Goal: Download file/media

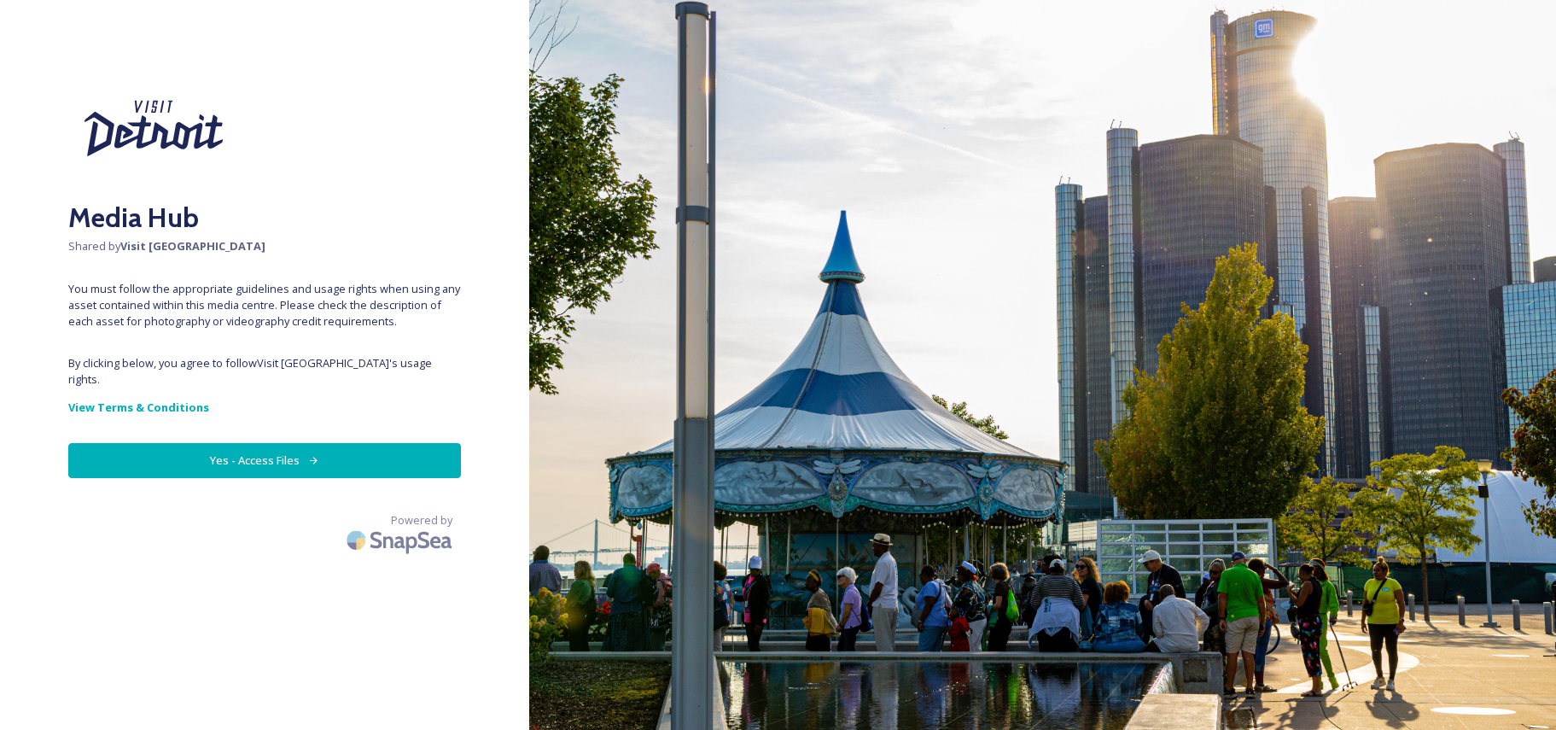
click at [272, 443] on button "Yes - Access Files" at bounding box center [264, 460] width 393 height 35
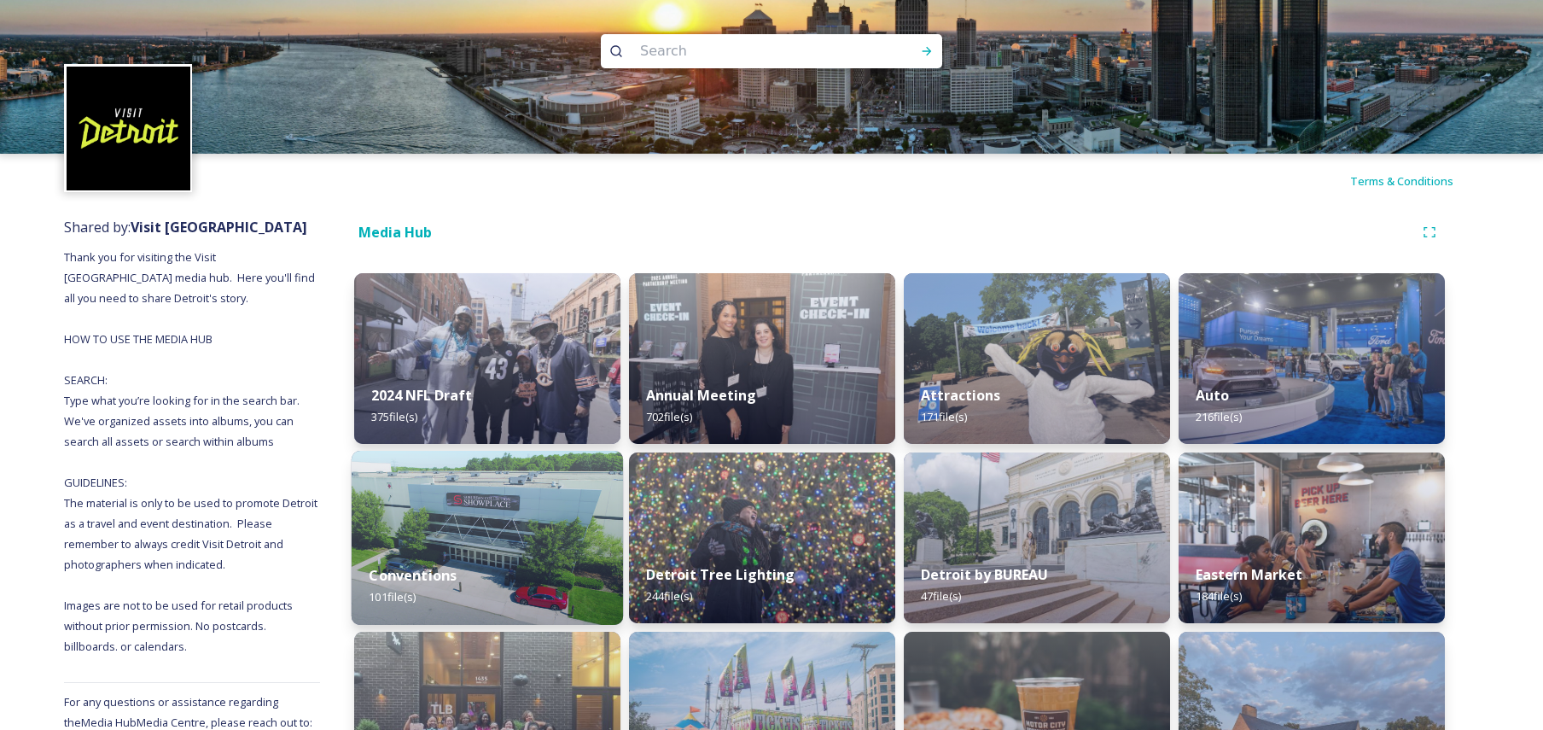
click at [468, 535] on img at bounding box center [487, 538] width 271 height 174
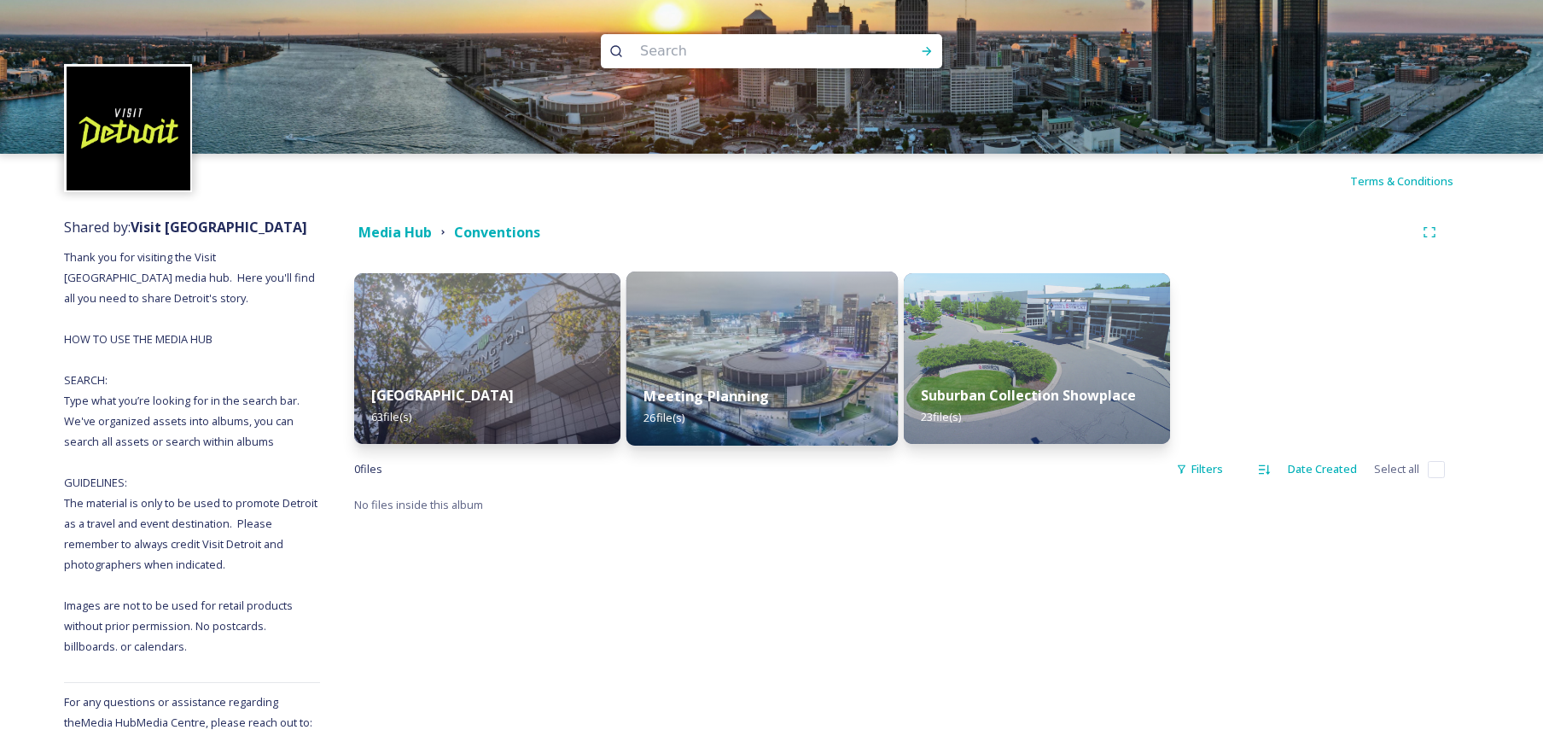
click at [724, 399] on strong "Meeting Planning" at bounding box center [705, 396] width 125 height 19
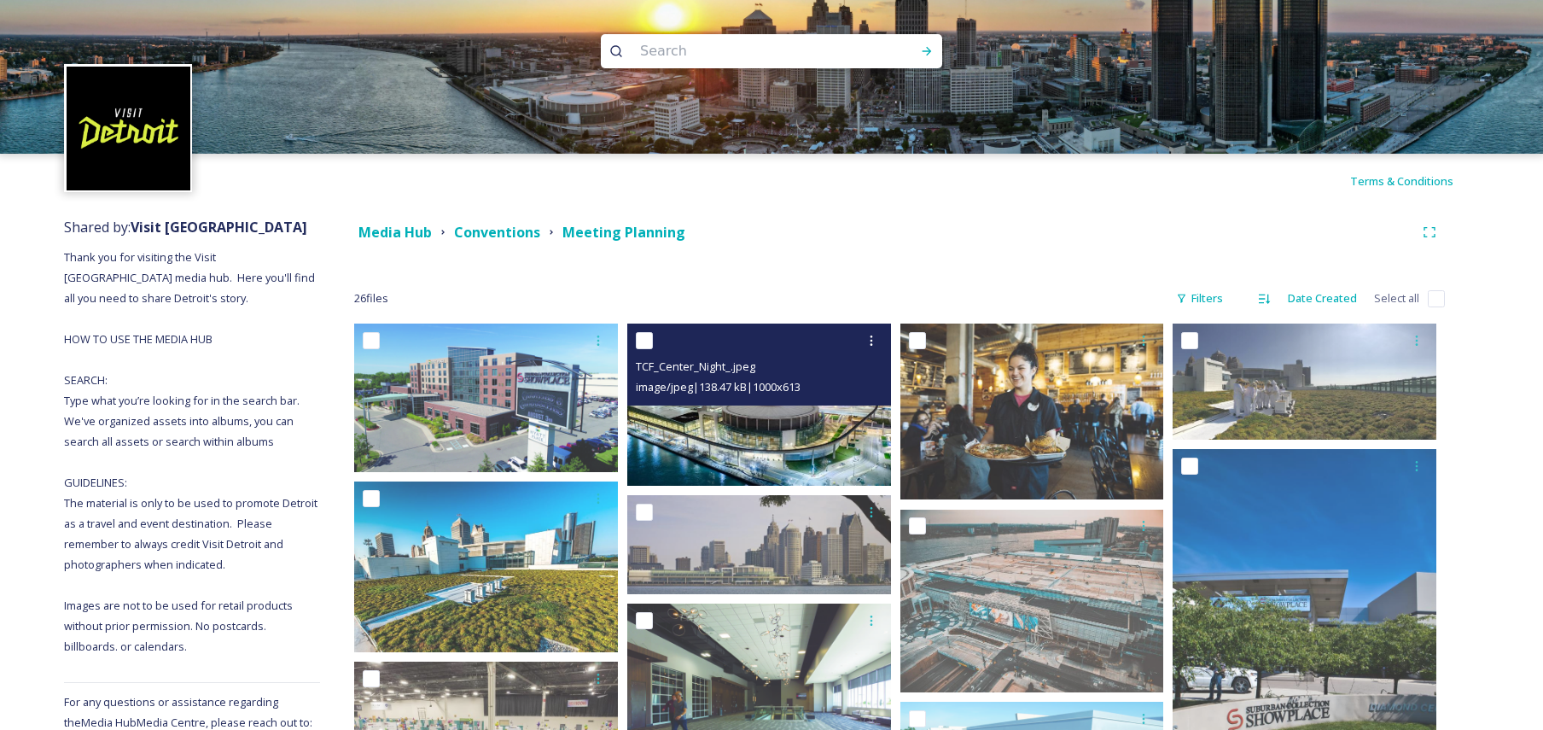
click at [698, 434] on img at bounding box center [759, 403] width 264 height 161
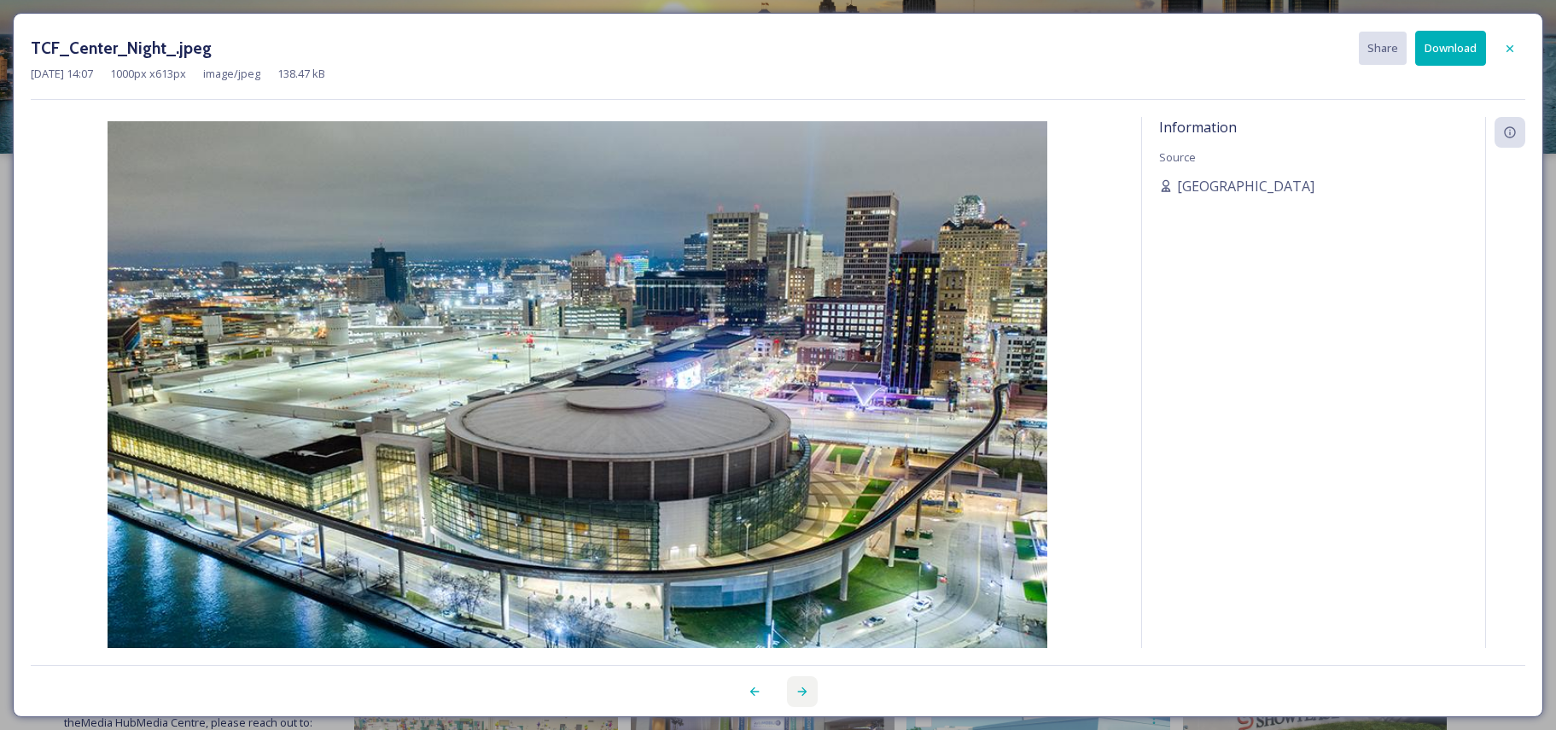
click at [800, 687] on icon at bounding box center [802, 691] width 14 height 14
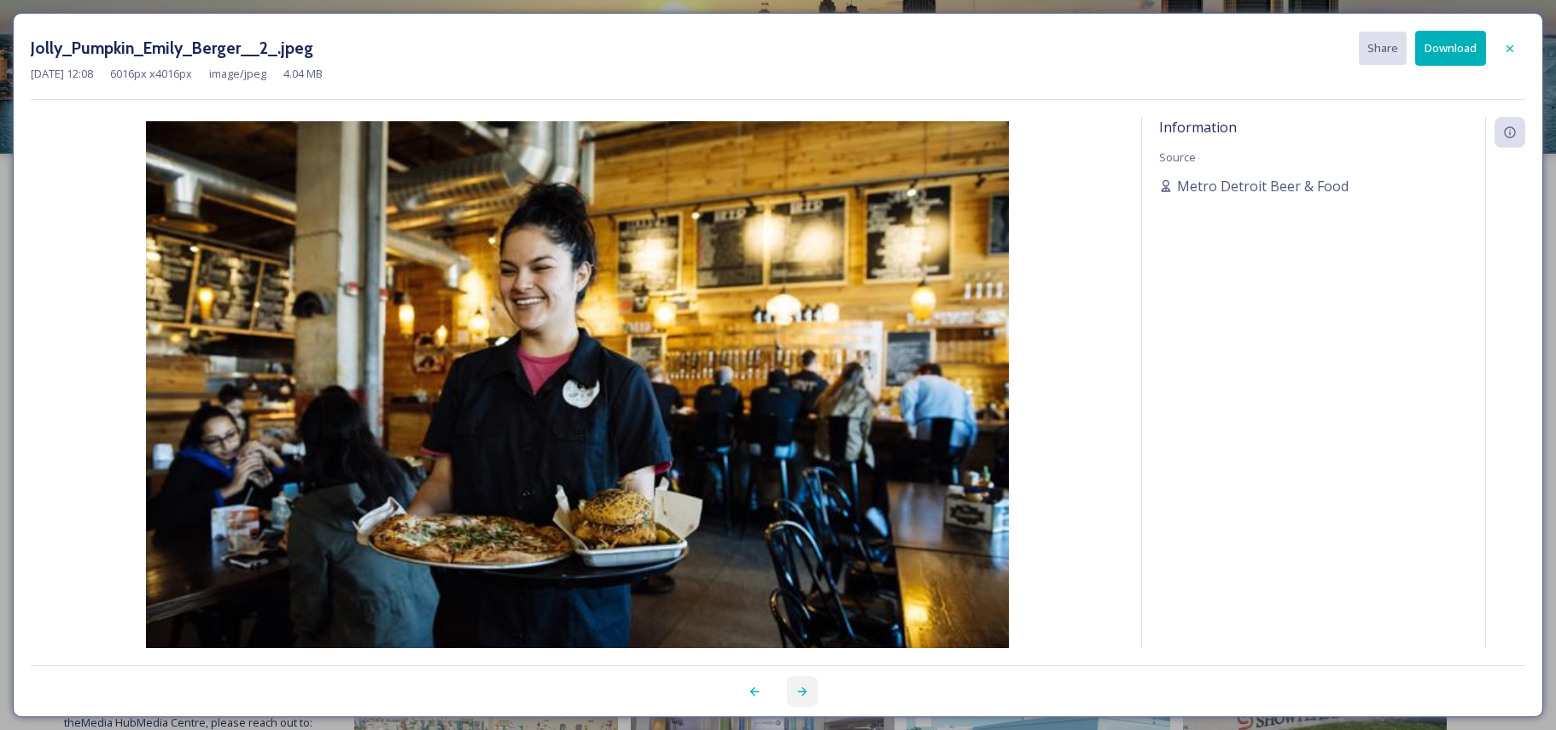
click at [800, 687] on icon at bounding box center [802, 691] width 14 height 14
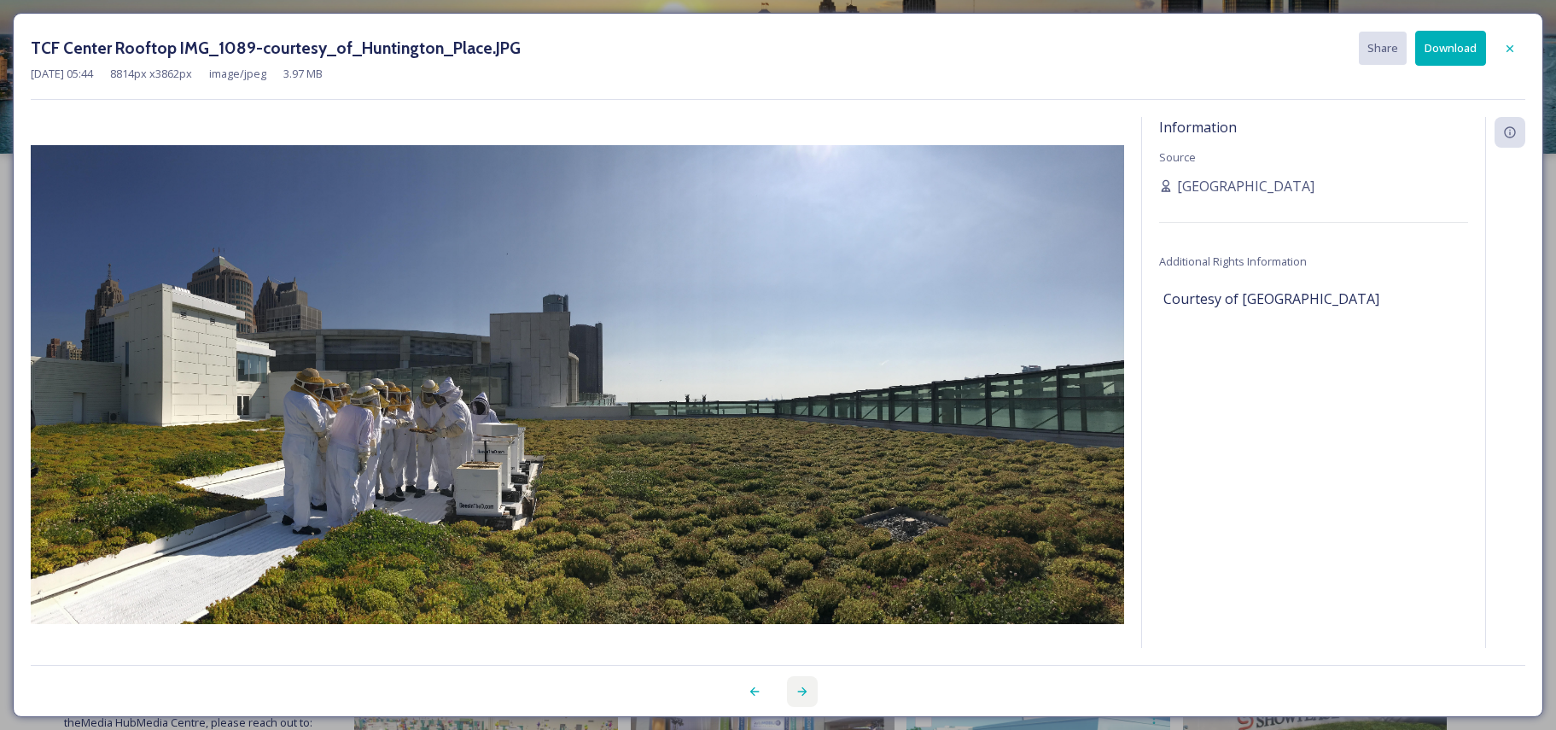
click at [800, 687] on icon at bounding box center [802, 691] width 14 height 14
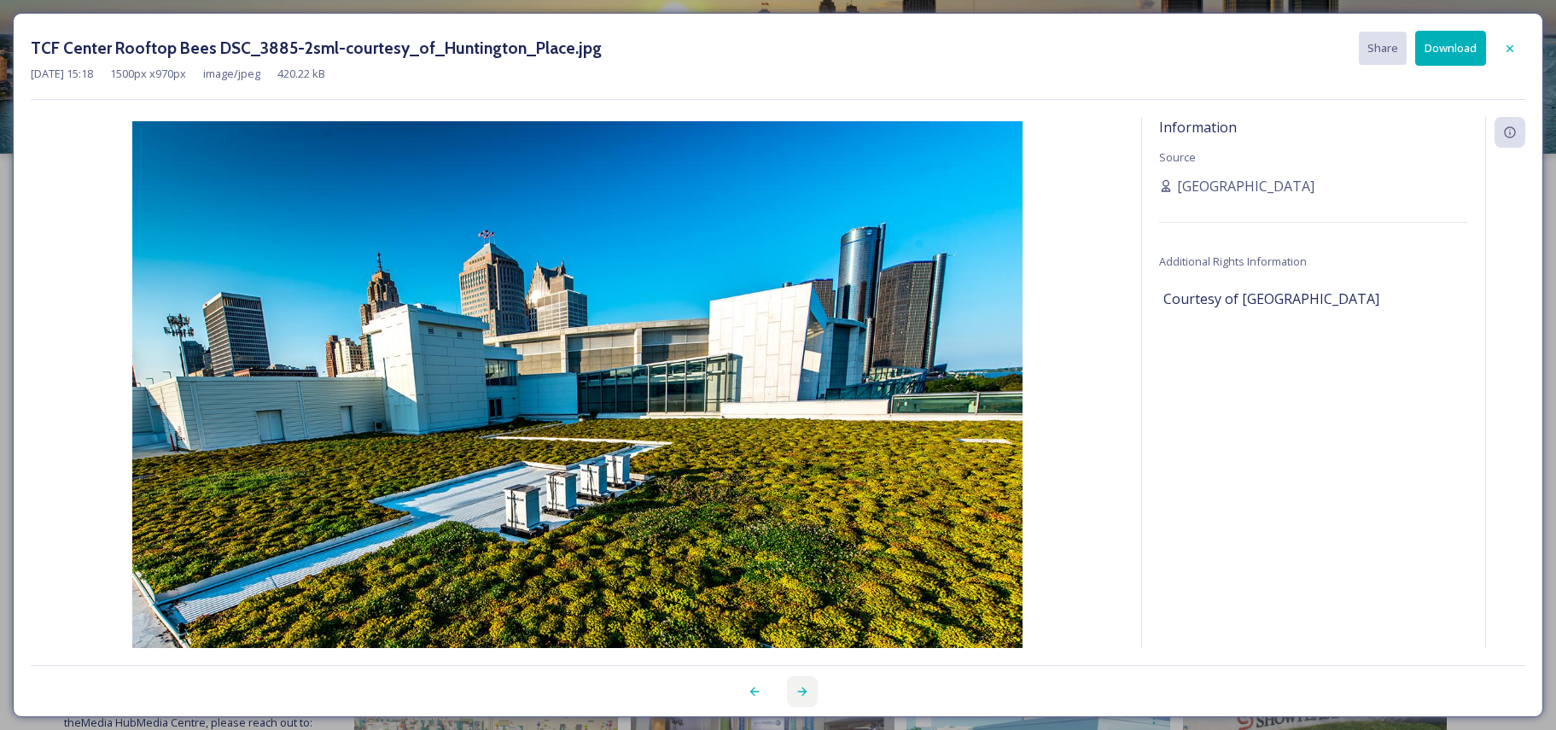
click at [800, 687] on icon at bounding box center [802, 691] width 14 height 14
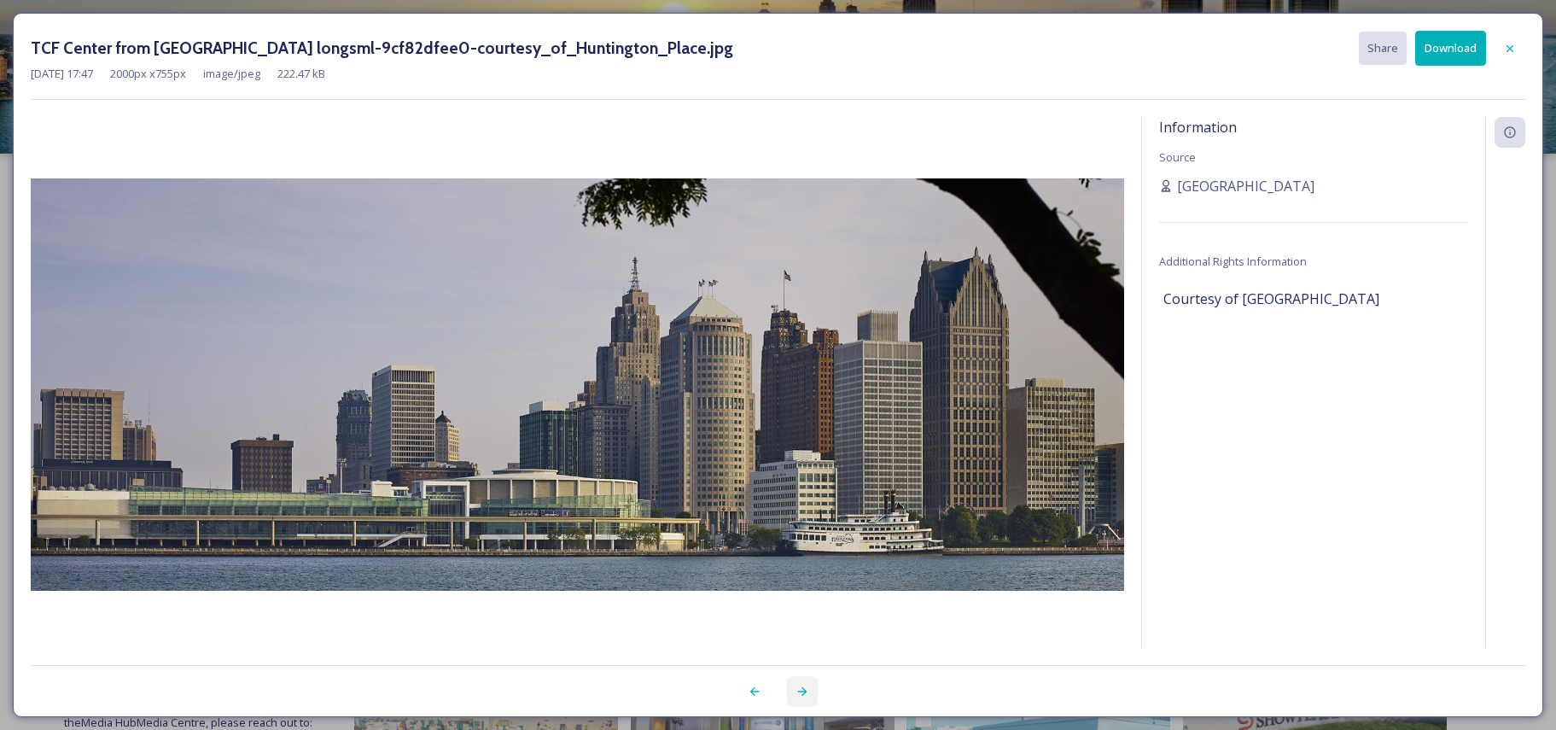
click at [800, 687] on icon at bounding box center [802, 691] width 14 height 14
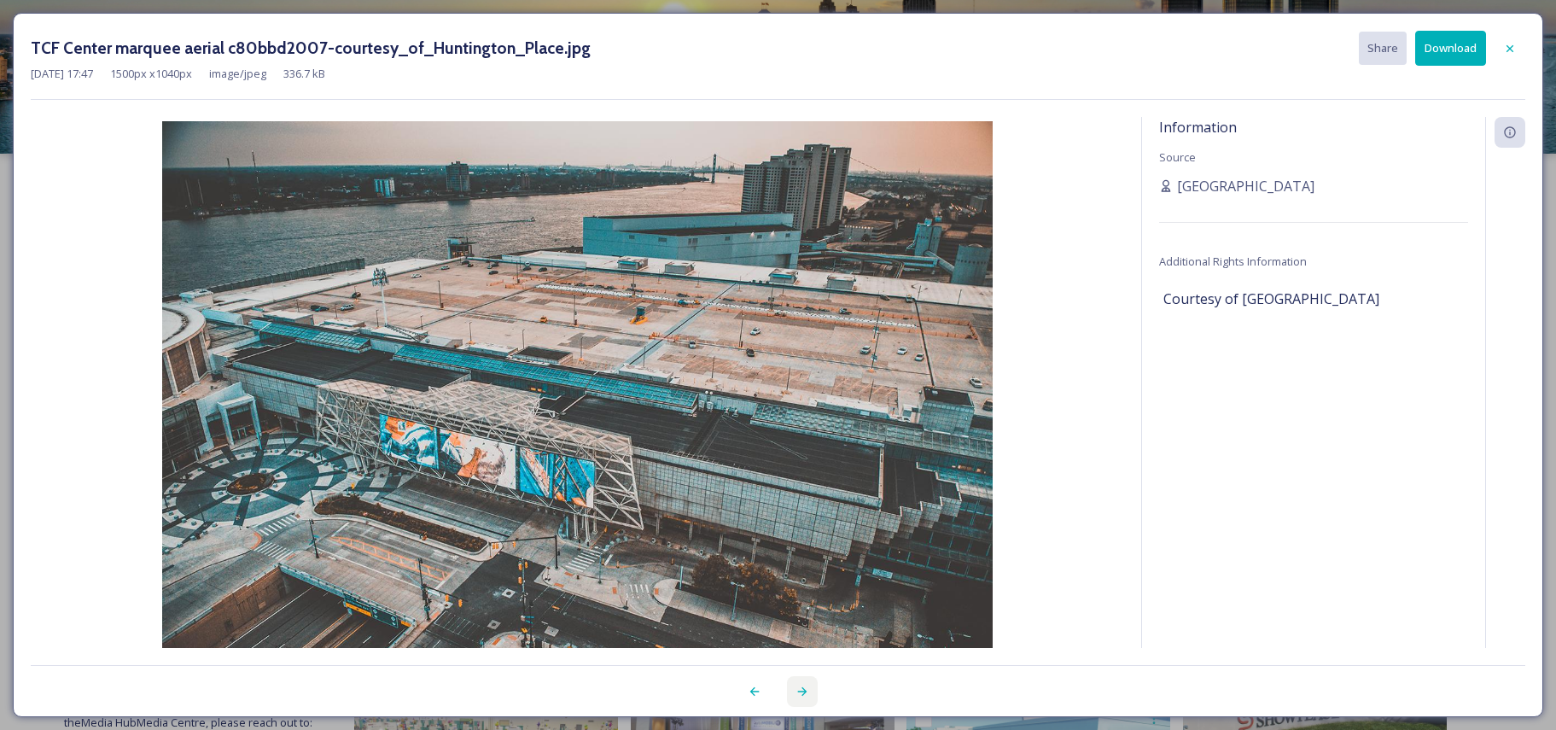
click at [802, 689] on icon at bounding box center [801, 691] width 9 height 9
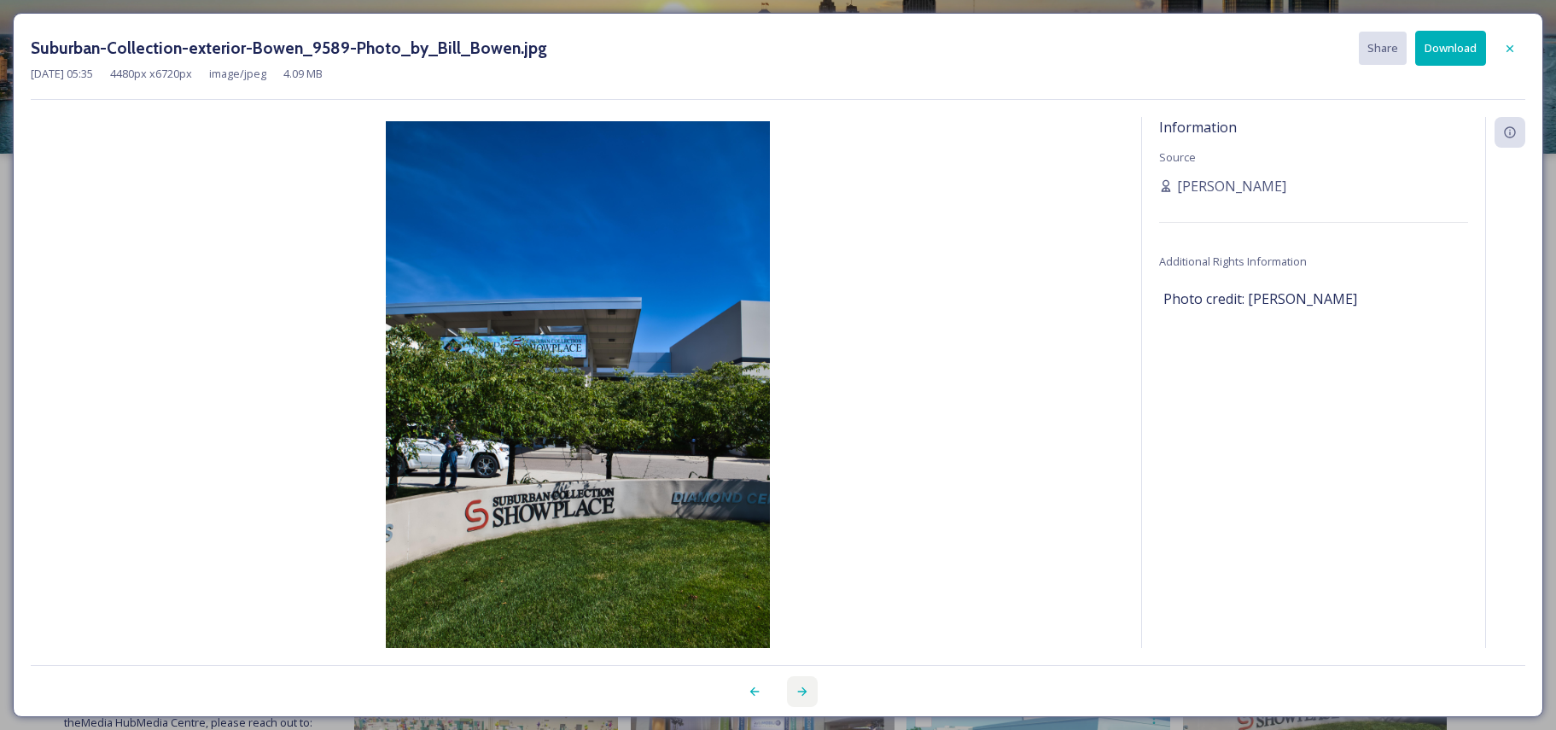
click at [802, 689] on icon at bounding box center [801, 691] width 9 height 9
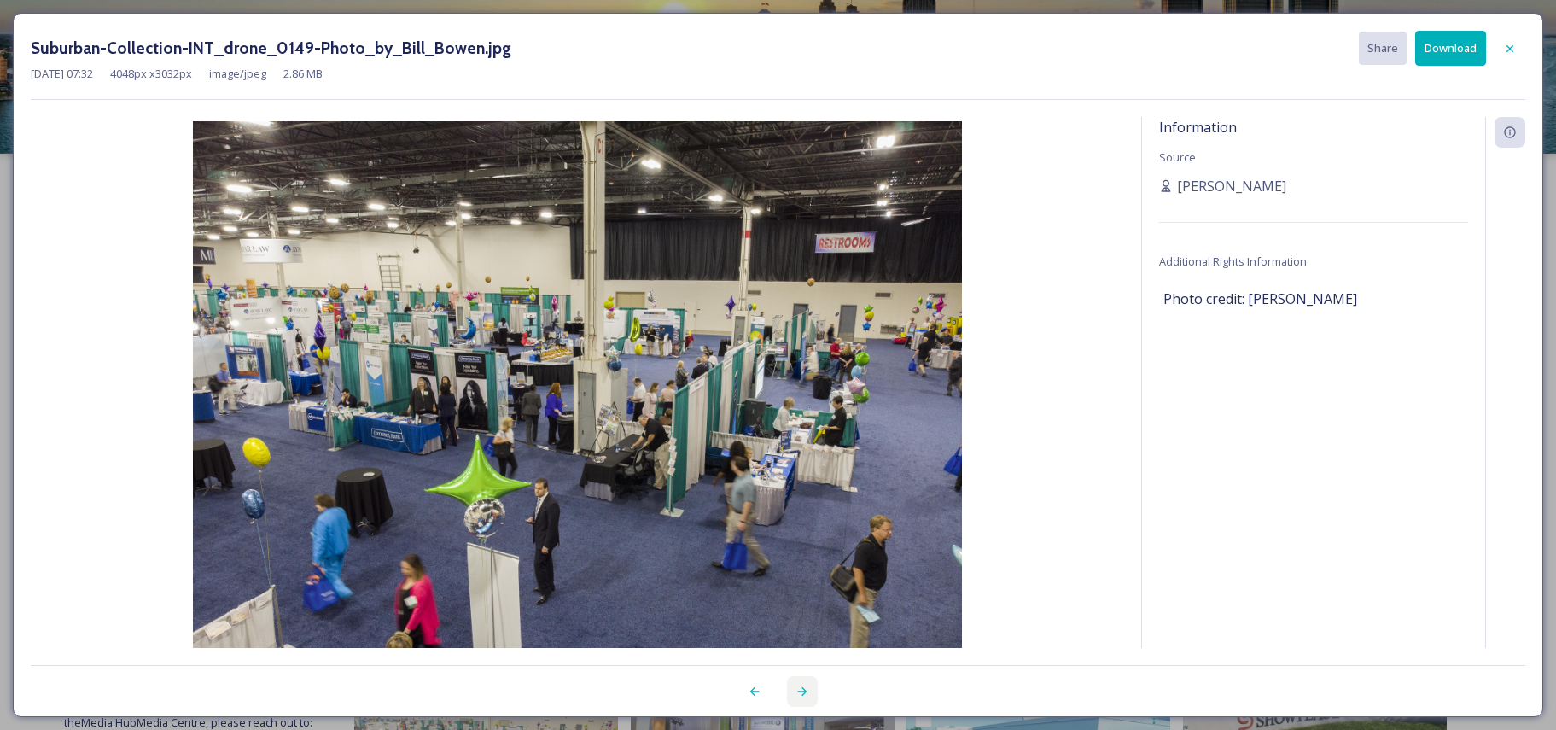
click at [802, 689] on icon at bounding box center [801, 691] width 9 height 9
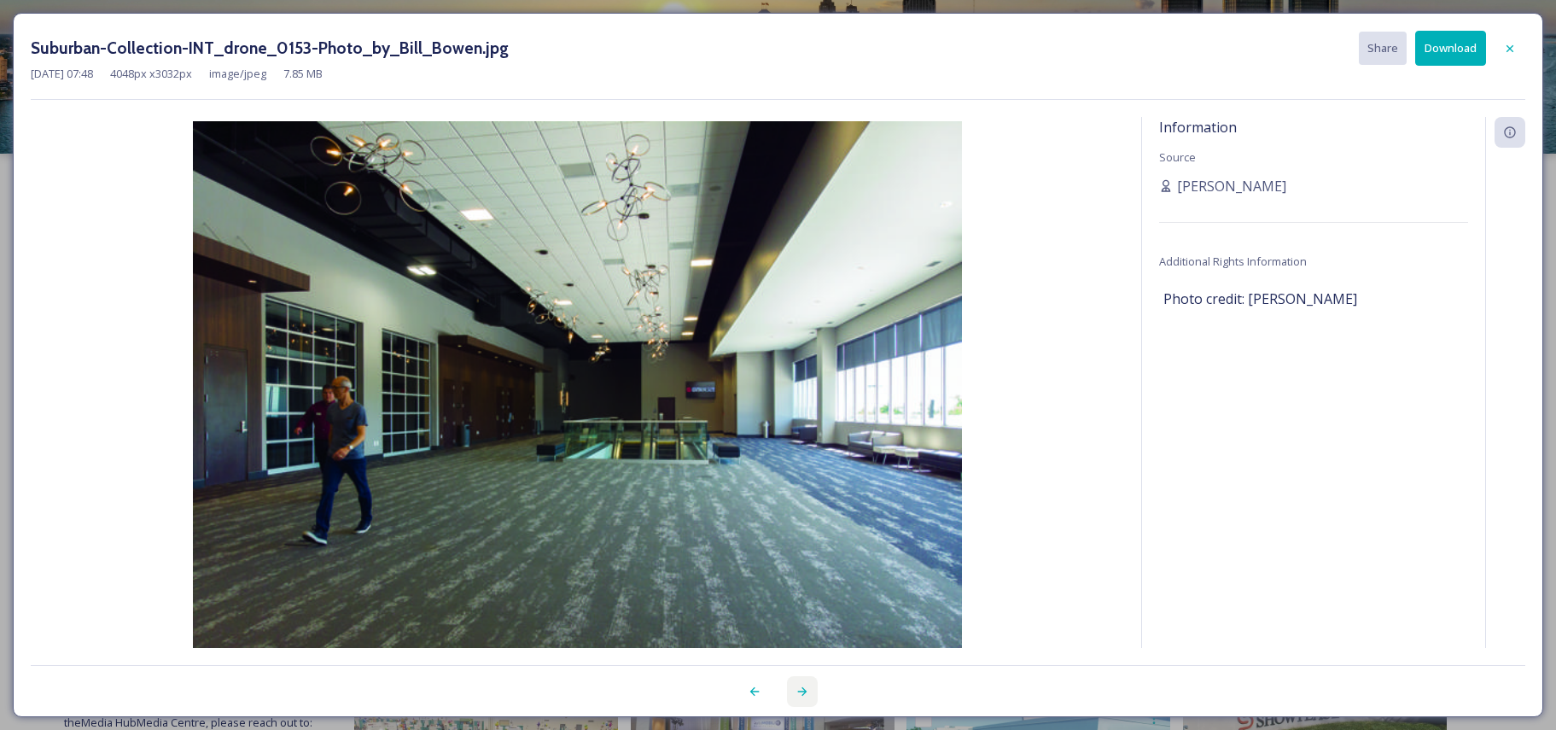
click at [802, 689] on icon at bounding box center [801, 691] width 9 height 9
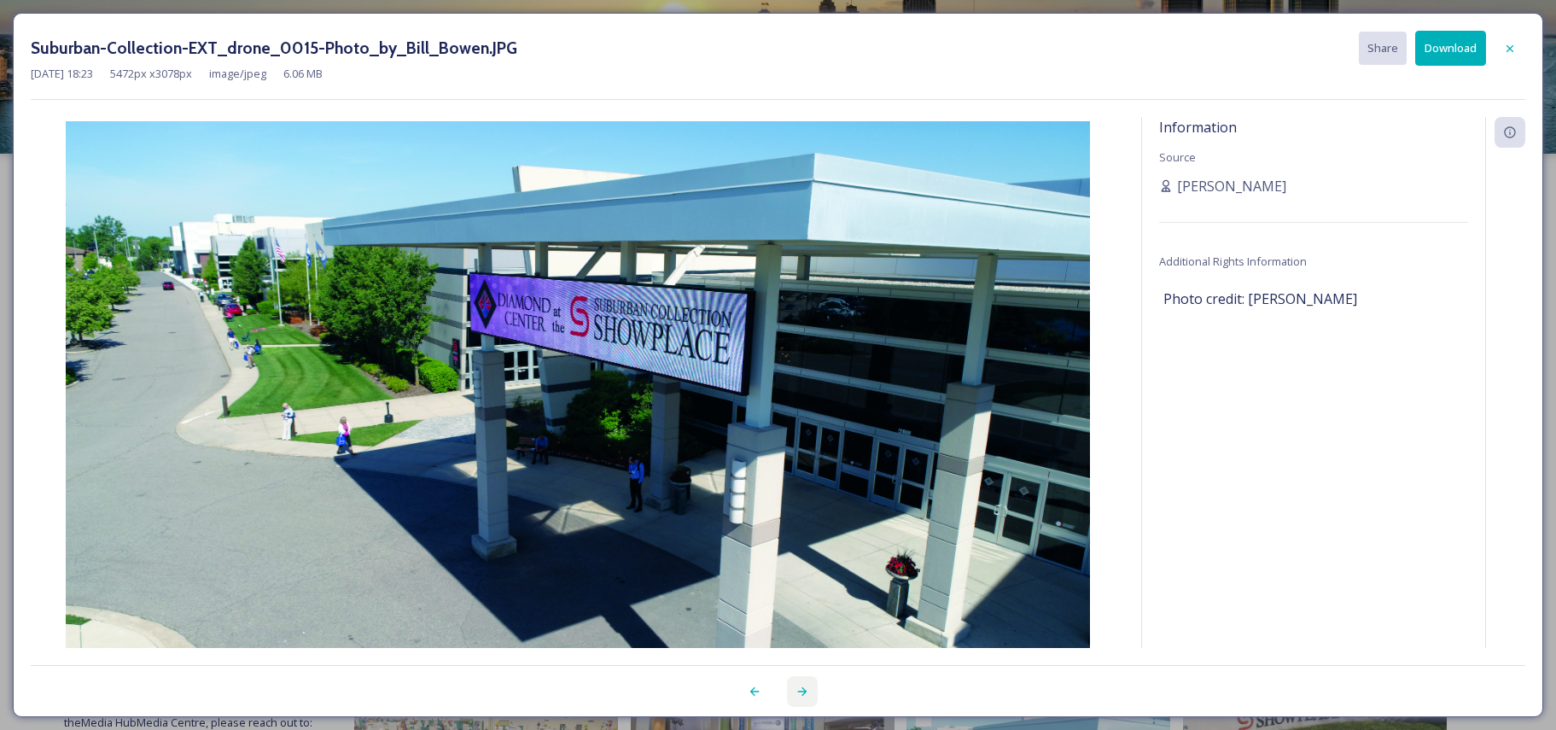
click at [802, 689] on icon at bounding box center [801, 691] width 9 height 9
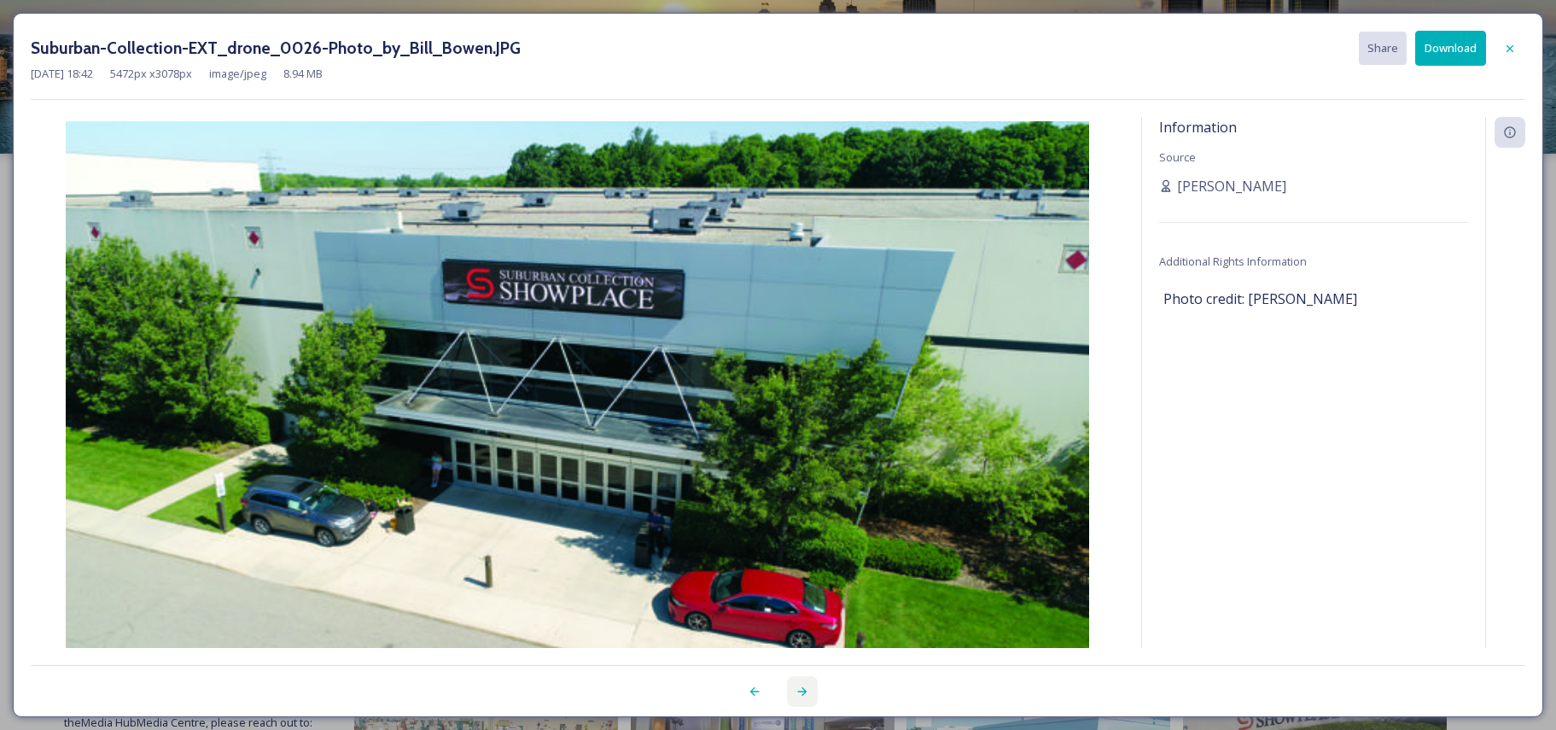
click at [802, 689] on icon at bounding box center [801, 691] width 9 height 9
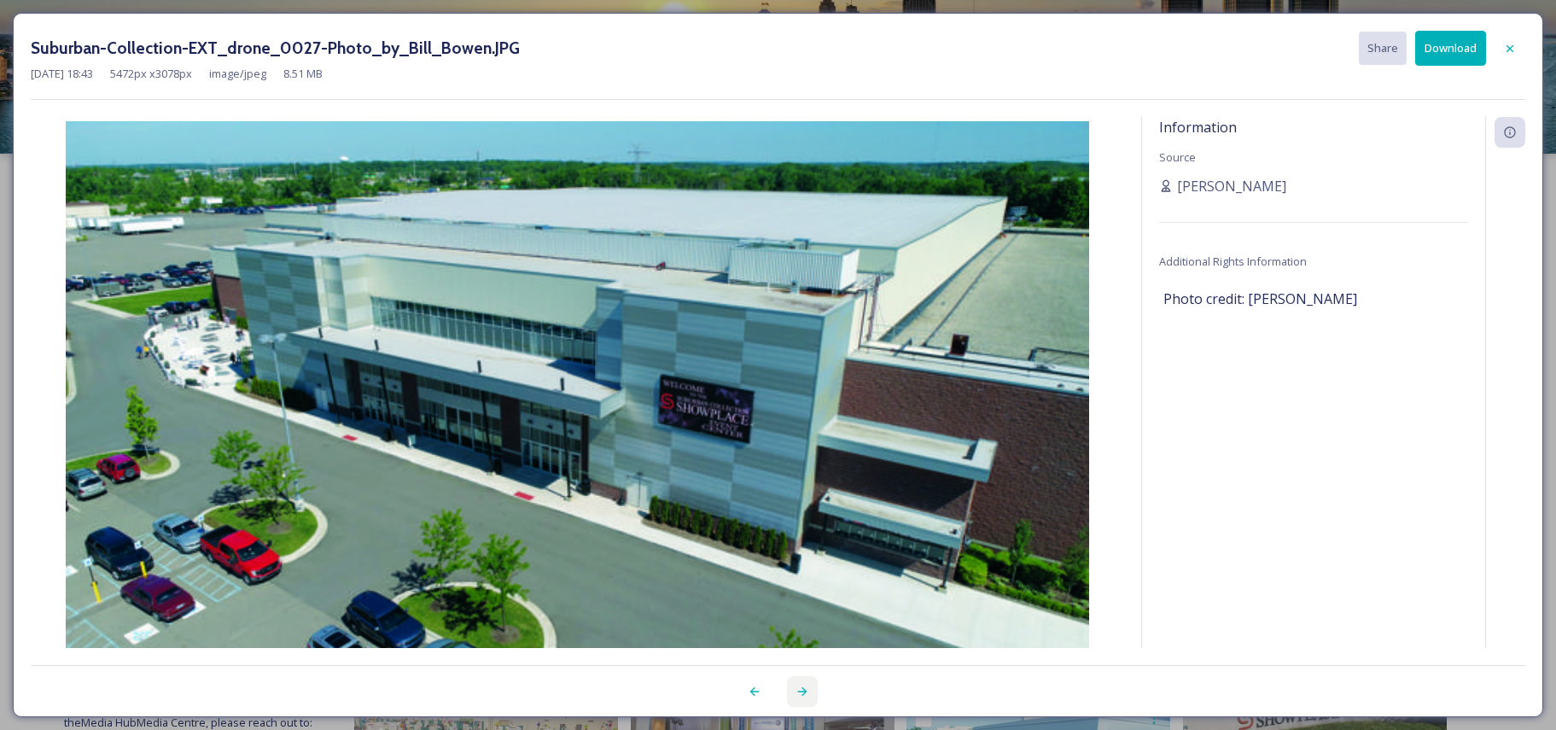
click at [801, 689] on icon at bounding box center [802, 691] width 14 height 14
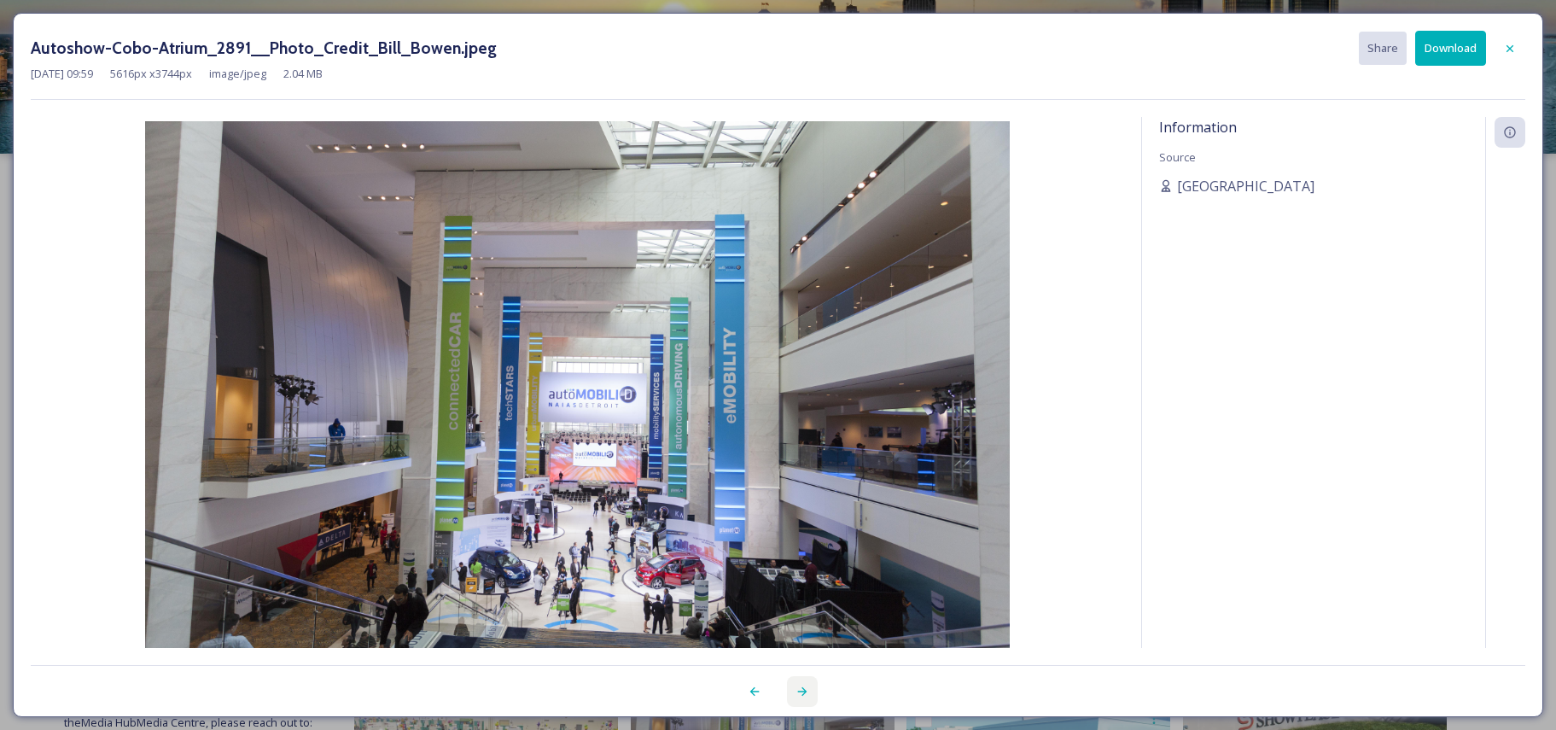
click at [789, 690] on div at bounding box center [802, 691] width 31 height 31
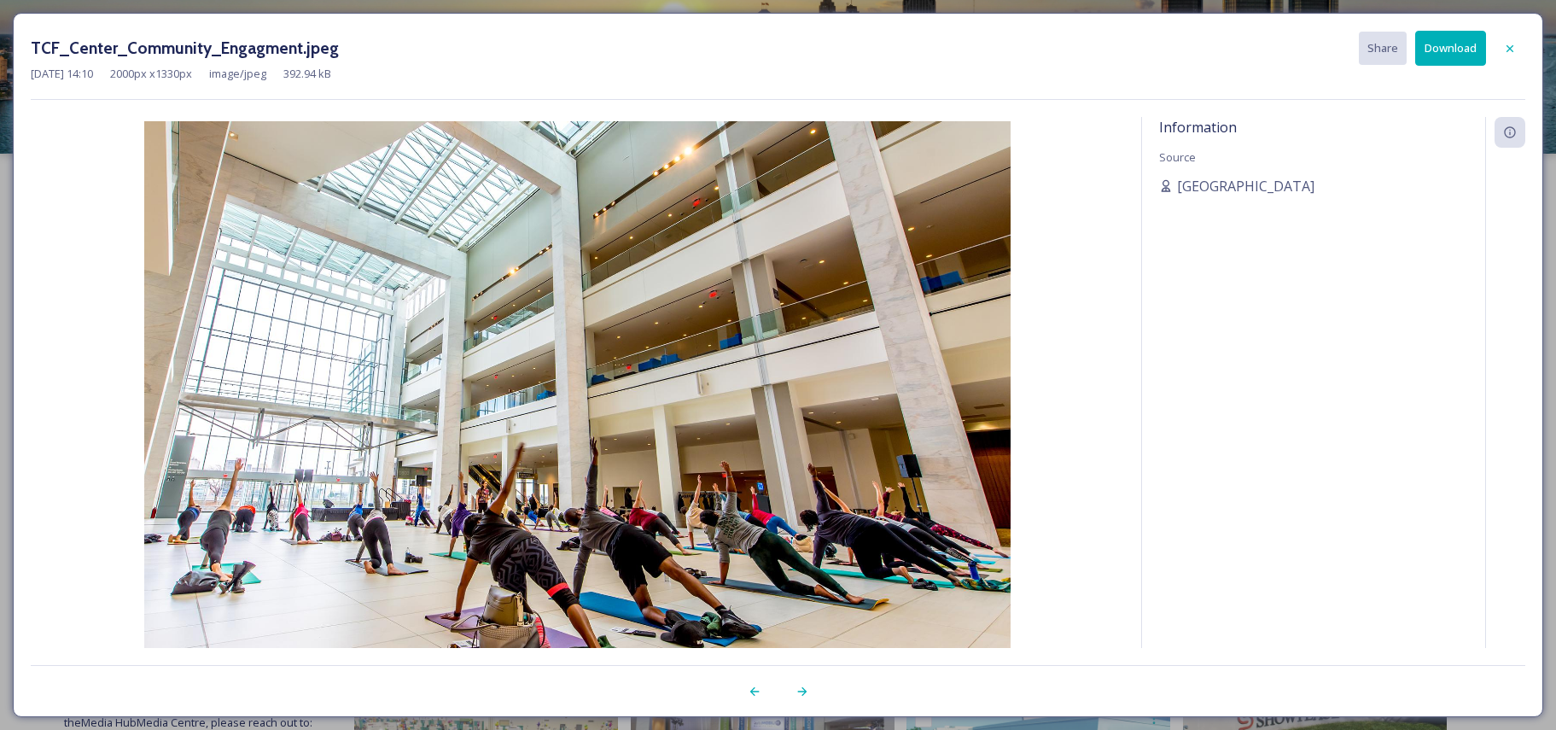
click at [785, 687] on div at bounding box center [1152, 691] width 748 height 31
click at [802, 689] on icon at bounding box center [801, 691] width 9 height 9
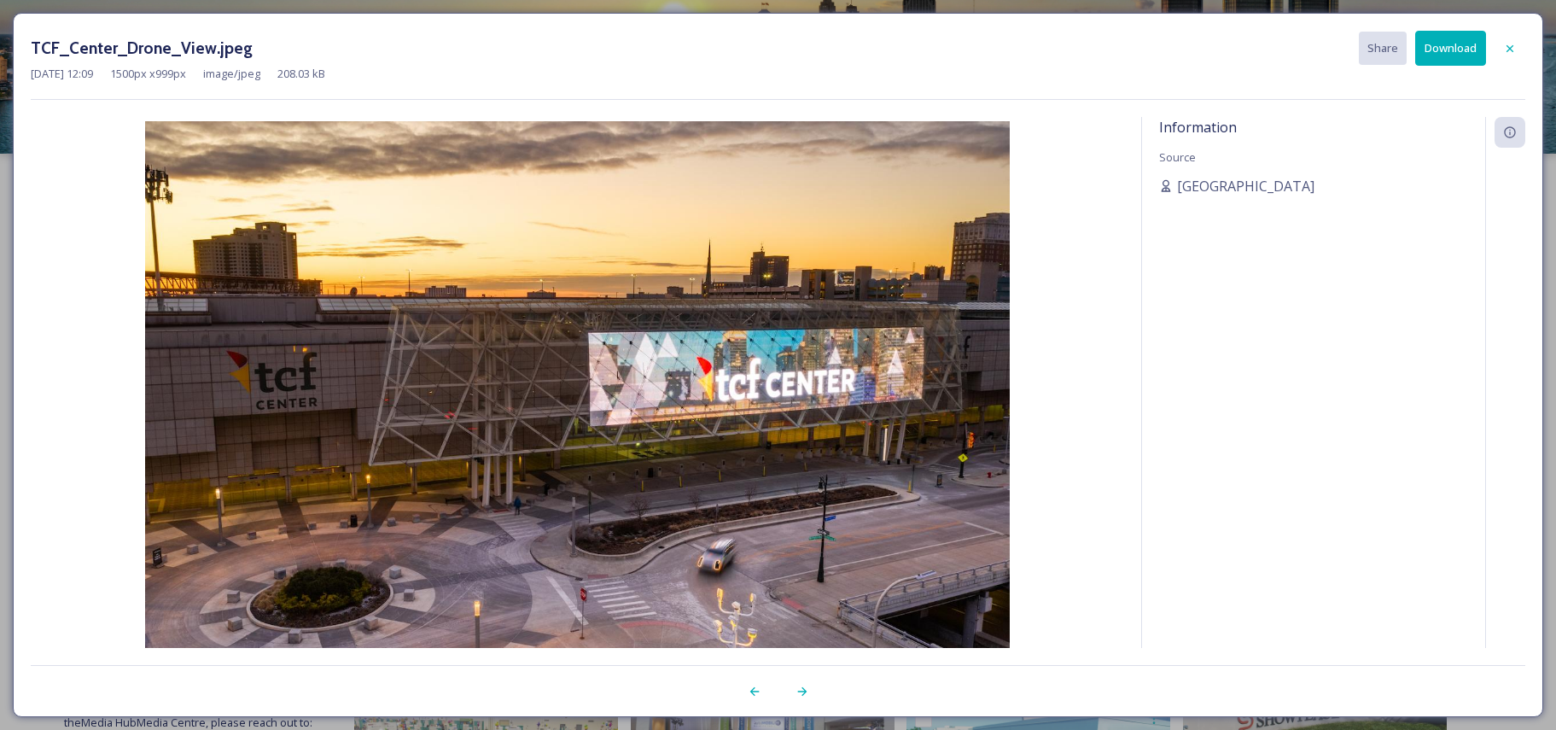
click at [820, 689] on div at bounding box center [1152, 691] width 748 height 31
click at [806, 689] on icon at bounding box center [802, 691] width 14 height 14
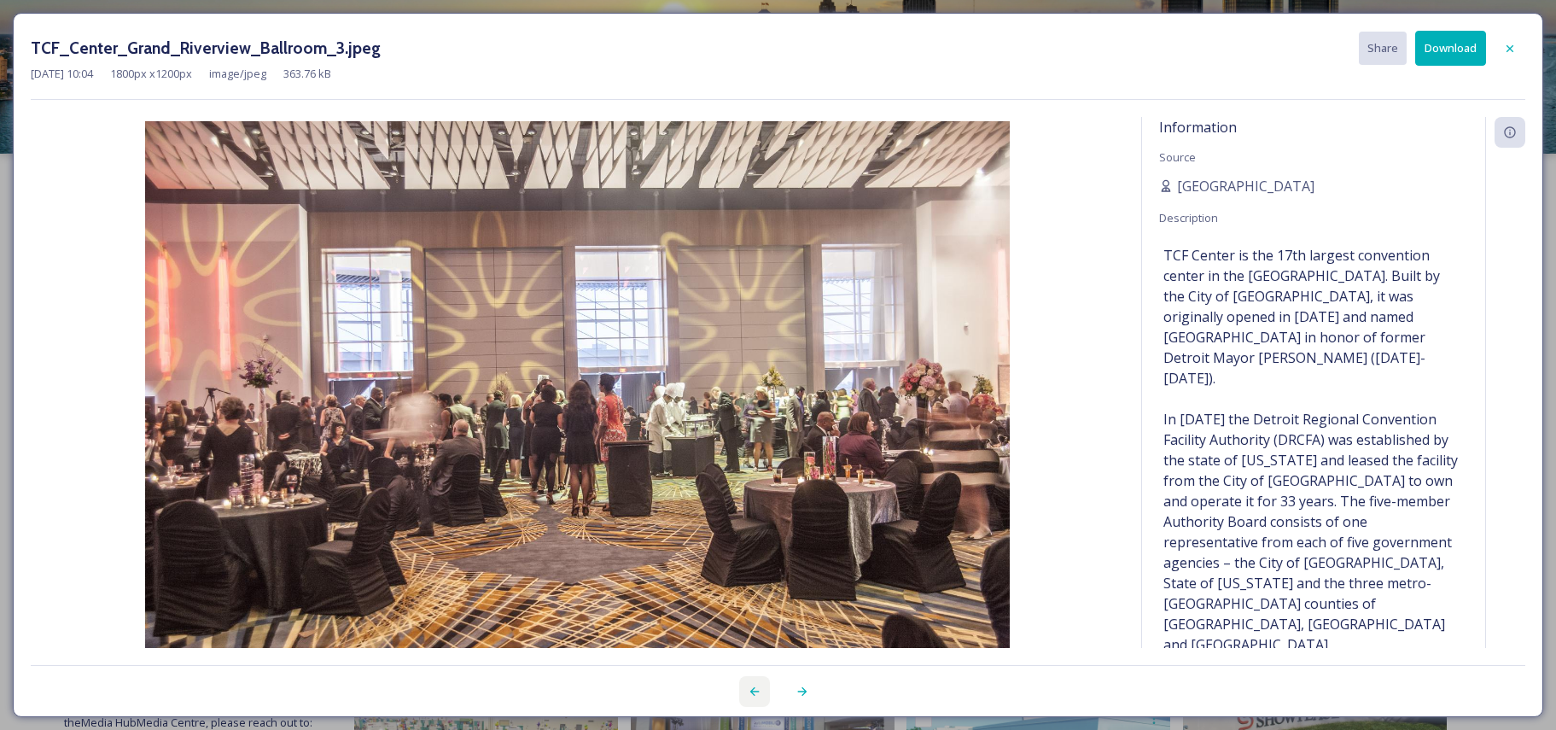
click at [749, 685] on icon at bounding box center [755, 691] width 14 height 14
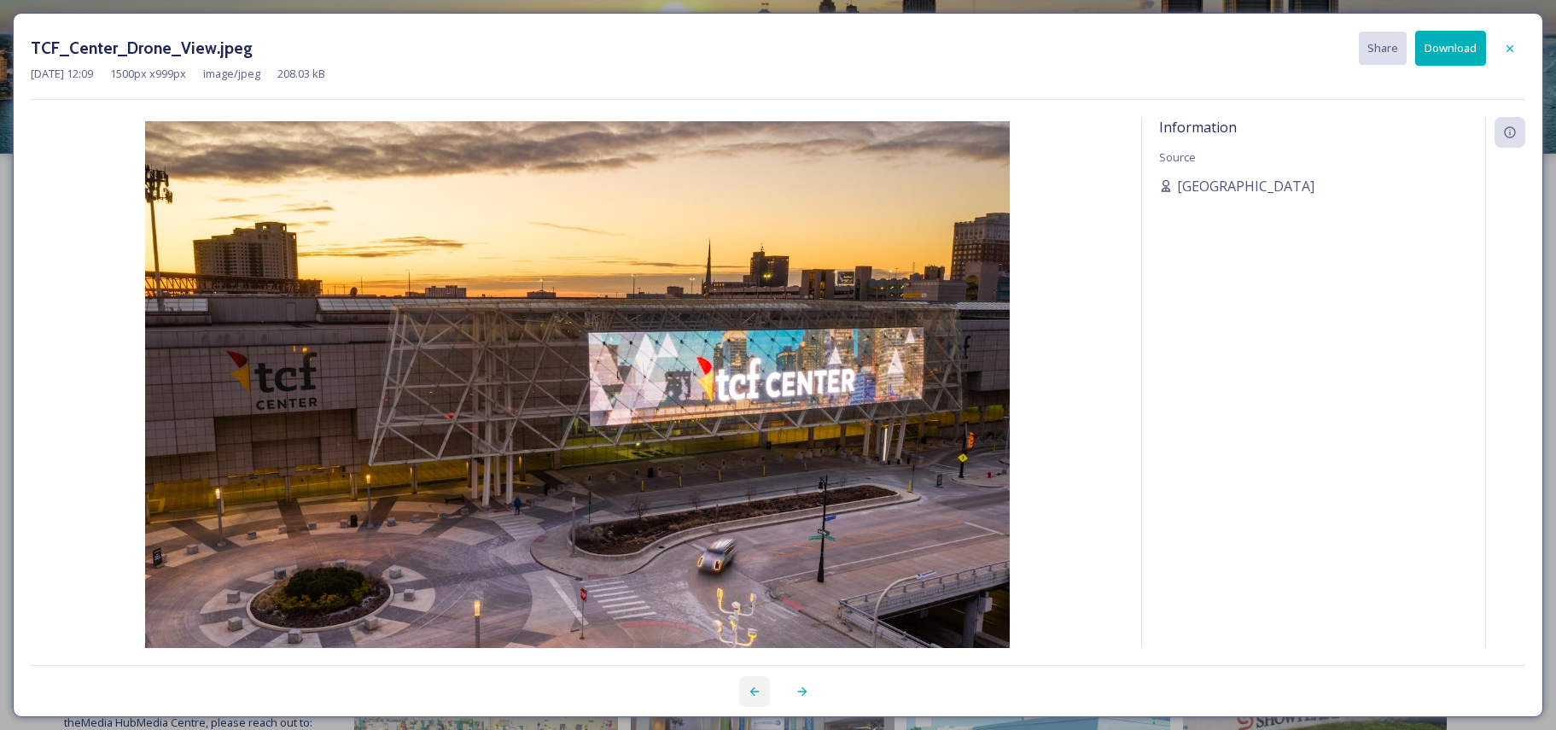
click at [749, 685] on icon at bounding box center [755, 691] width 14 height 14
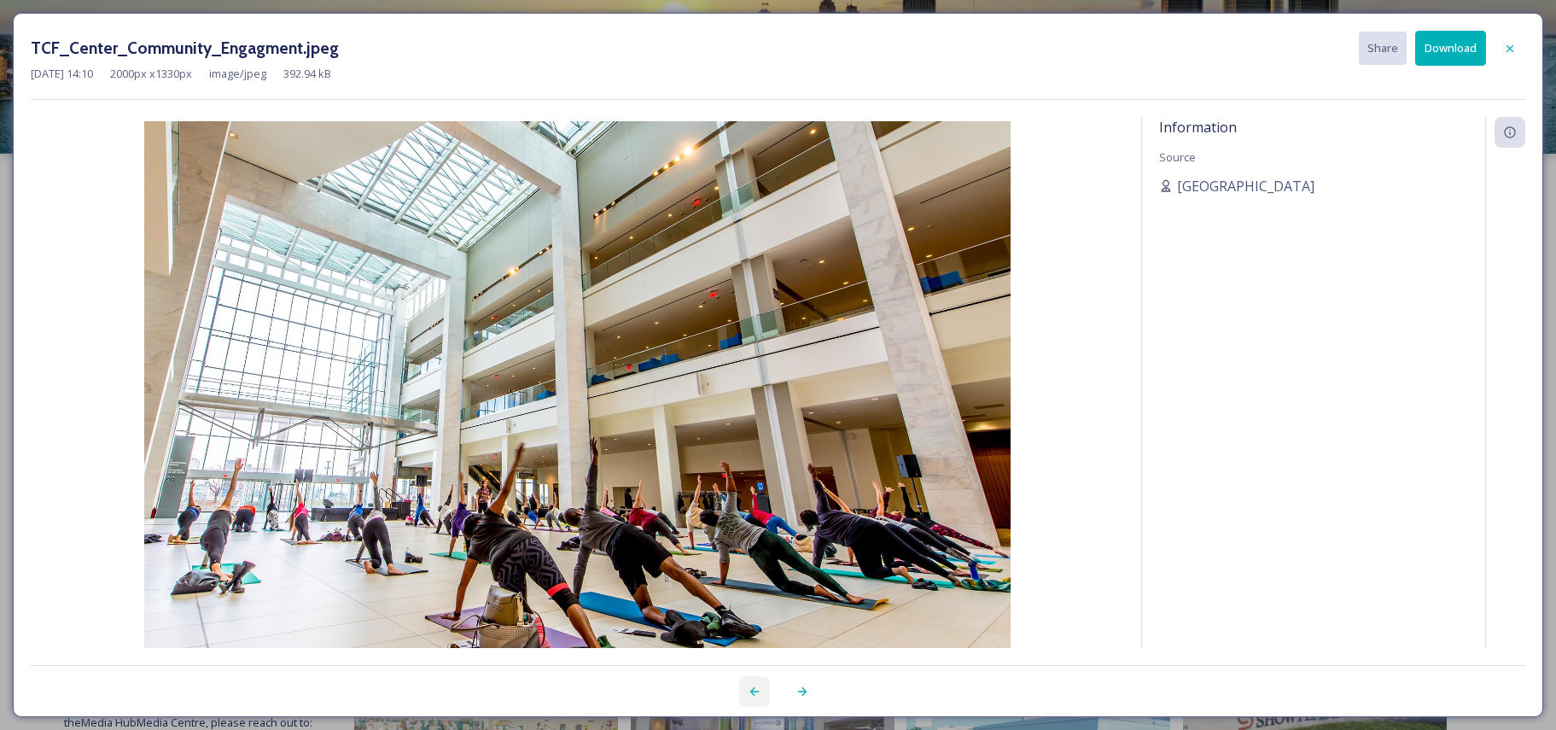
click at [751, 684] on icon at bounding box center [755, 691] width 14 height 14
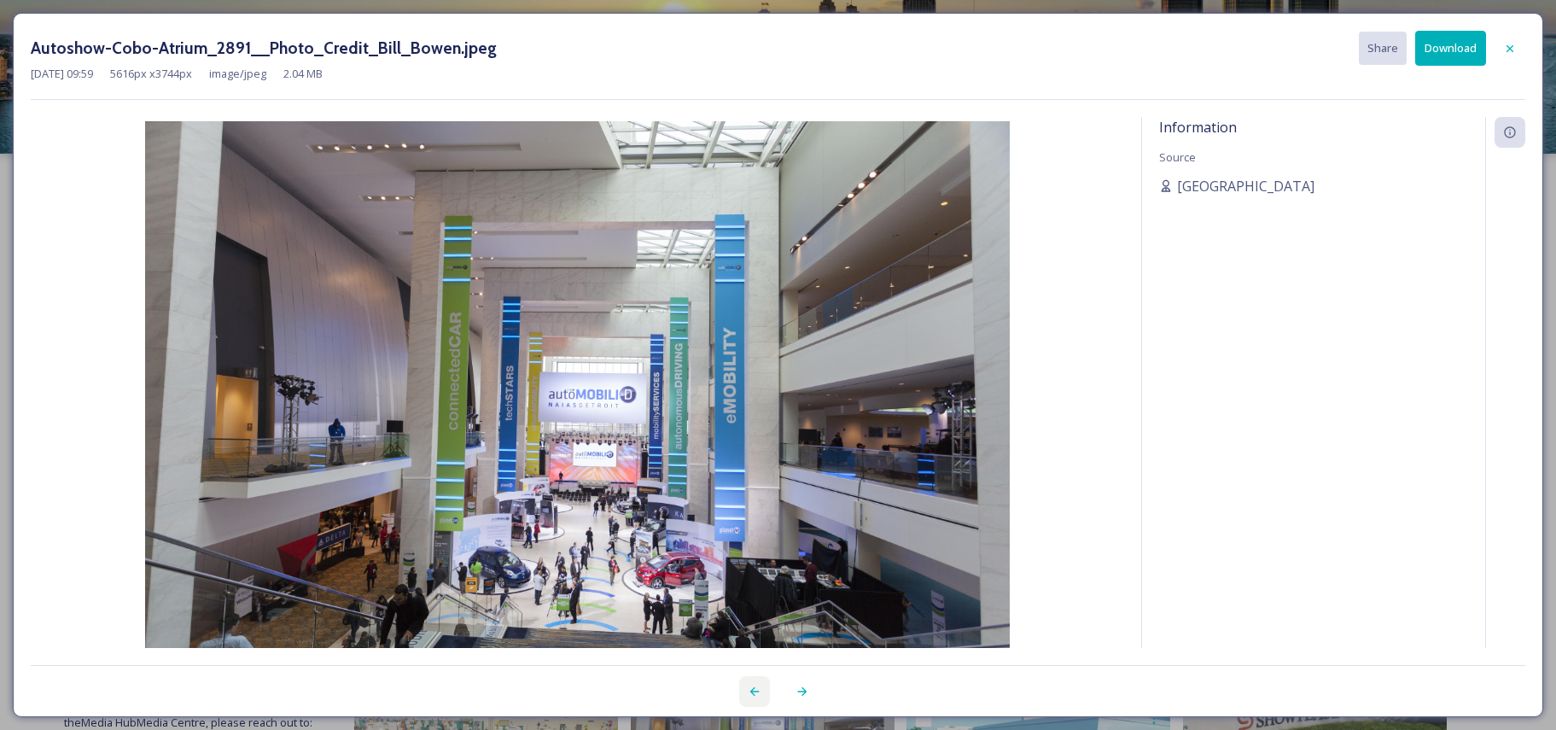
click at [752, 681] on div at bounding box center [754, 691] width 31 height 31
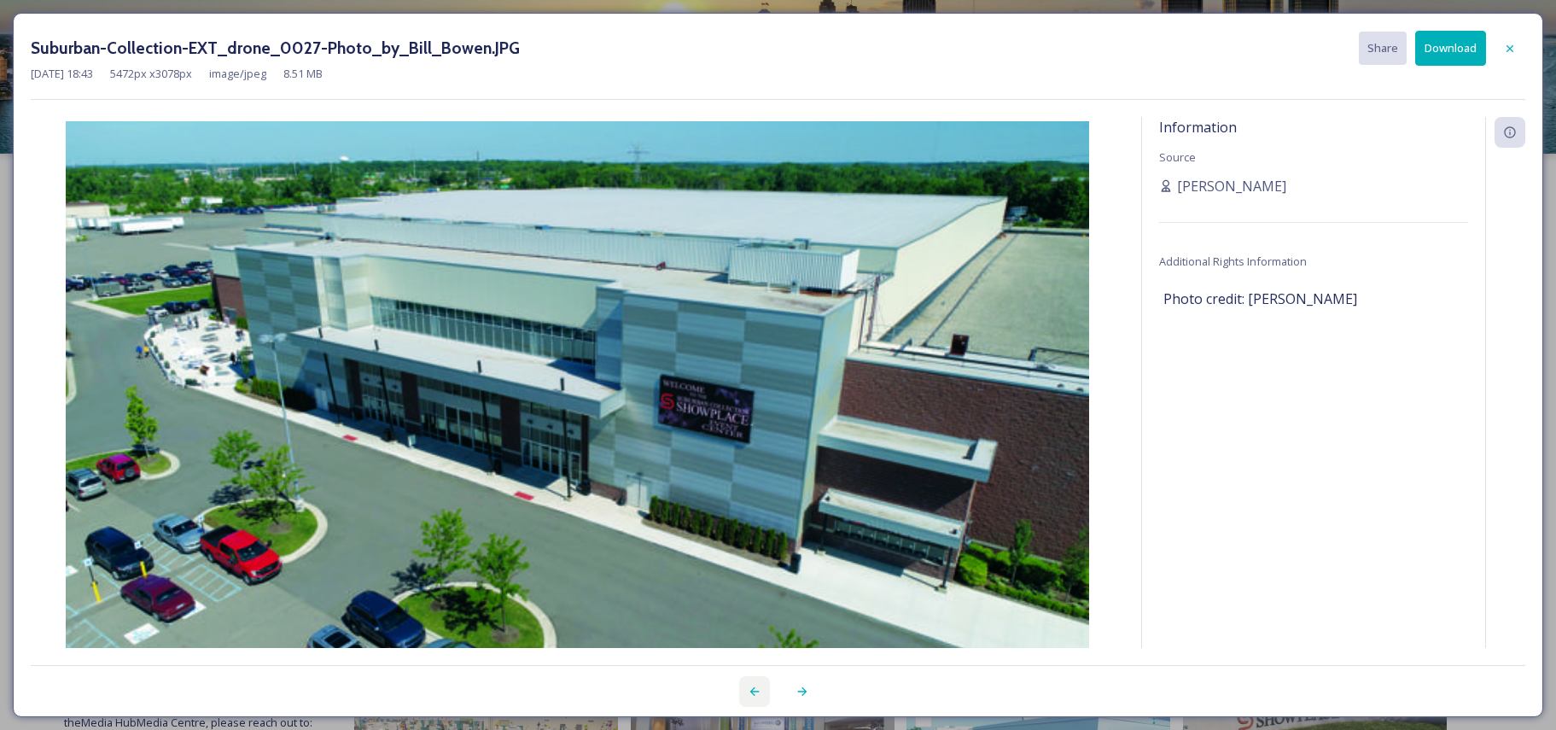
click at [752, 681] on div at bounding box center [754, 691] width 31 height 31
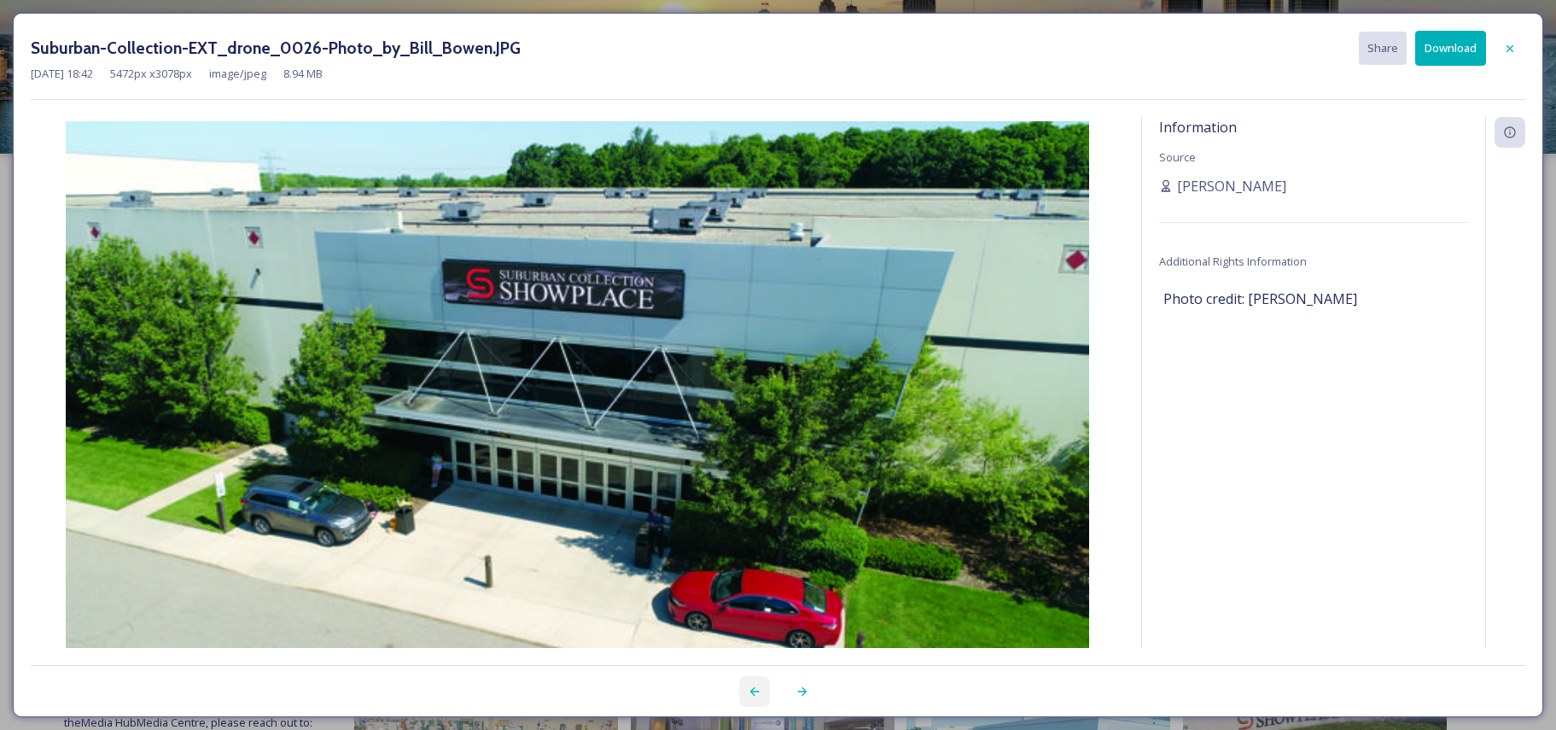
click at [754, 679] on div at bounding box center [754, 691] width 31 height 31
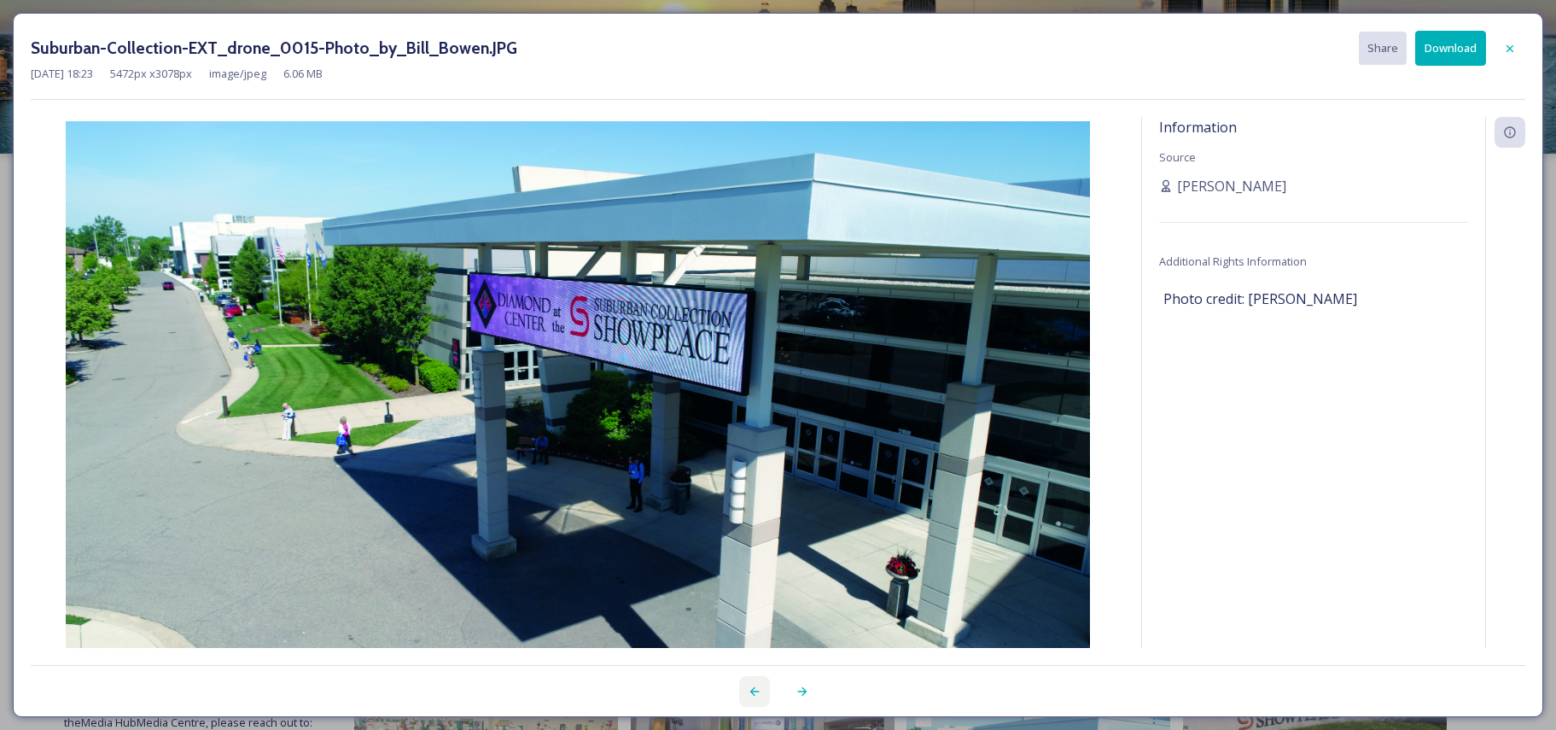
click at [754, 679] on div at bounding box center [754, 691] width 31 height 31
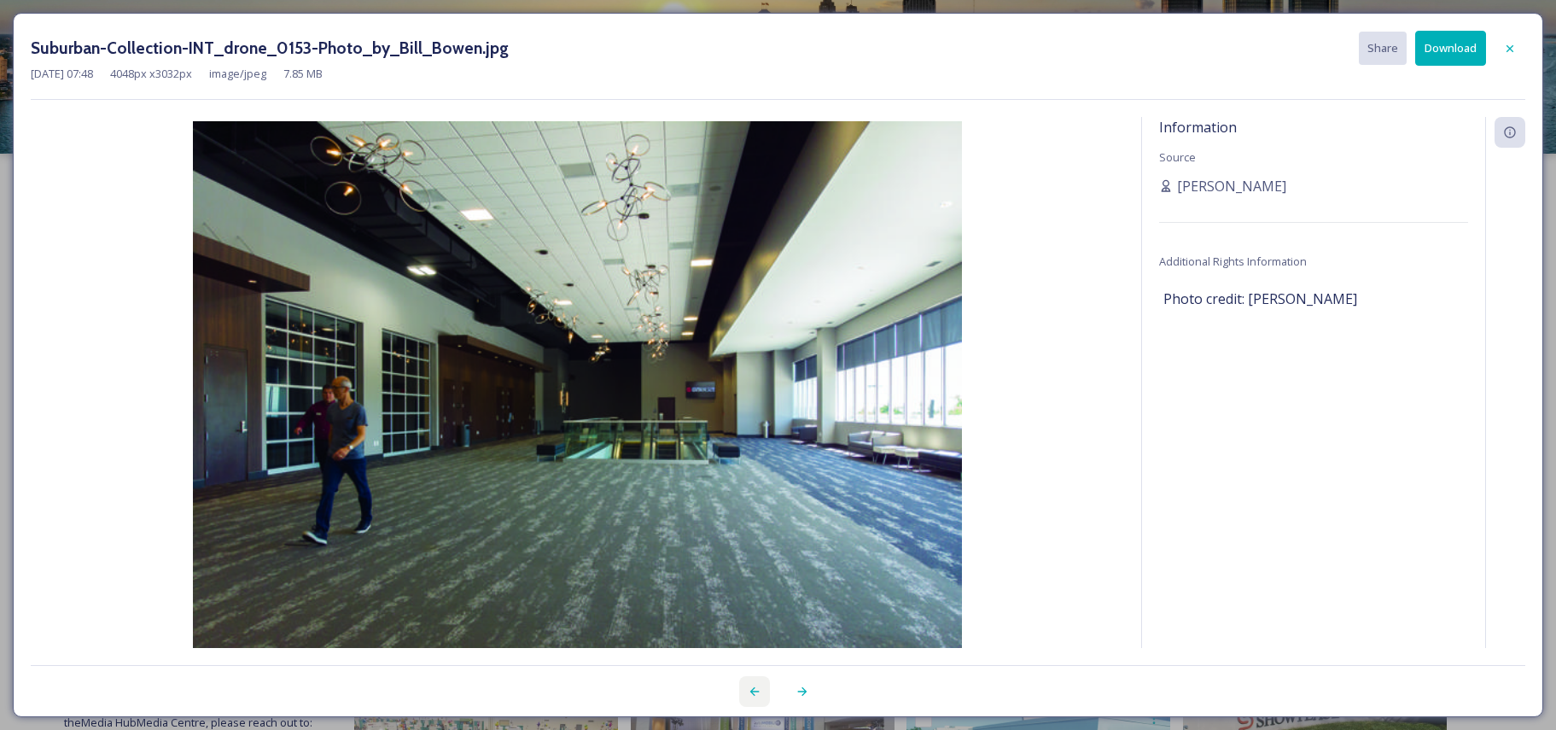
click at [754, 679] on div at bounding box center [754, 691] width 31 height 31
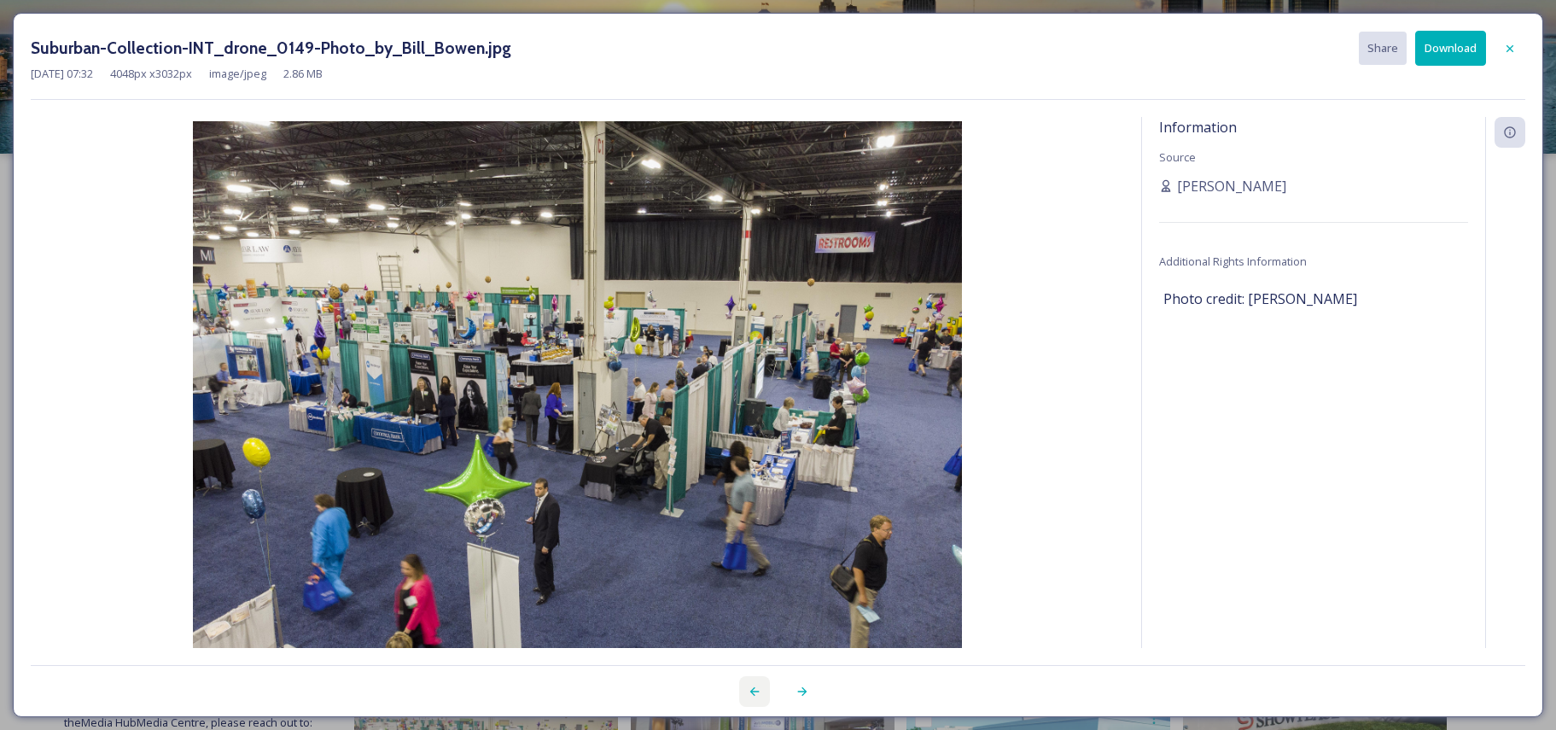
click at [754, 679] on div at bounding box center [754, 691] width 31 height 31
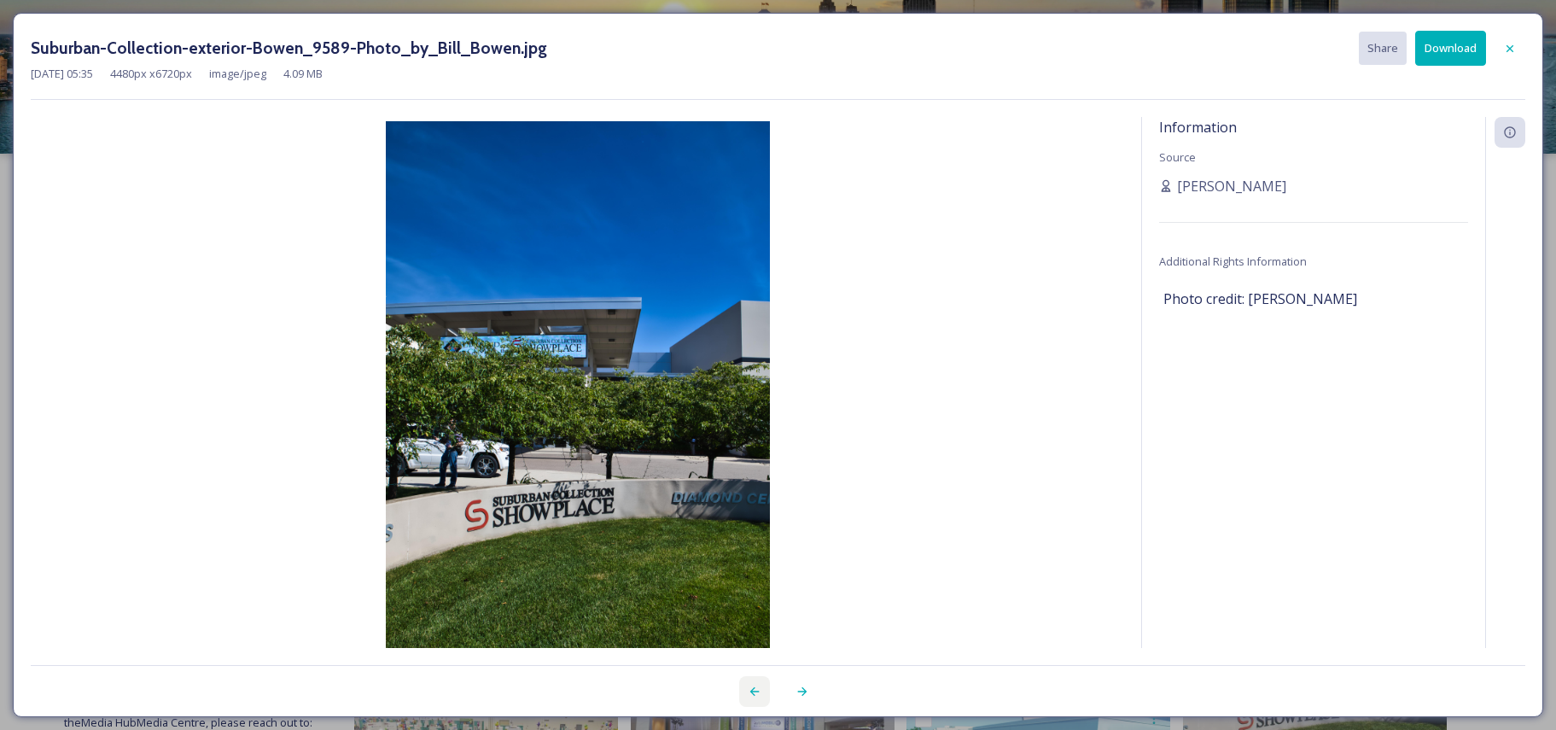
click at [754, 679] on div at bounding box center [754, 691] width 31 height 31
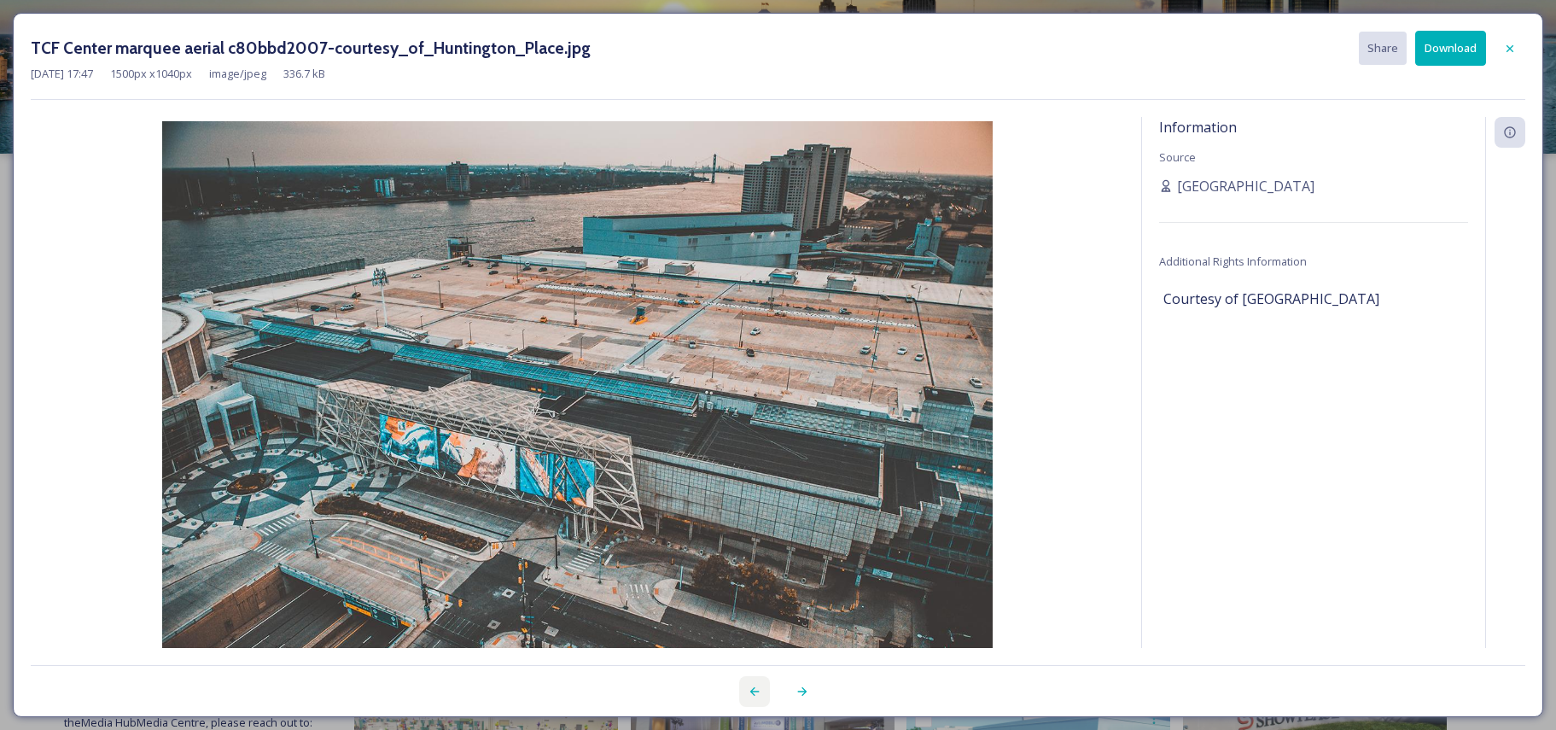
click at [754, 678] on div at bounding box center [754, 691] width 31 height 31
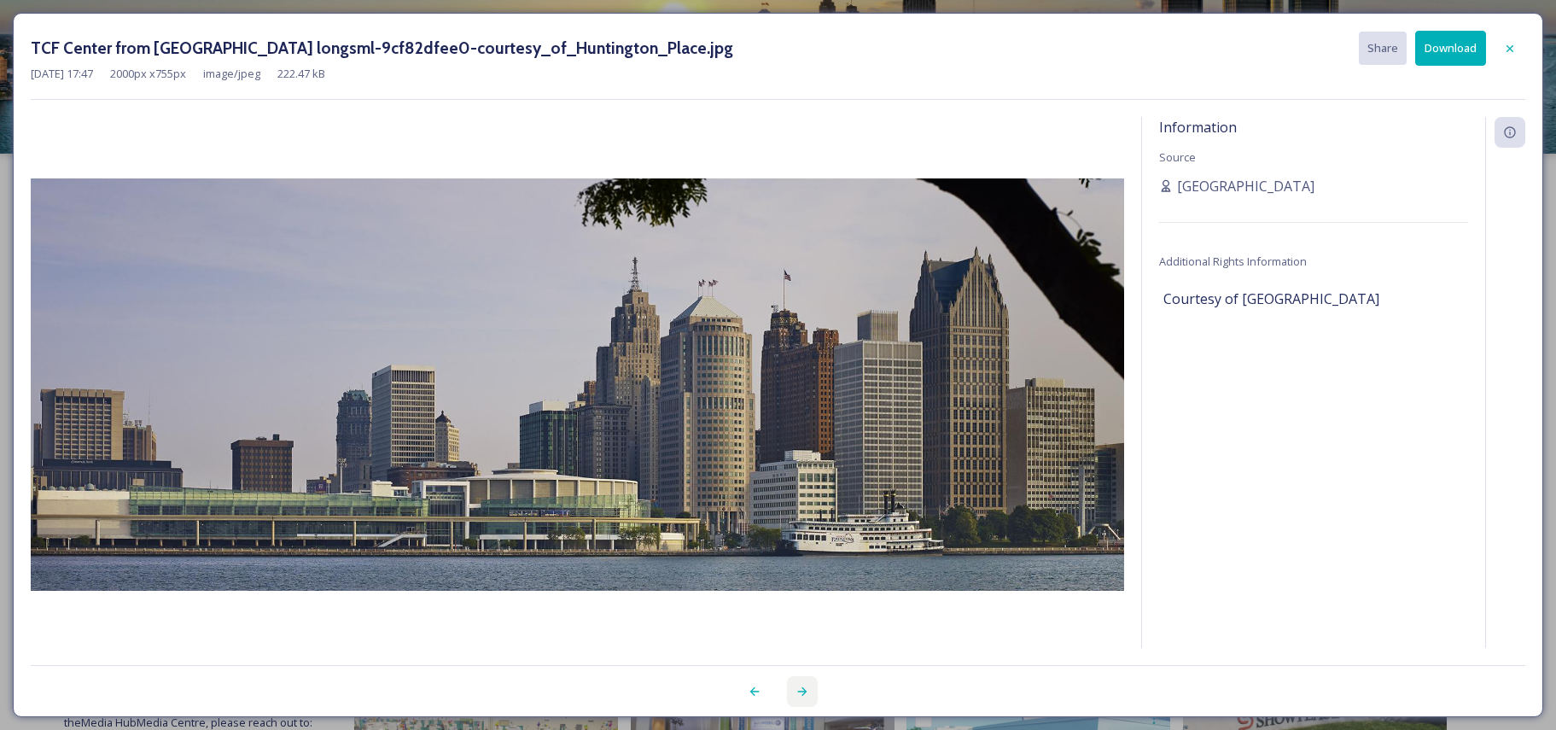
drag, startPoint x: 754, startPoint y: 678, endPoint x: 800, endPoint y: 690, distance: 47.6
click at [800, 690] on icon at bounding box center [802, 691] width 14 height 14
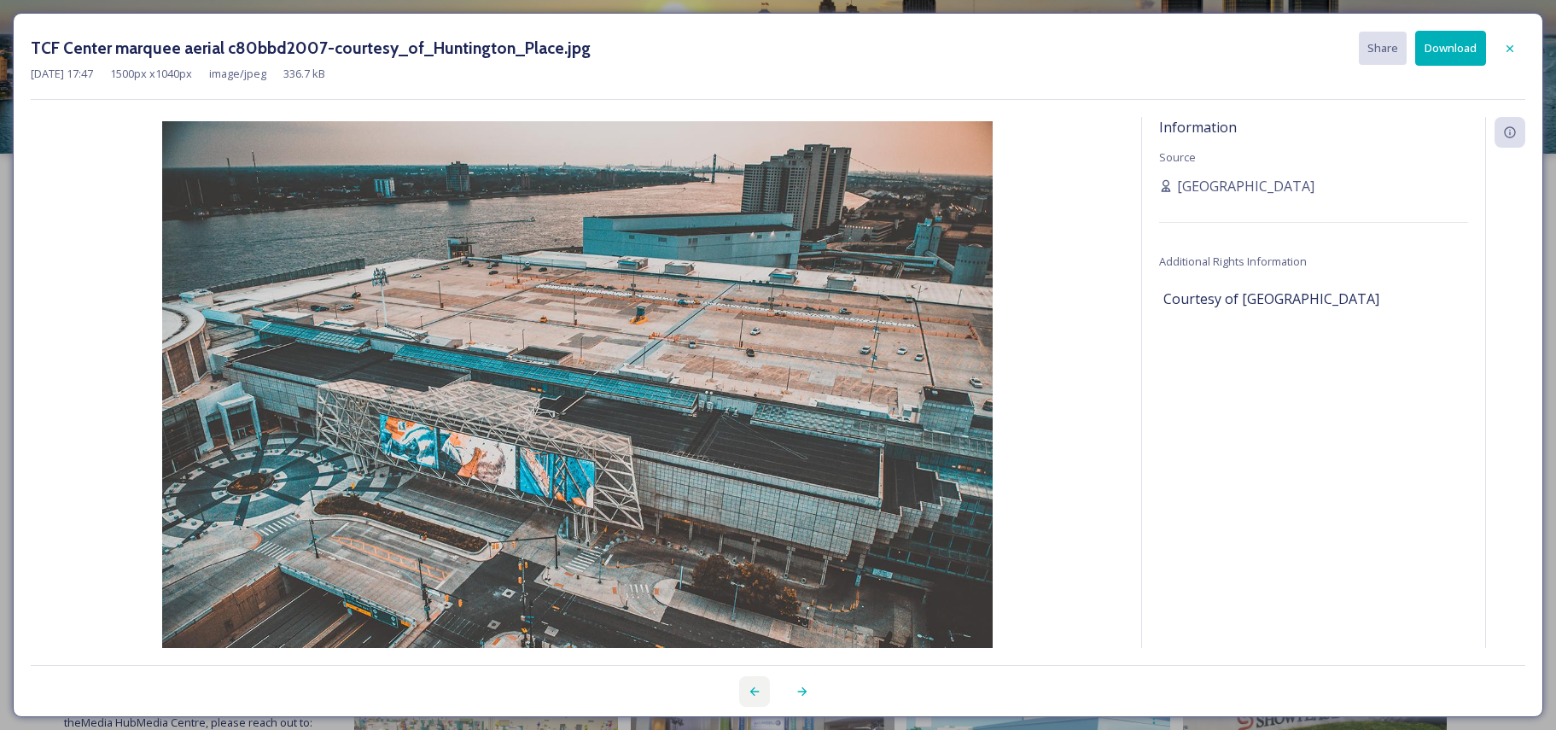
click at [751, 685] on icon at bounding box center [755, 691] width 14 height 14
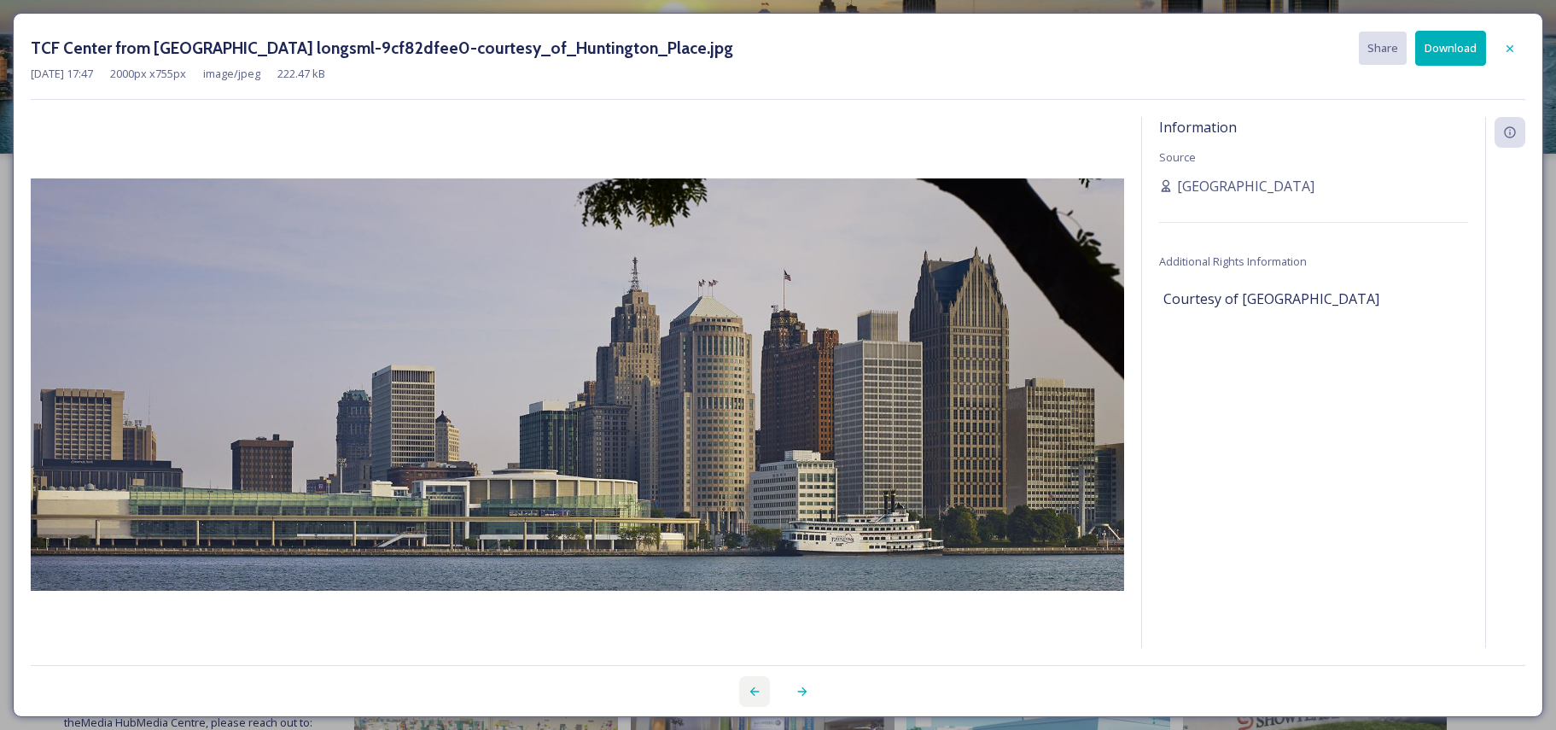
click at [751, 685] on icon at bounding box center [755, 691] width 14 height 14
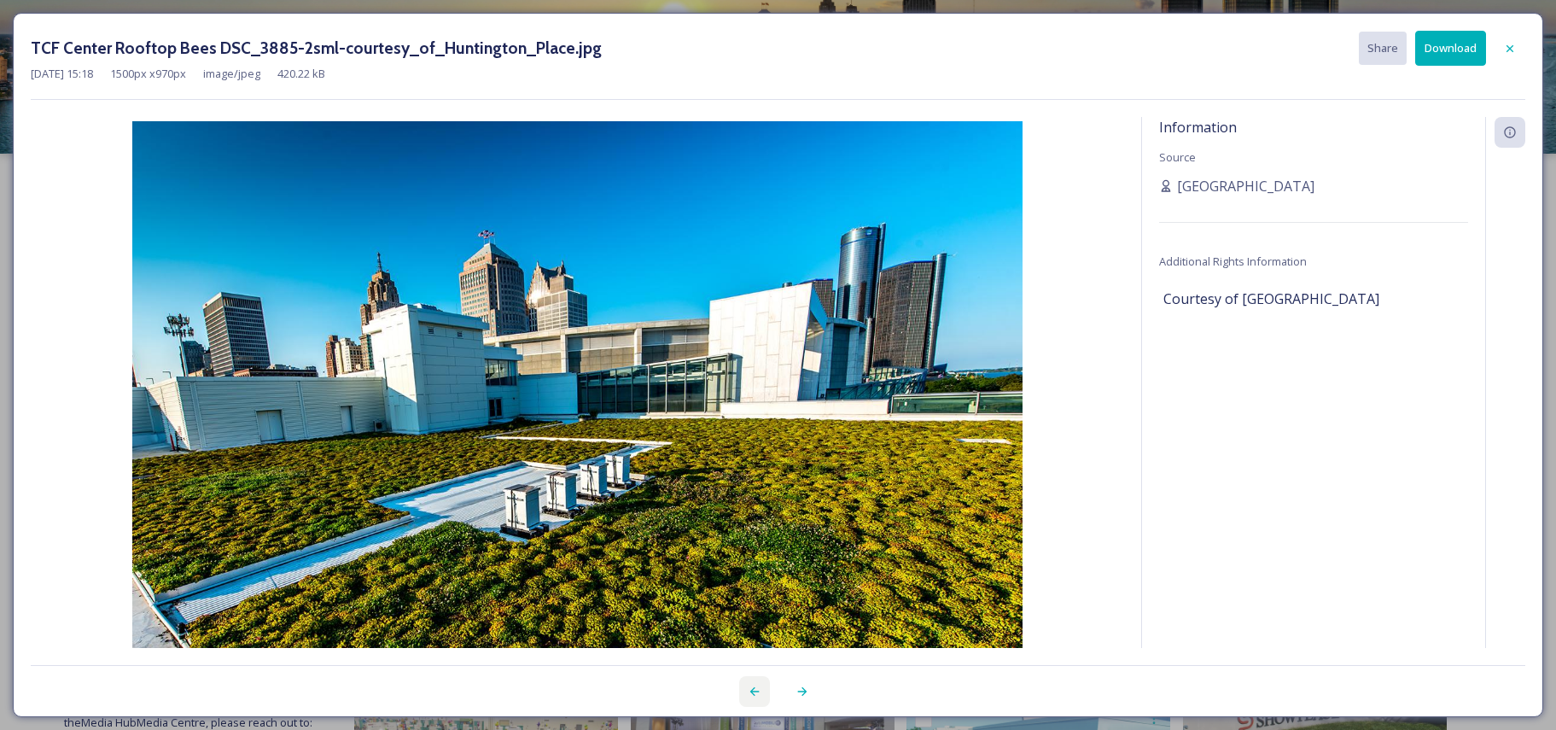
click at [751, 684] on div at bounding box center [754, 691] width 31 height 31
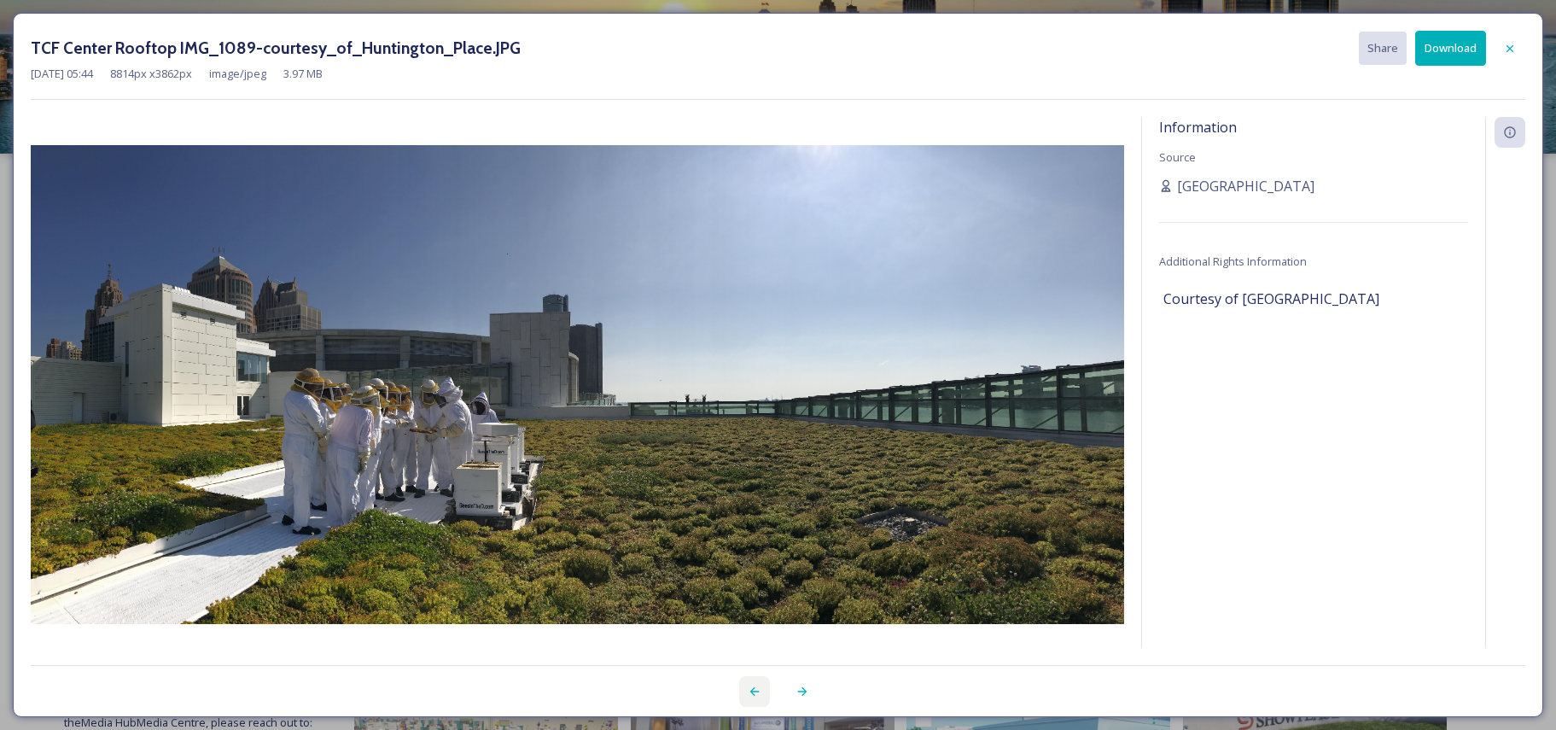
click at [751, 684] on div at bounding box center [754, 691] width 31 height 31
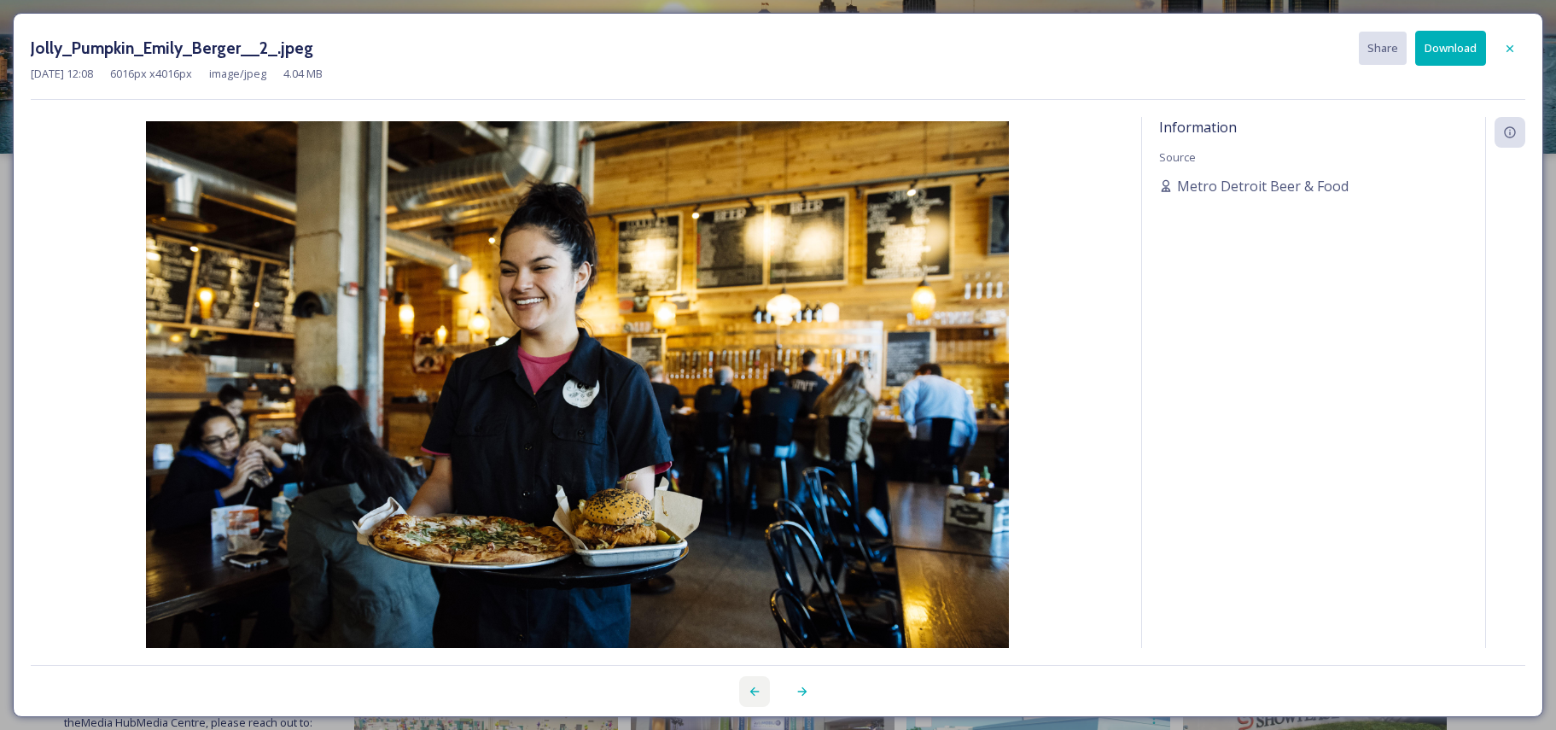
click at [751, 683] on div at bounding box center [754, 691] width 31 height 31
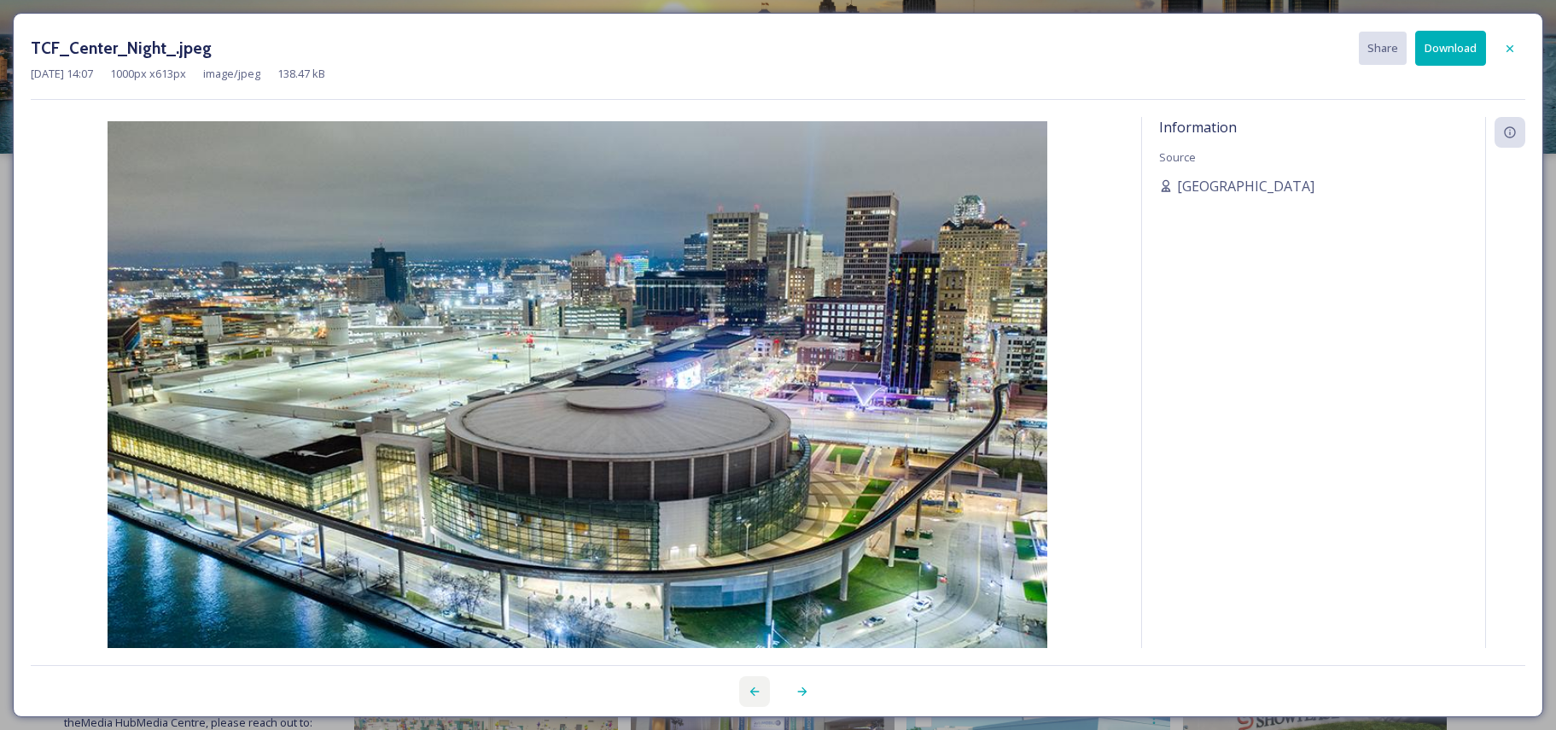
click at [751, 685] on icon at bounding box center [755, 691] width 14 height 14
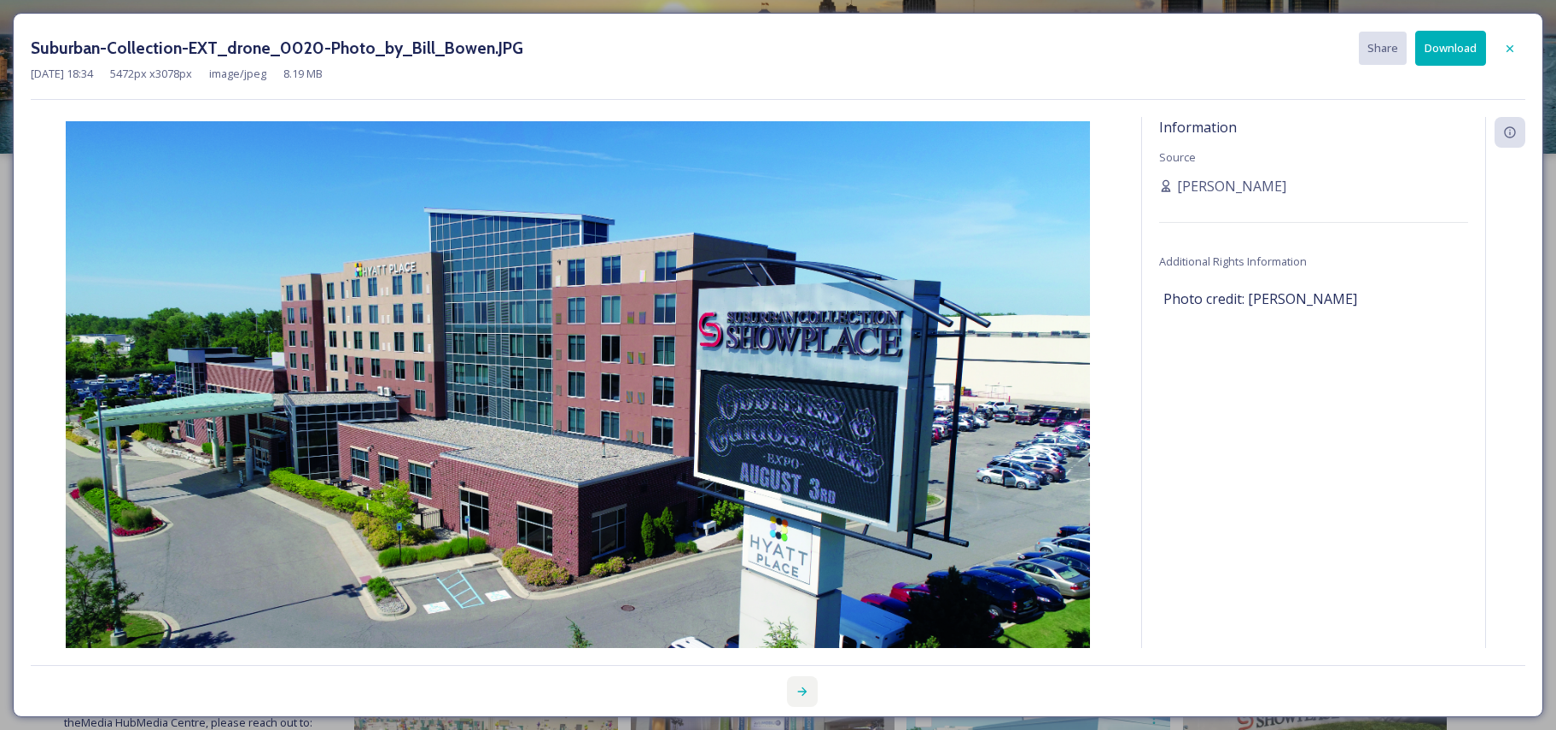
click at [801, 686] on icon at bounding box center [802, 691] width 14 height 14
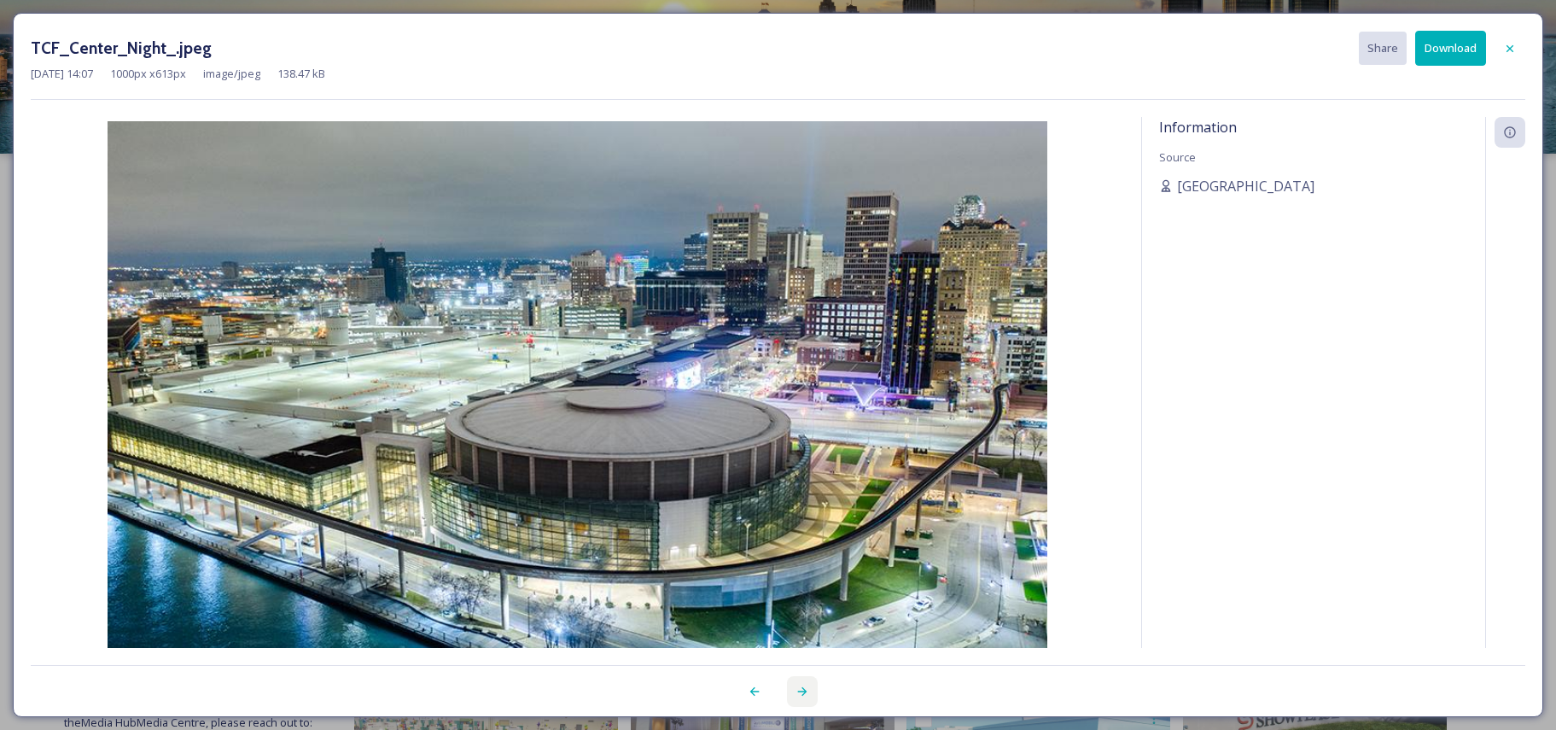
click at [801, 686] on icon at bounding box center [802, 691] width 14 height 14
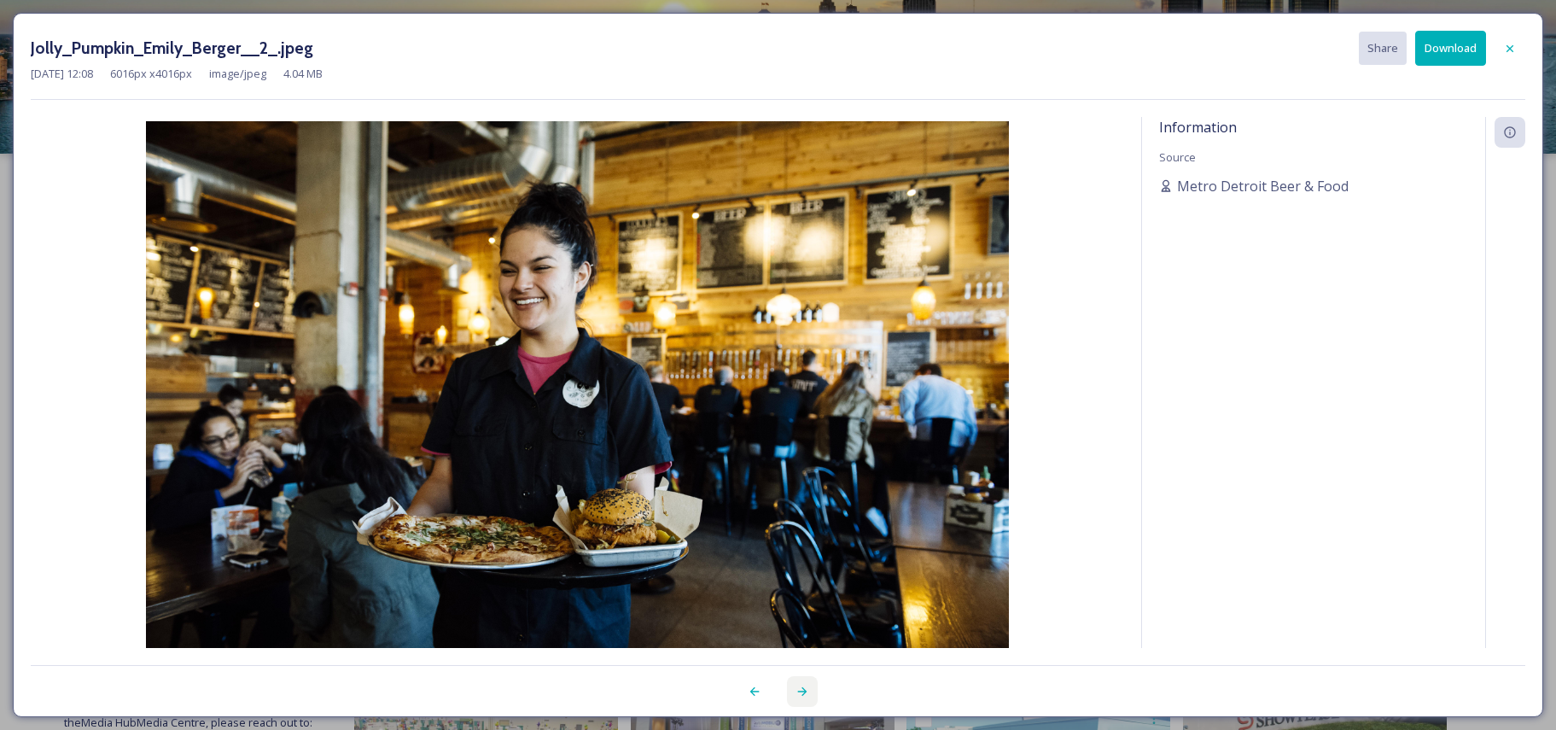
click at [801, 686] on icon at bounding box center [802, 691] width 14 height 14
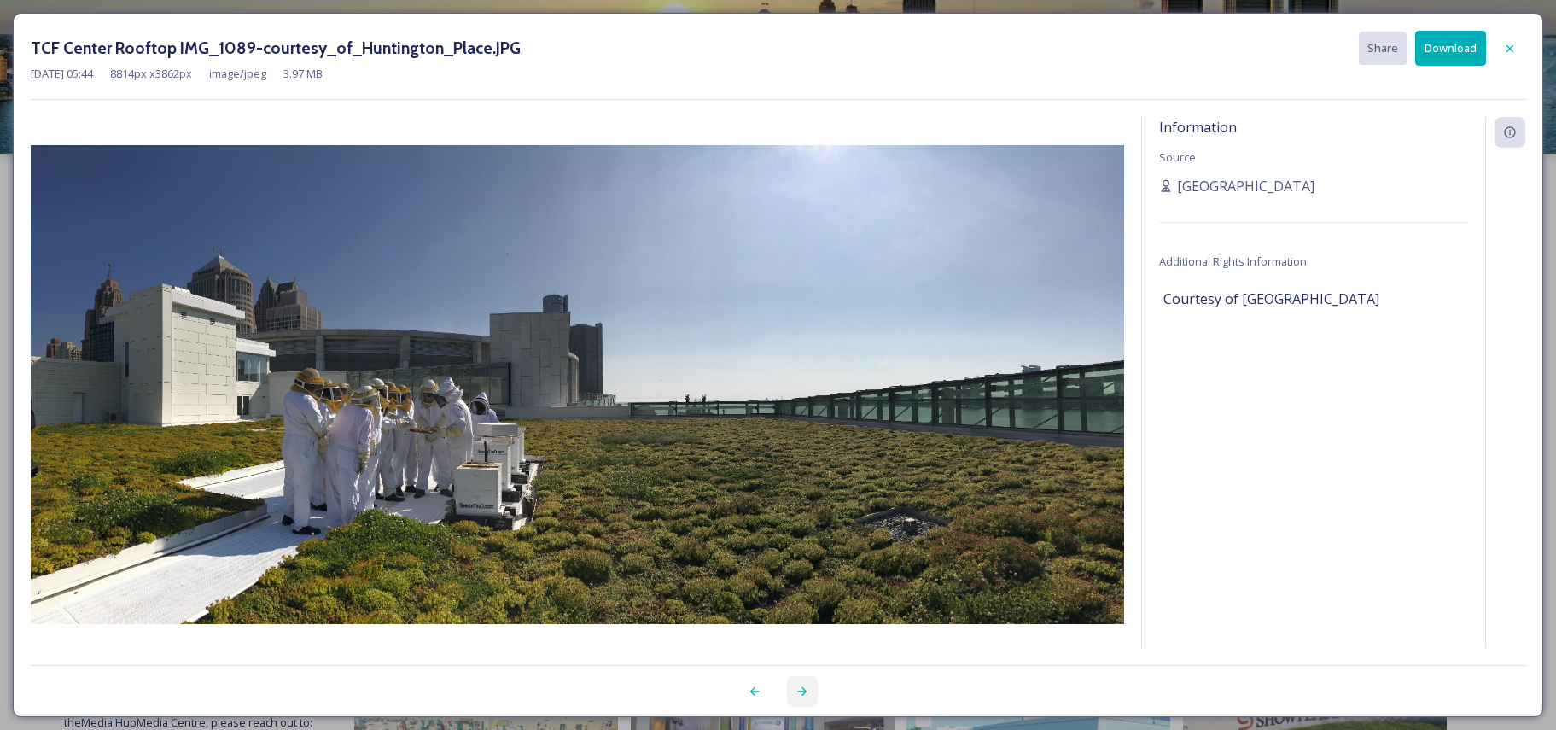
click at [801, 686] on icon at bounding box center [802, 691] width 14 height 14
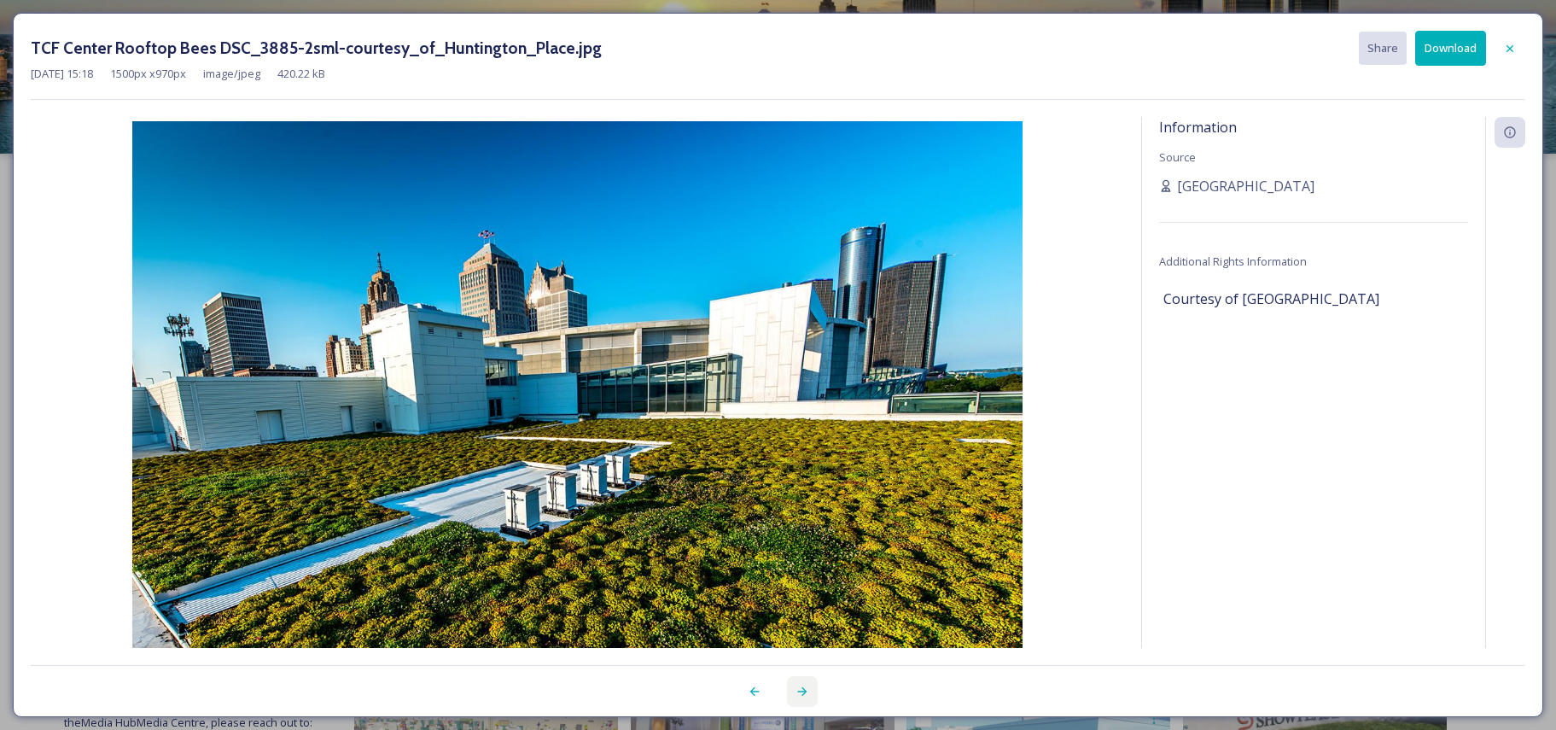
click at [801, 686] on icon at bounding box center [802, 691] width 14 height 14
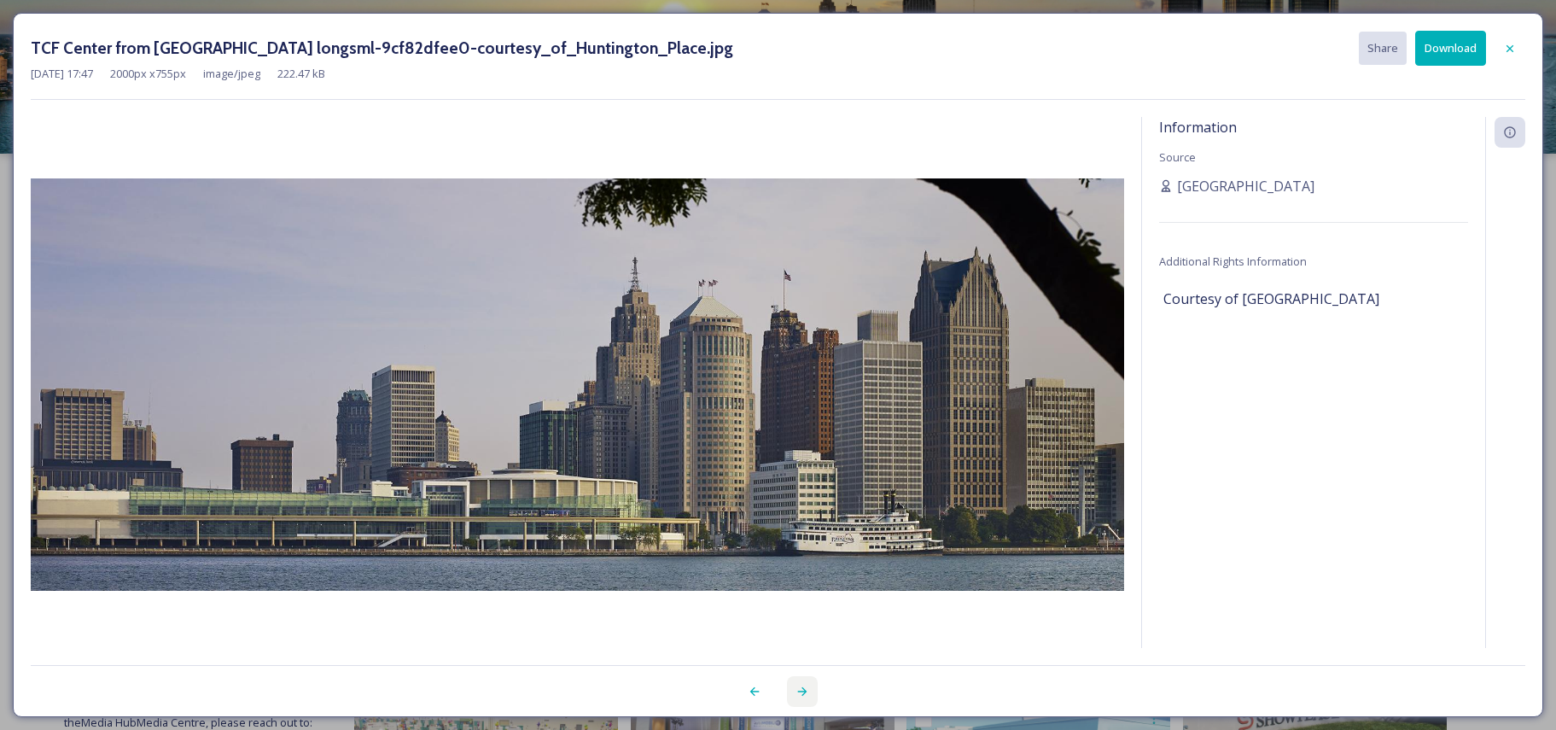
click at [801, 686] on icon at bounding box center [802, 691] width 14 height 14
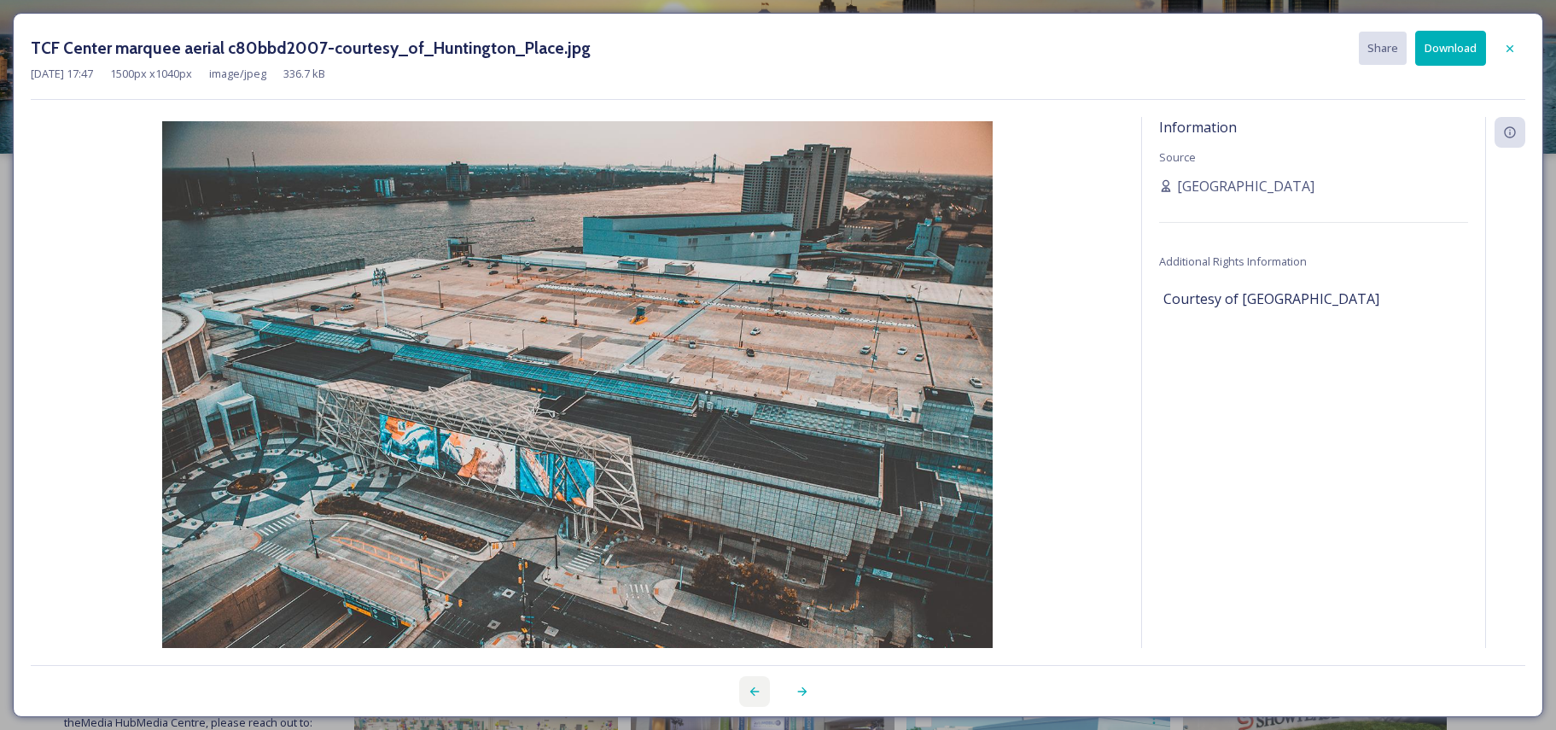
click at [755, 684] on div at bounding box center [754, 691] width 31 height 31
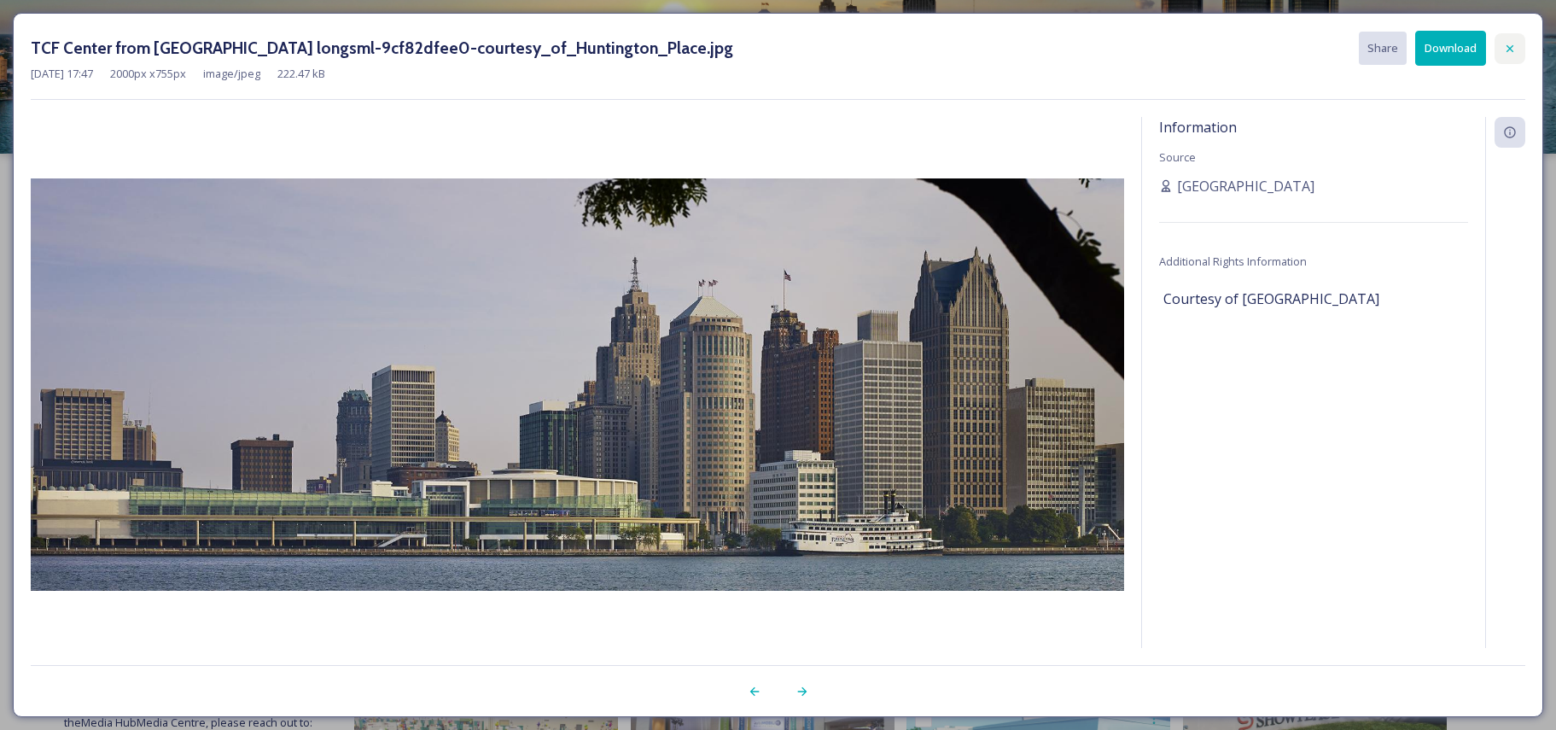
click at [1509, 40] on div at bounding box center [1509, 48] width 31 height 31
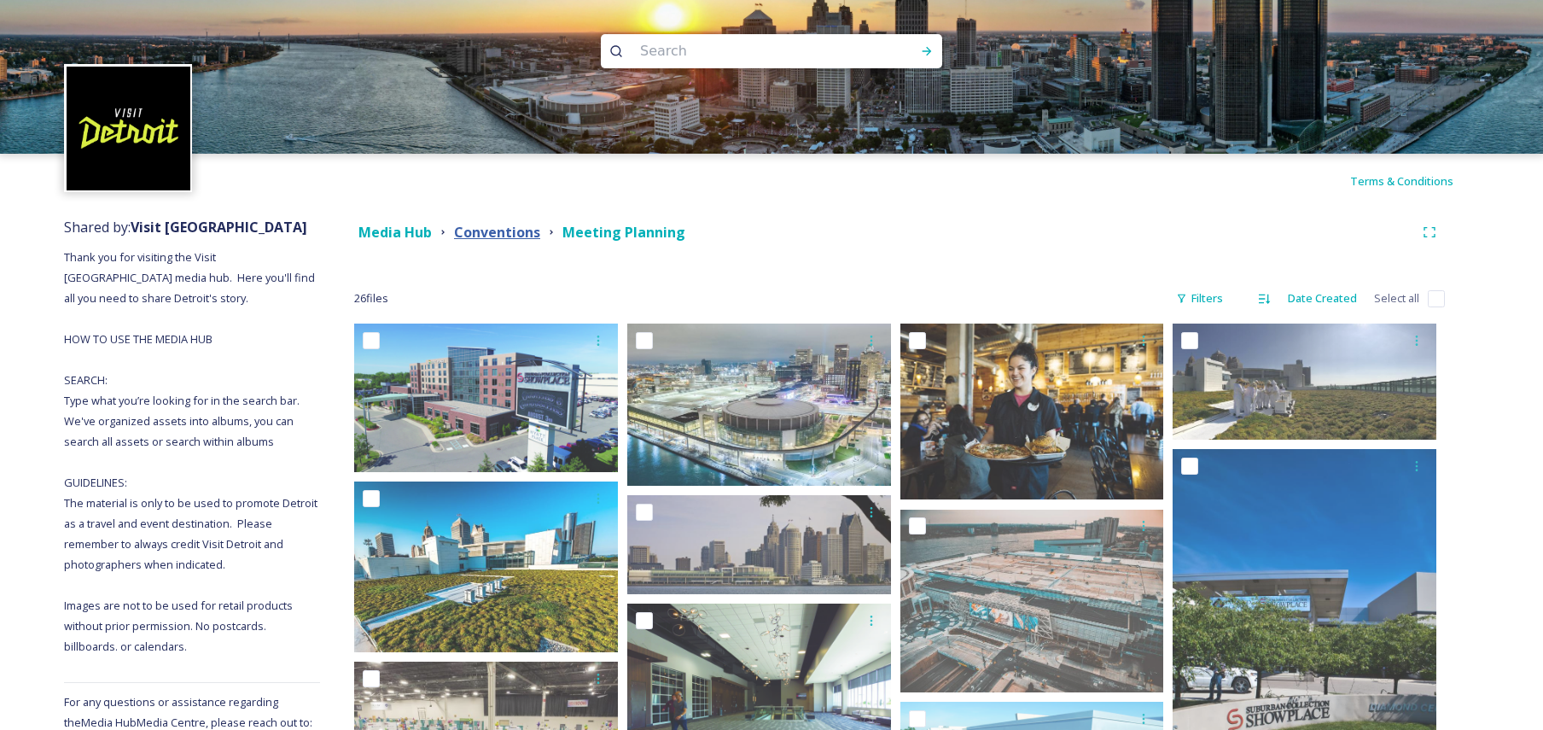
click at [502, 226] on strong "Conventions" at bounding box center [497, 232] width 86 height 19
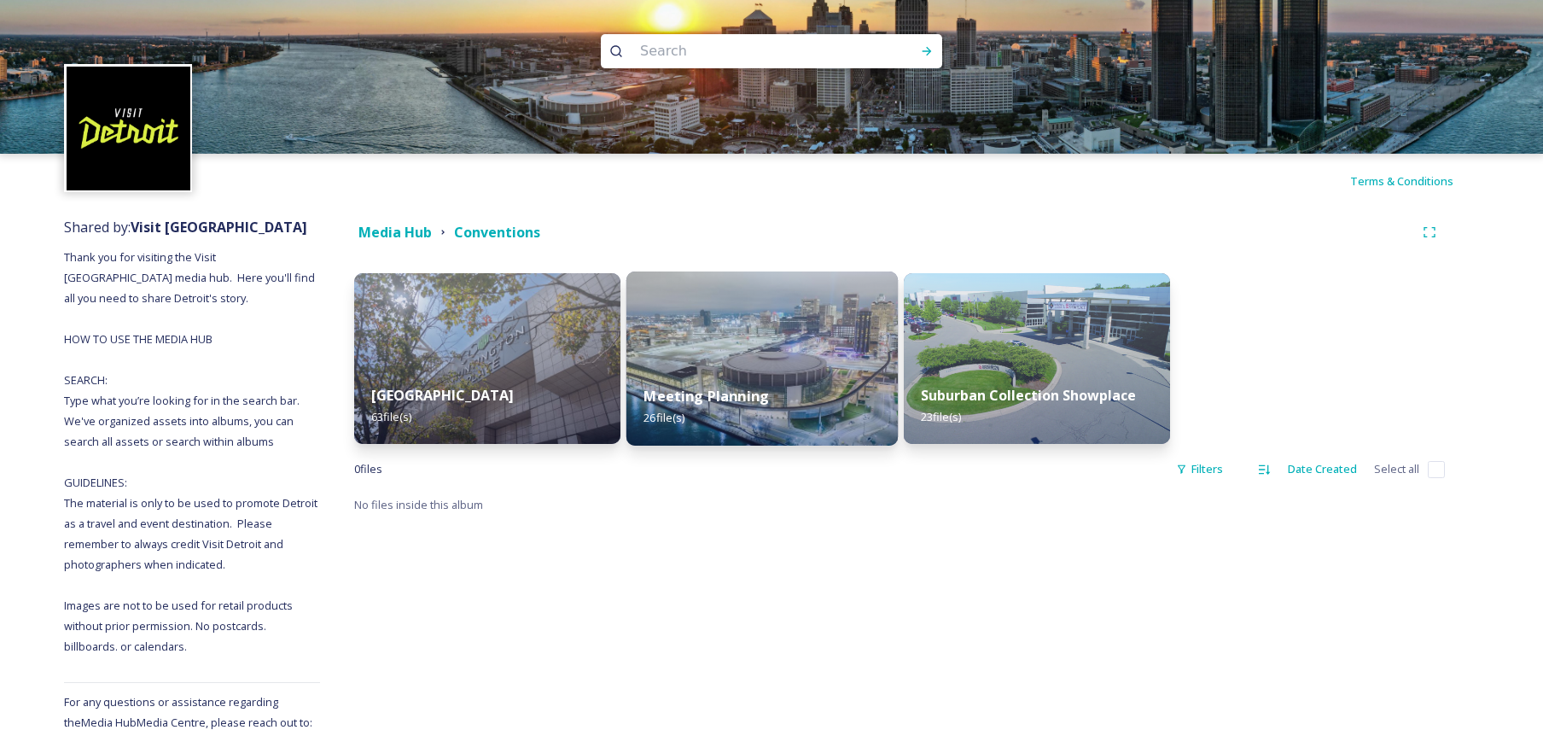
click at [751, 381] on div "Meeting Planning 26 file(s)" at bounding box center [761, 407] width 271 height 78
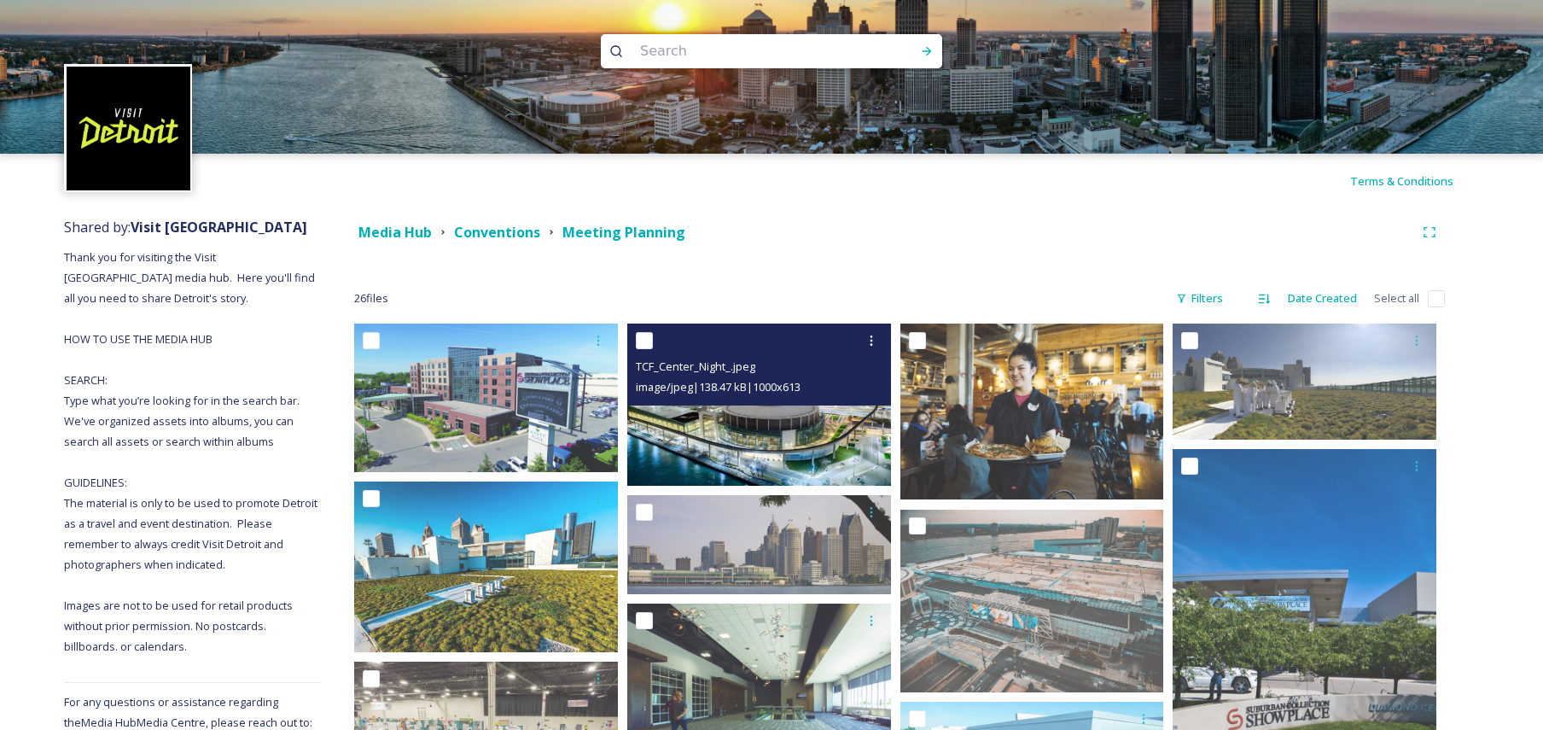
click at [793, 462] on img at bounding box center [759, 403] width 264 height 161
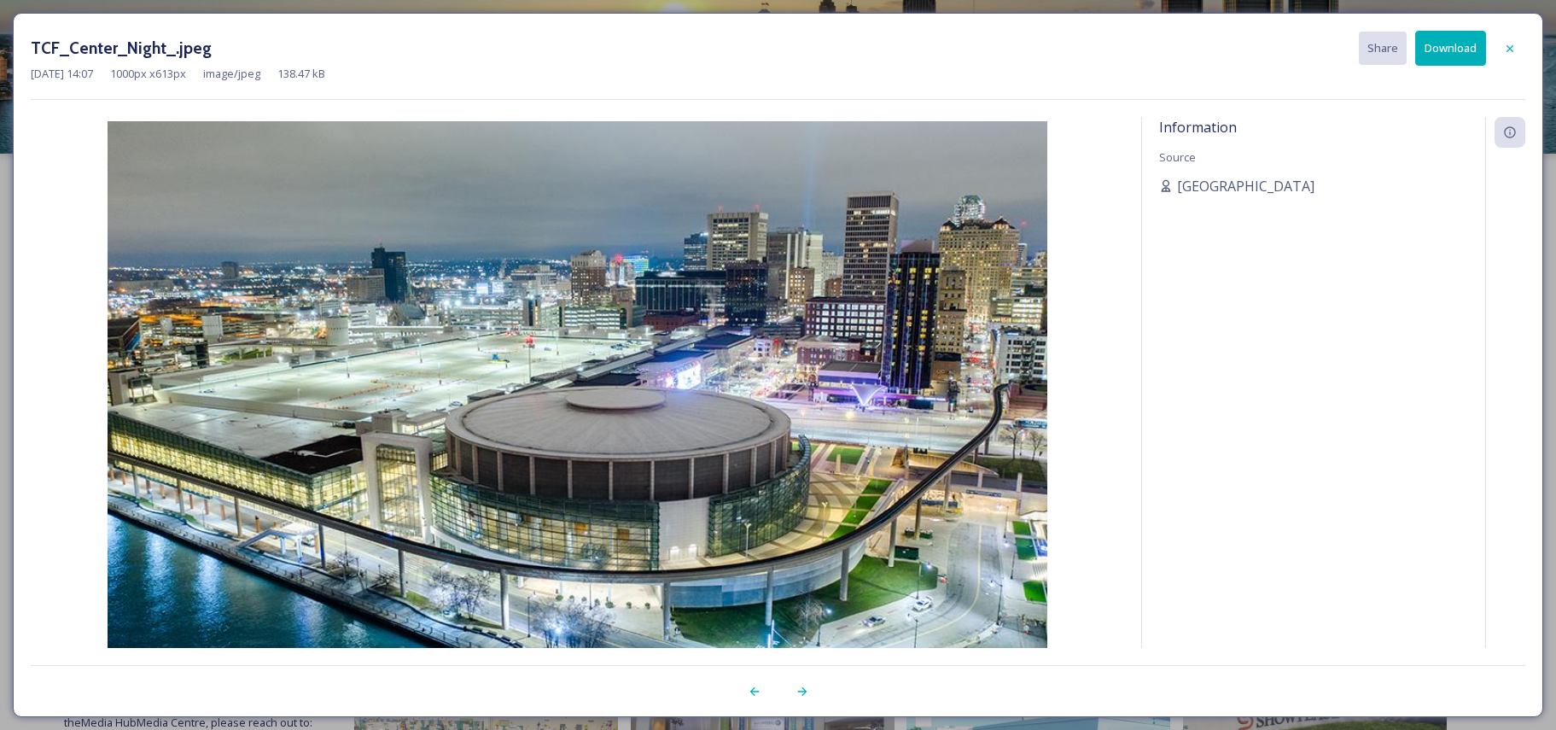
click at [1445, 36] on button "Download" at bounding box center [1450, 48] width 71 height 35
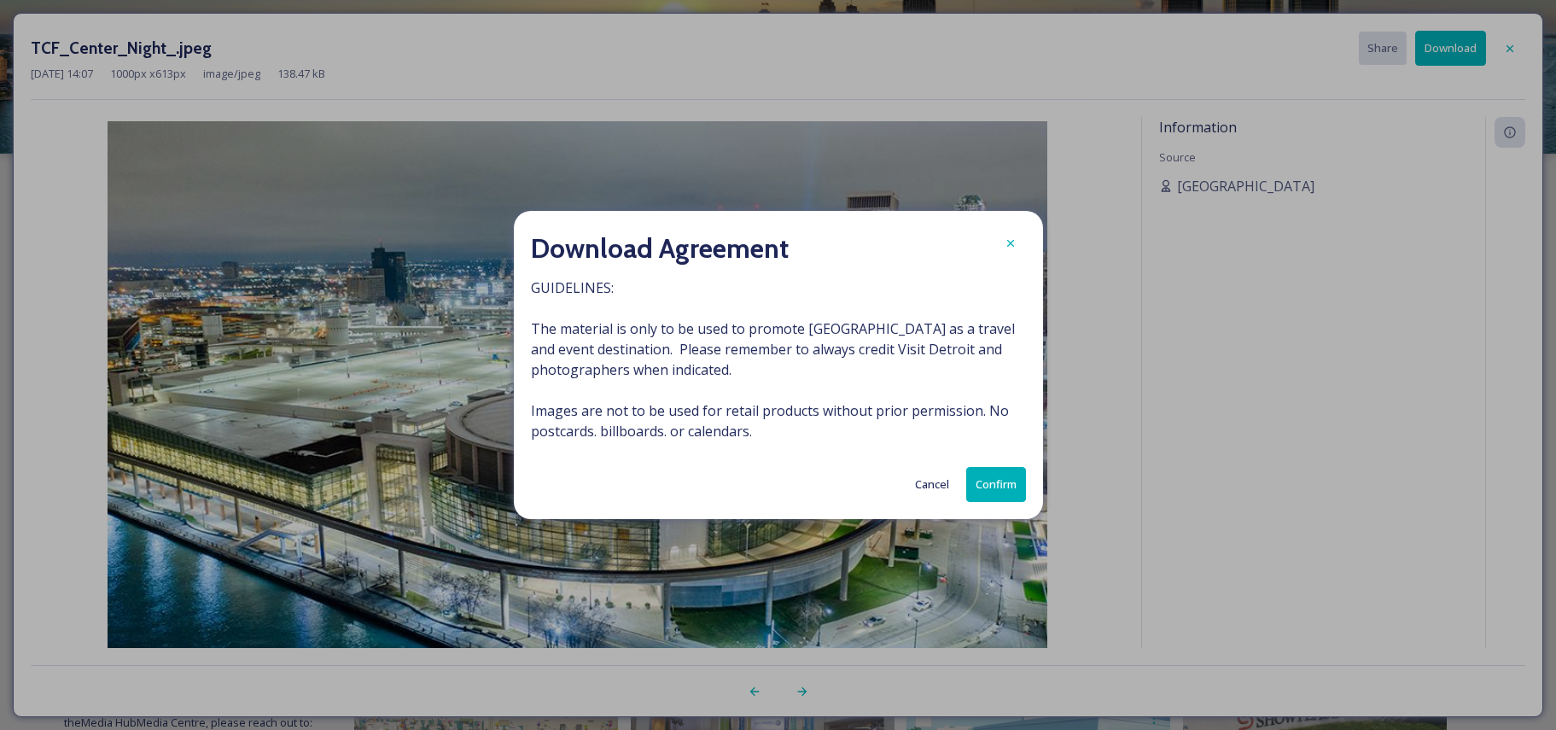
click at [995, 480] on button "Confirm" at bounding box center [996, 484] width 60 height 35
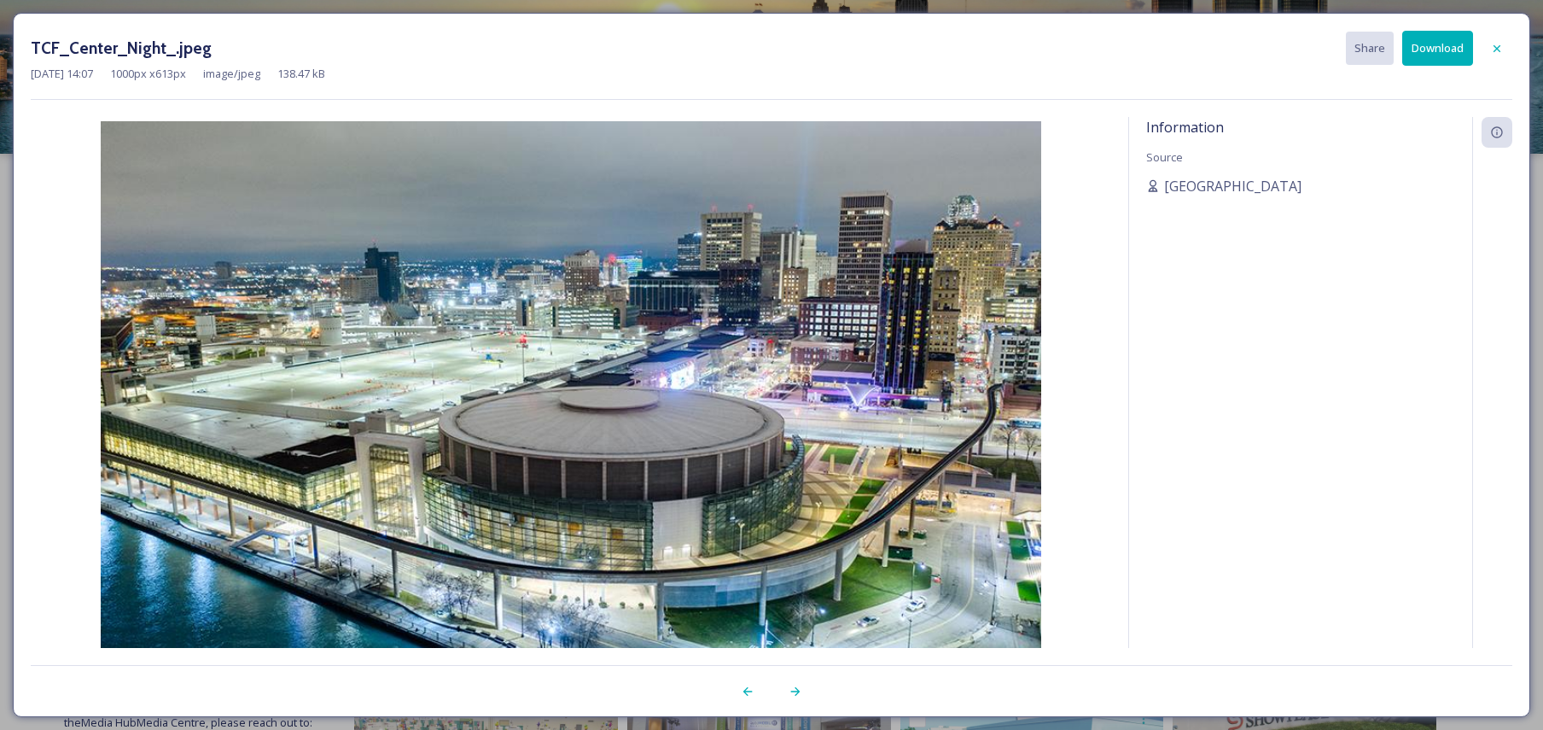
click at [1108, 183] on img at bounding box center [571, 409] width 1080 height 576
click at [794, 688] on icon at bounding box center [796, 691] width 14 height 14
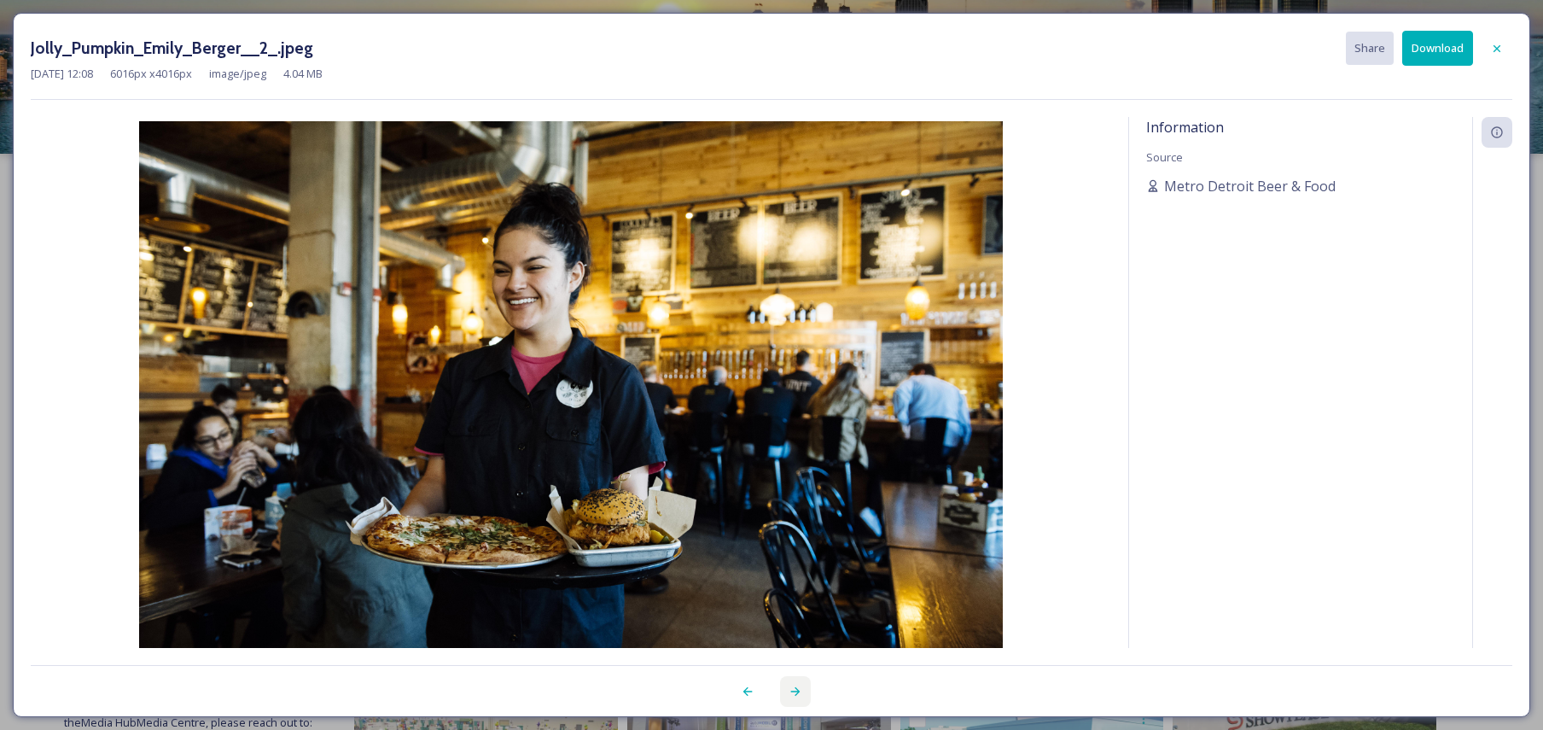
click at [794, 688] on icon at bounding box center [796, 691] width 14 height 14
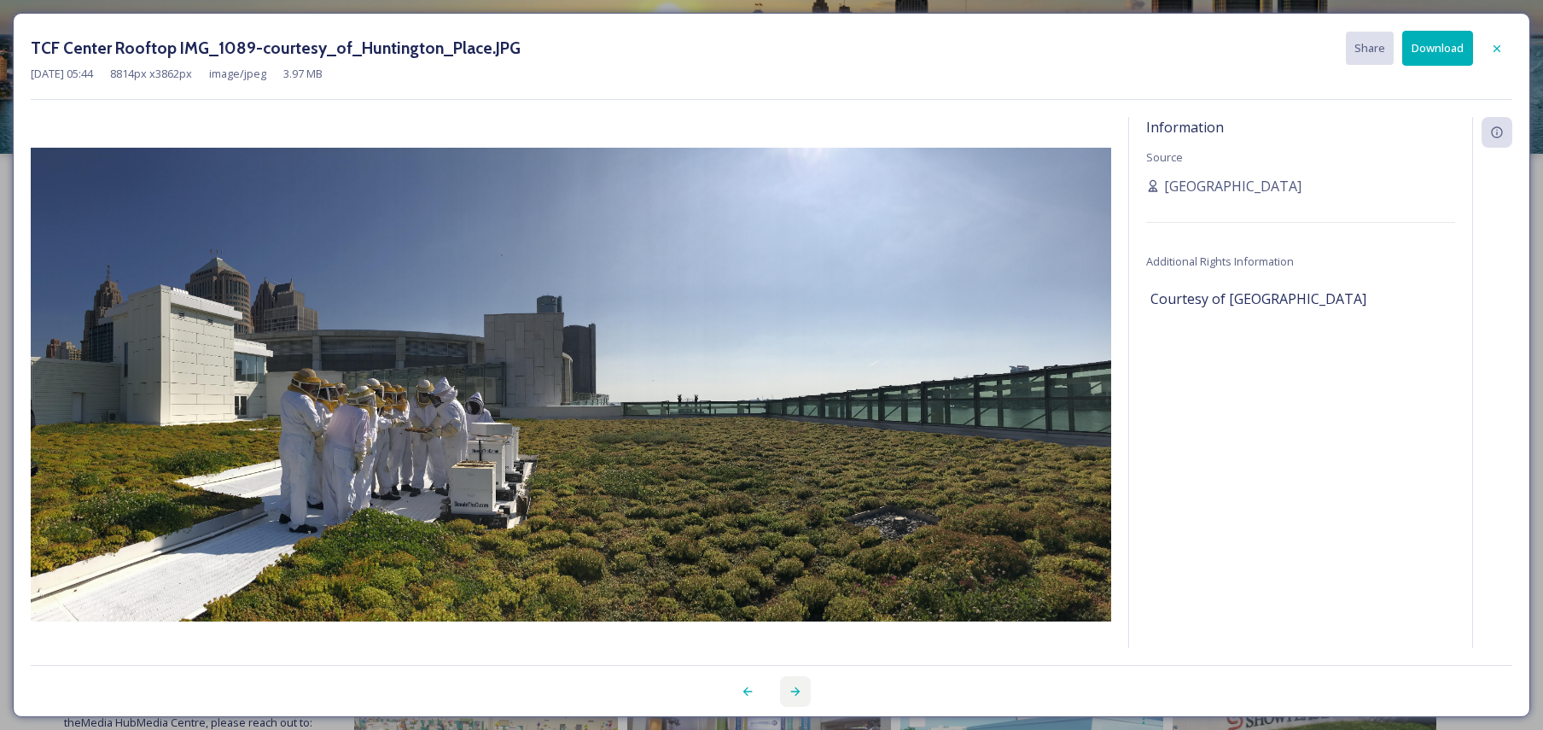
click at [794, 688] on icon at bounding box center [796, 691] width 14 height 14
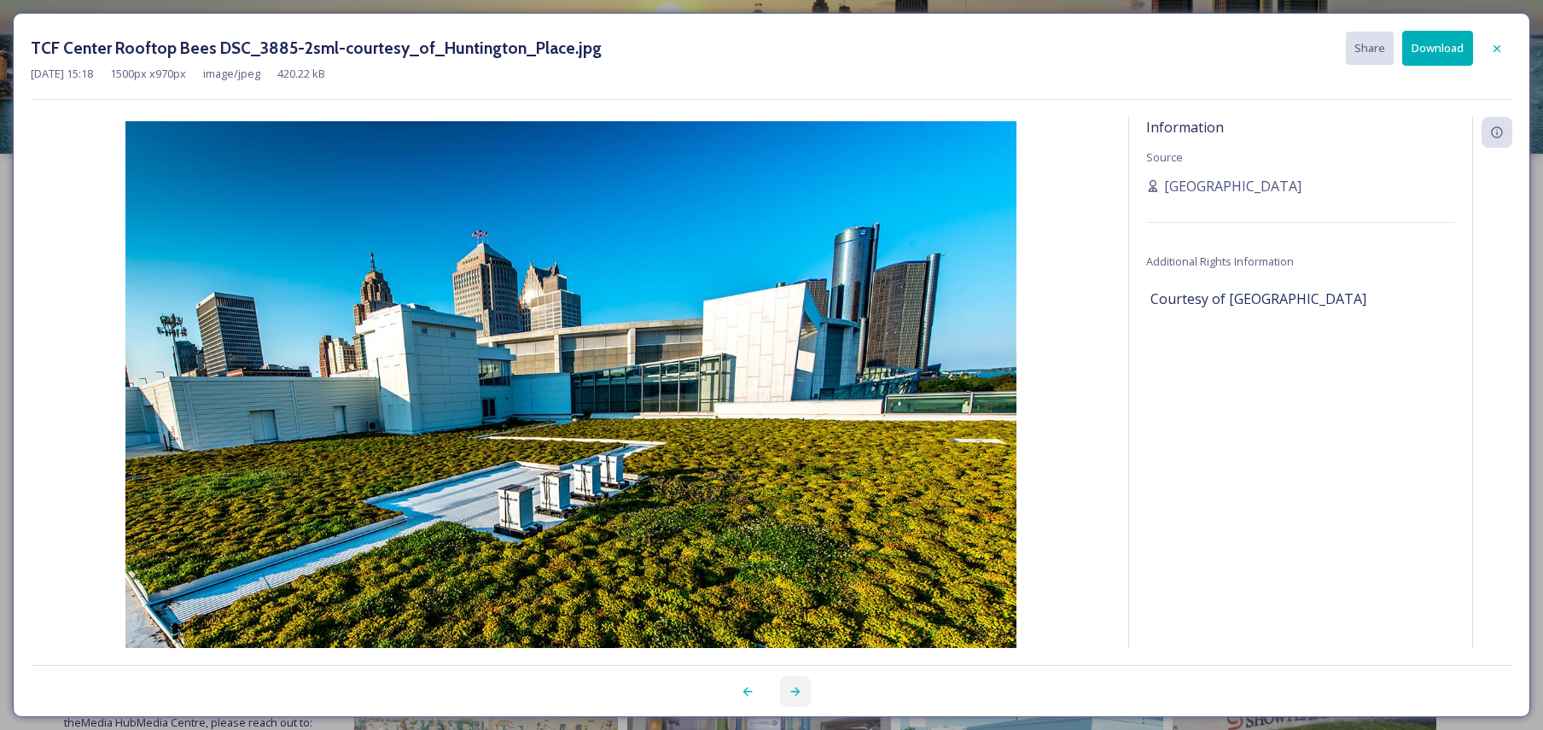
click at [794, 688] on icon at bounding box center [796, 691] width 14 height 14
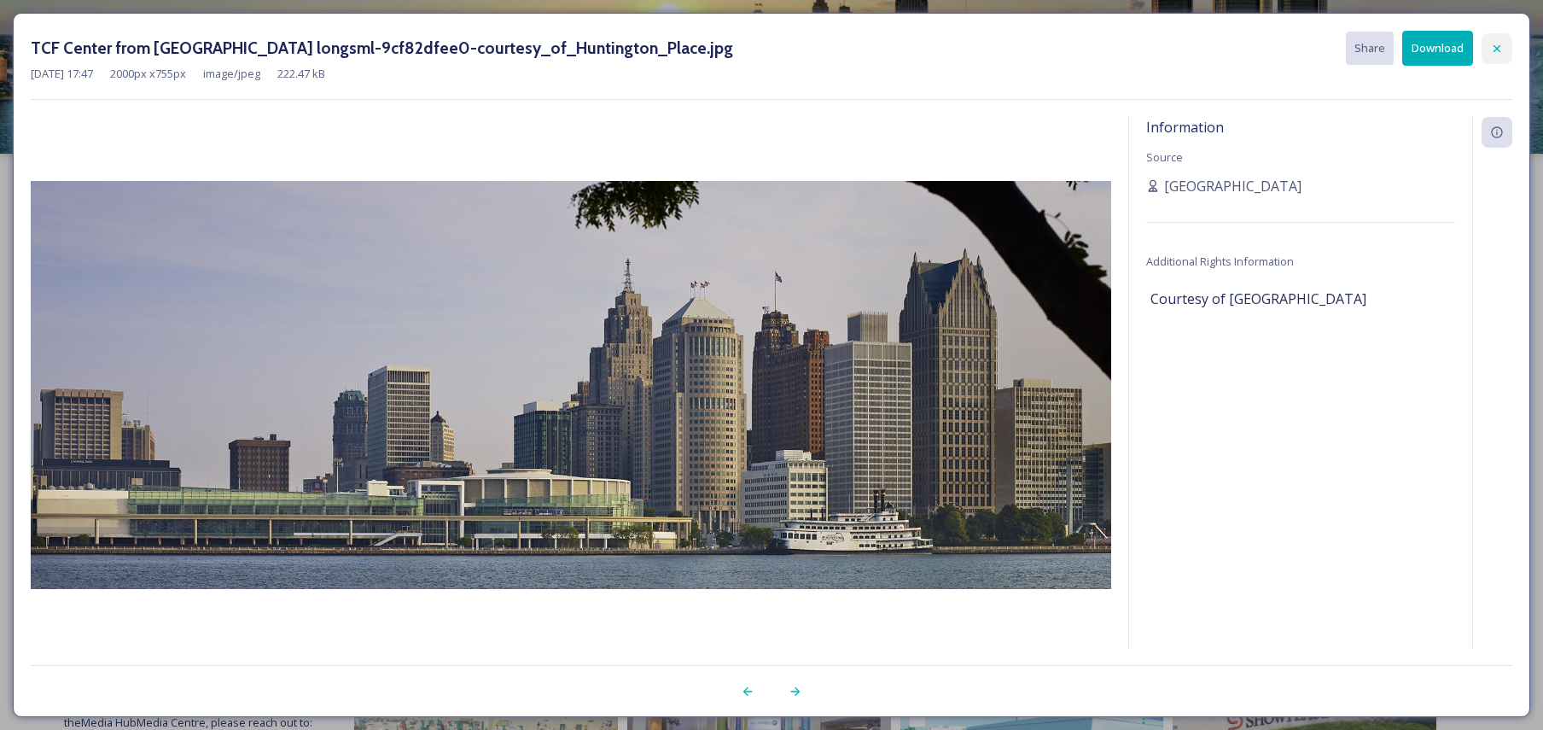
click at [1496, 49] on icon at bounding box center [1496, 47] width 7 height 7
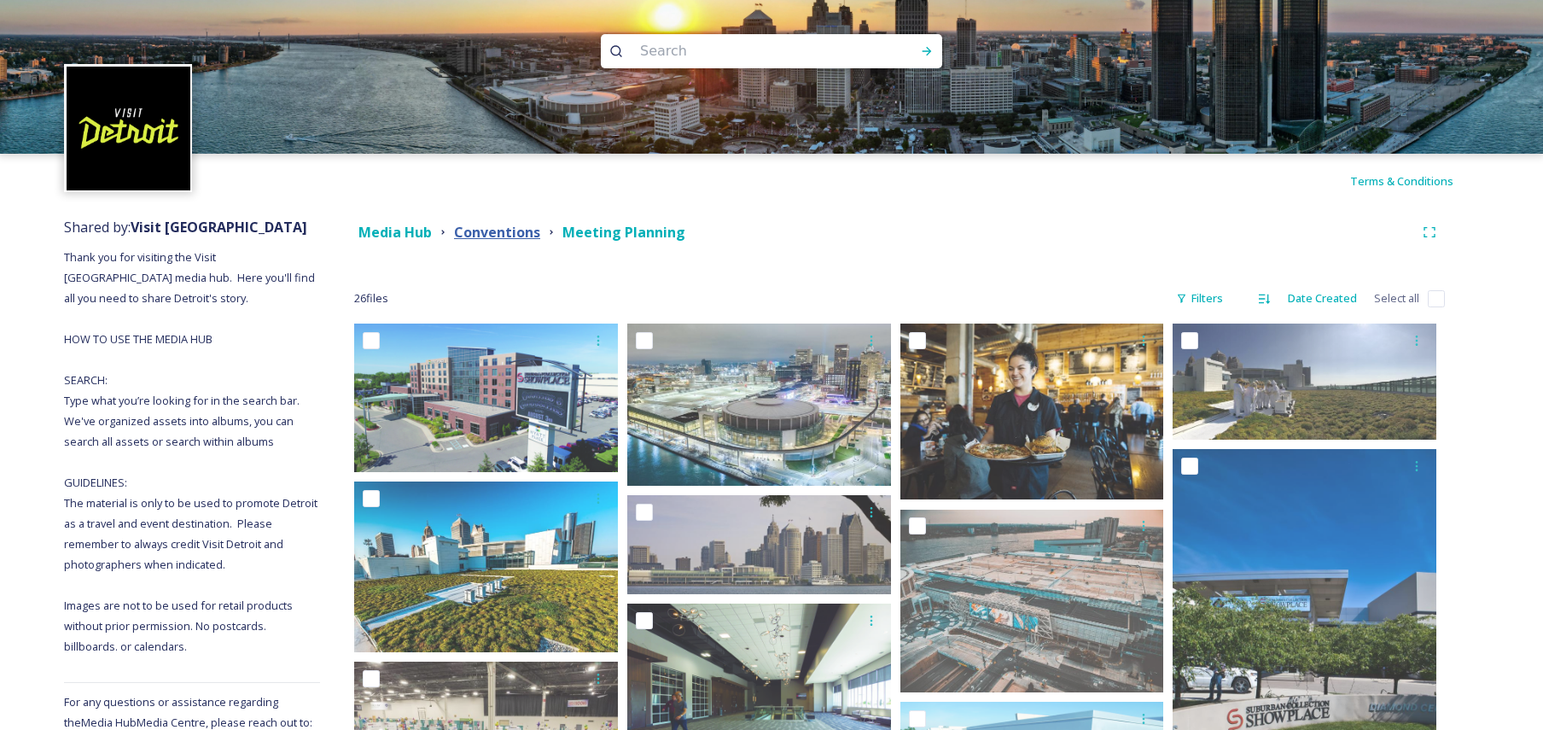
click at [535, 227] on strong "Conventions" at bounding box center [497, 232] width 86 height 19
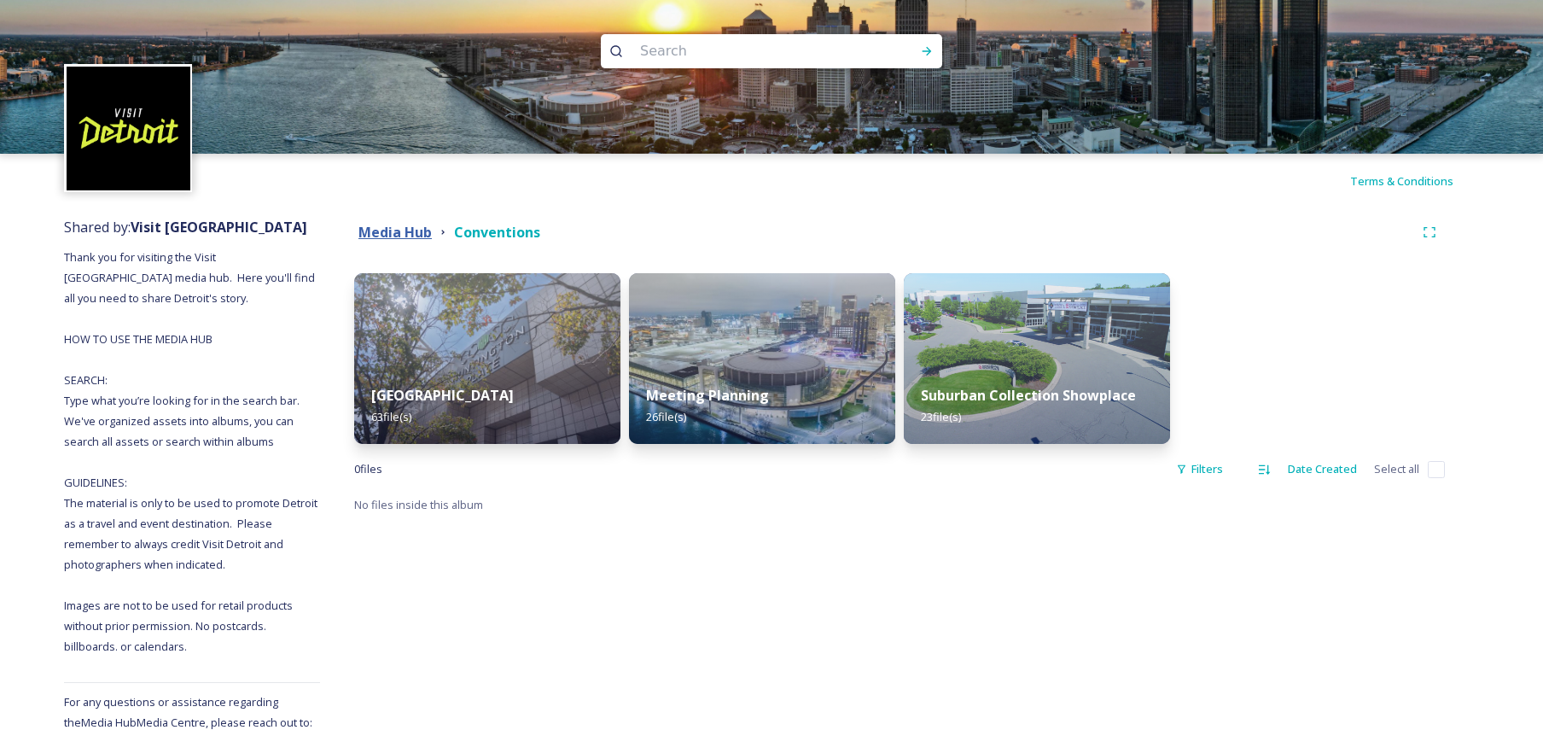
click at [409, 234] on strong "Media Hub" at bounding box center [394, 232] width 73 height 19
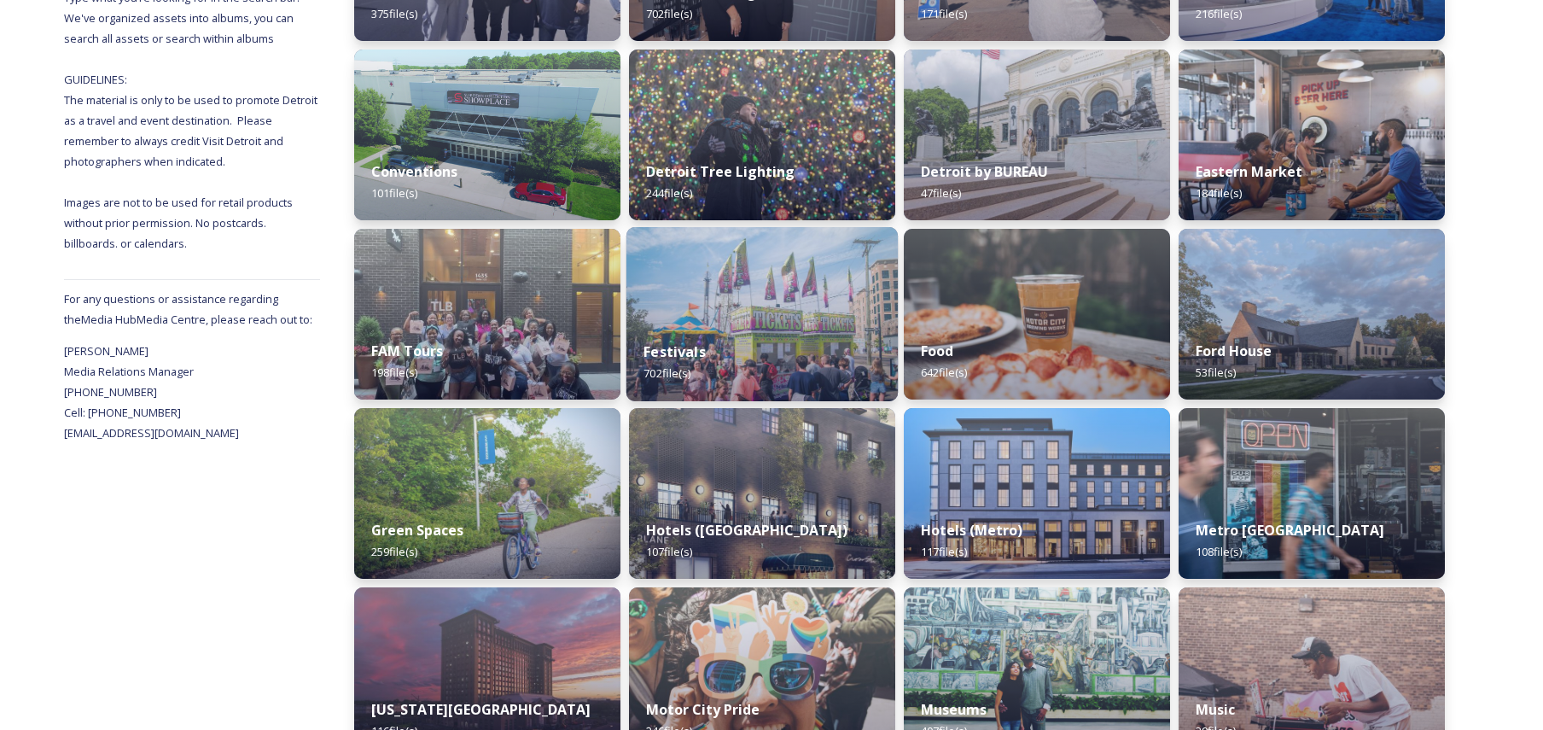
scroll to position [427, 0]
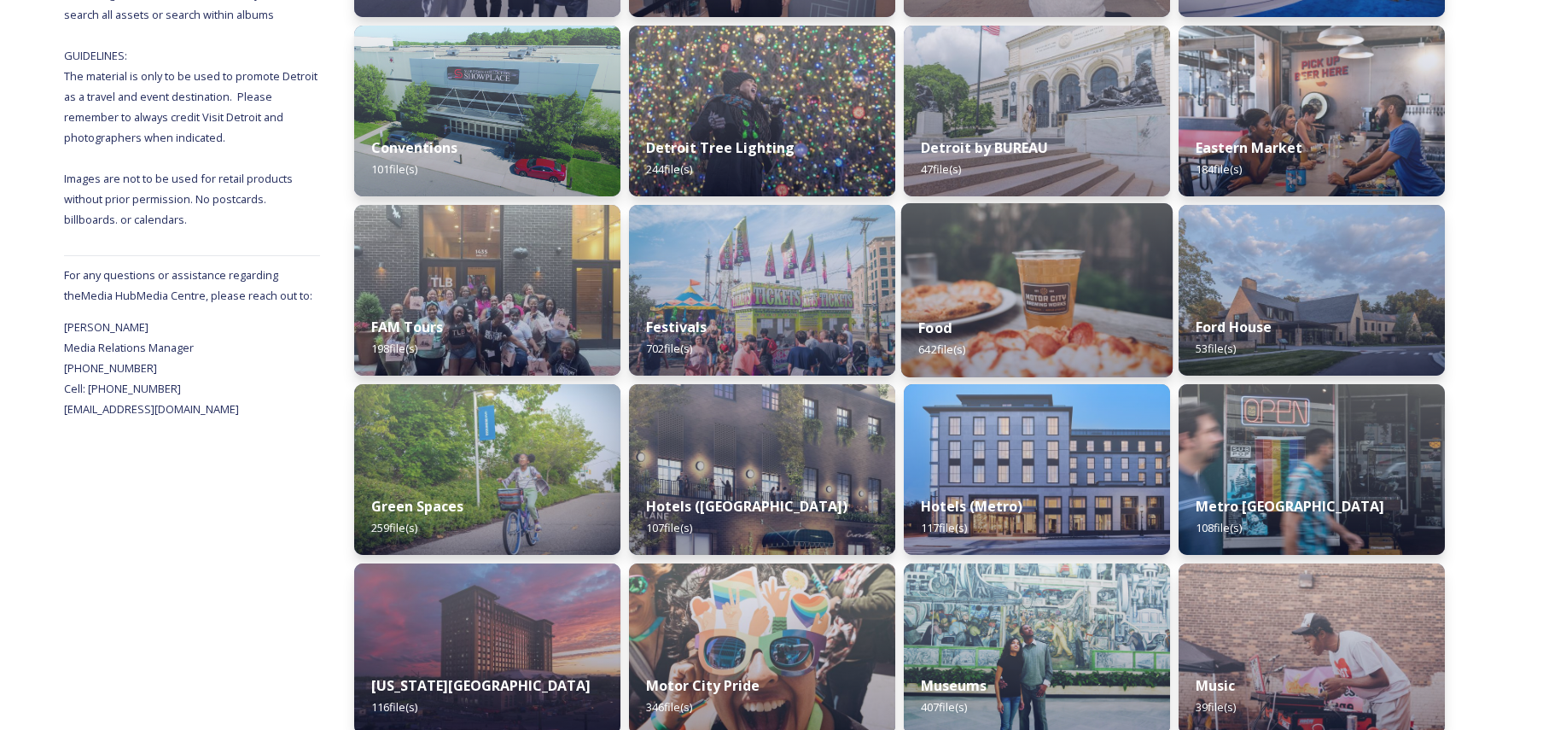
click at [1039, 311] on div "Food 642 file(s)" at bounding box center [1036, 339] width 271 height 78
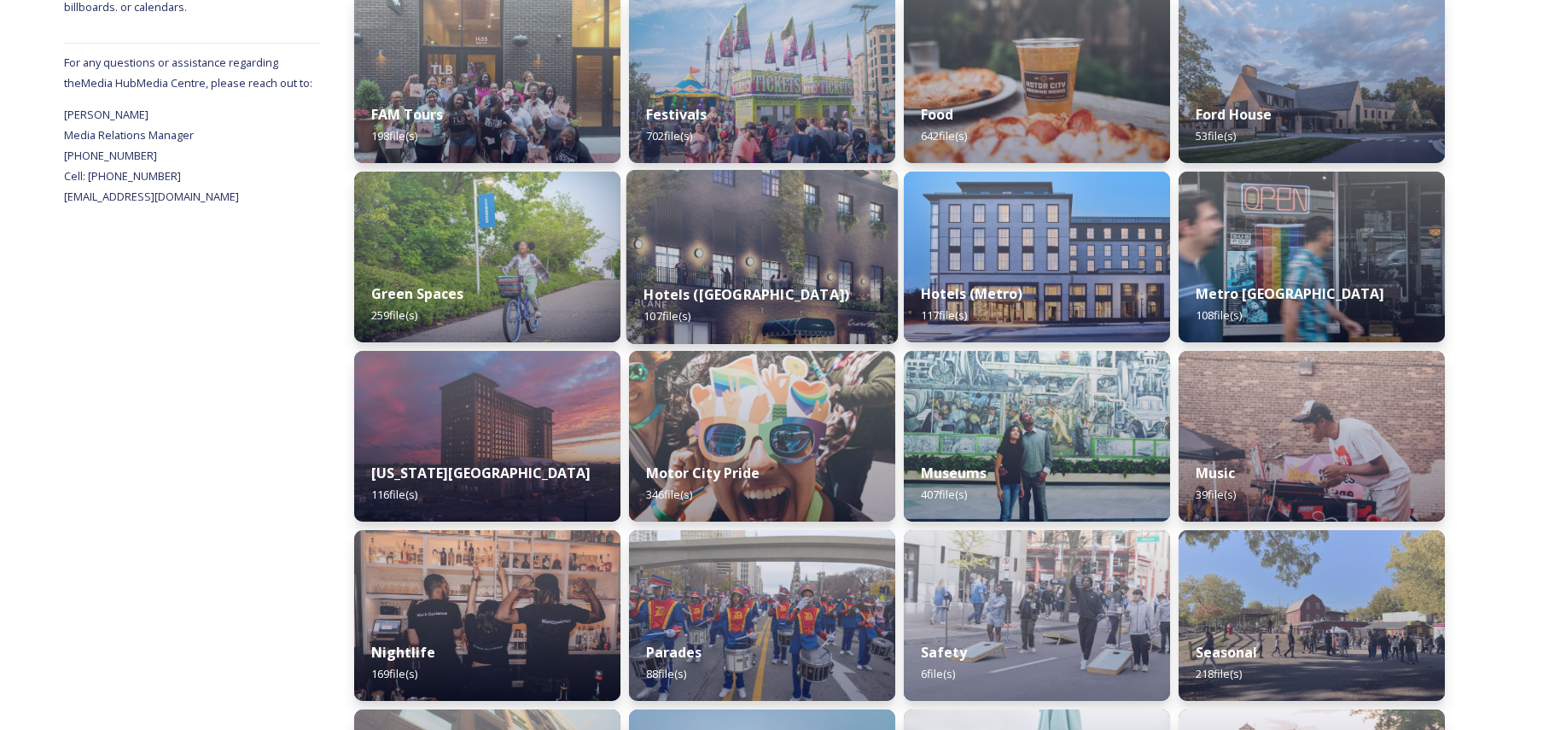
scroll to position [683, 0]
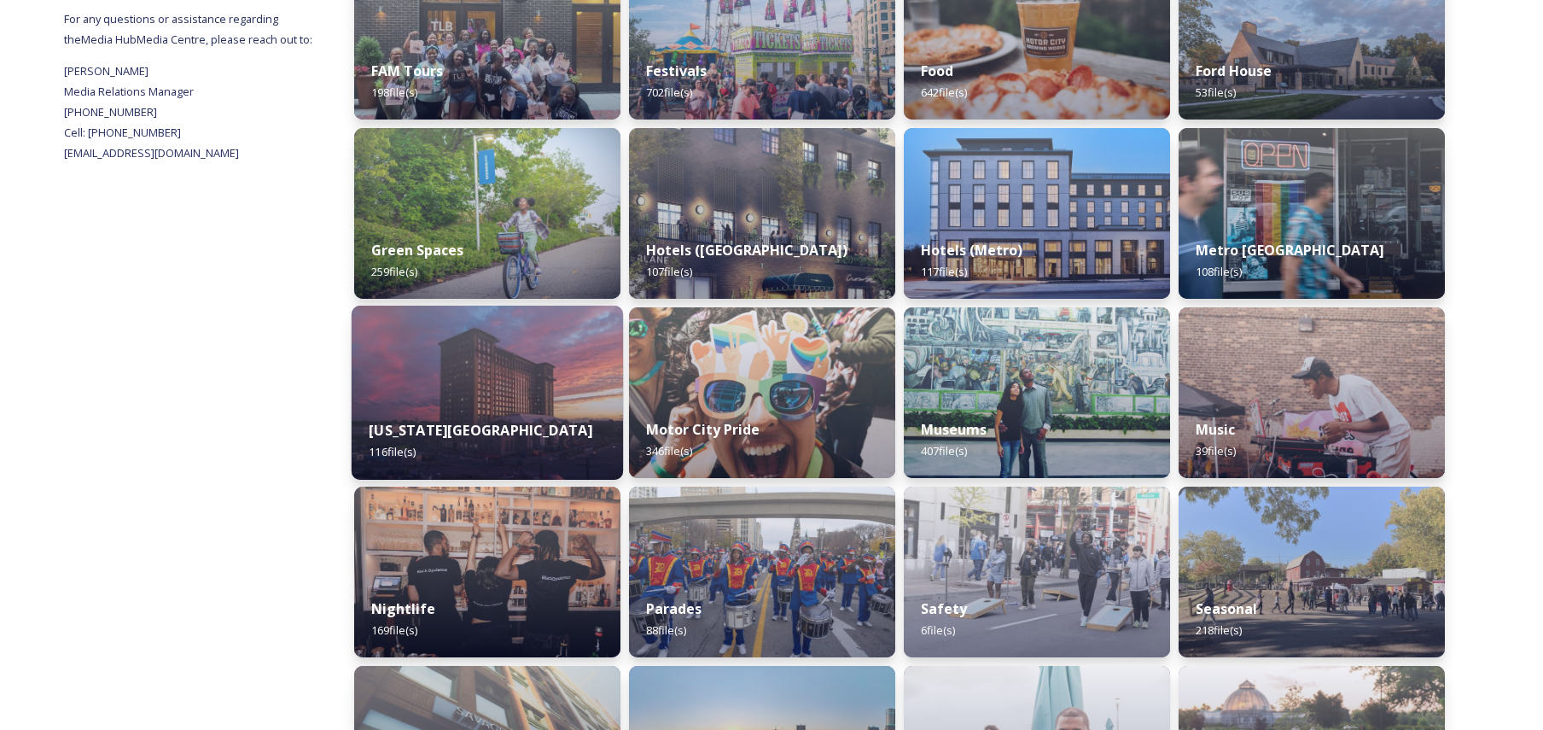
click at [475, 388] on img at bounding box center [487, 393] width 271 height 174
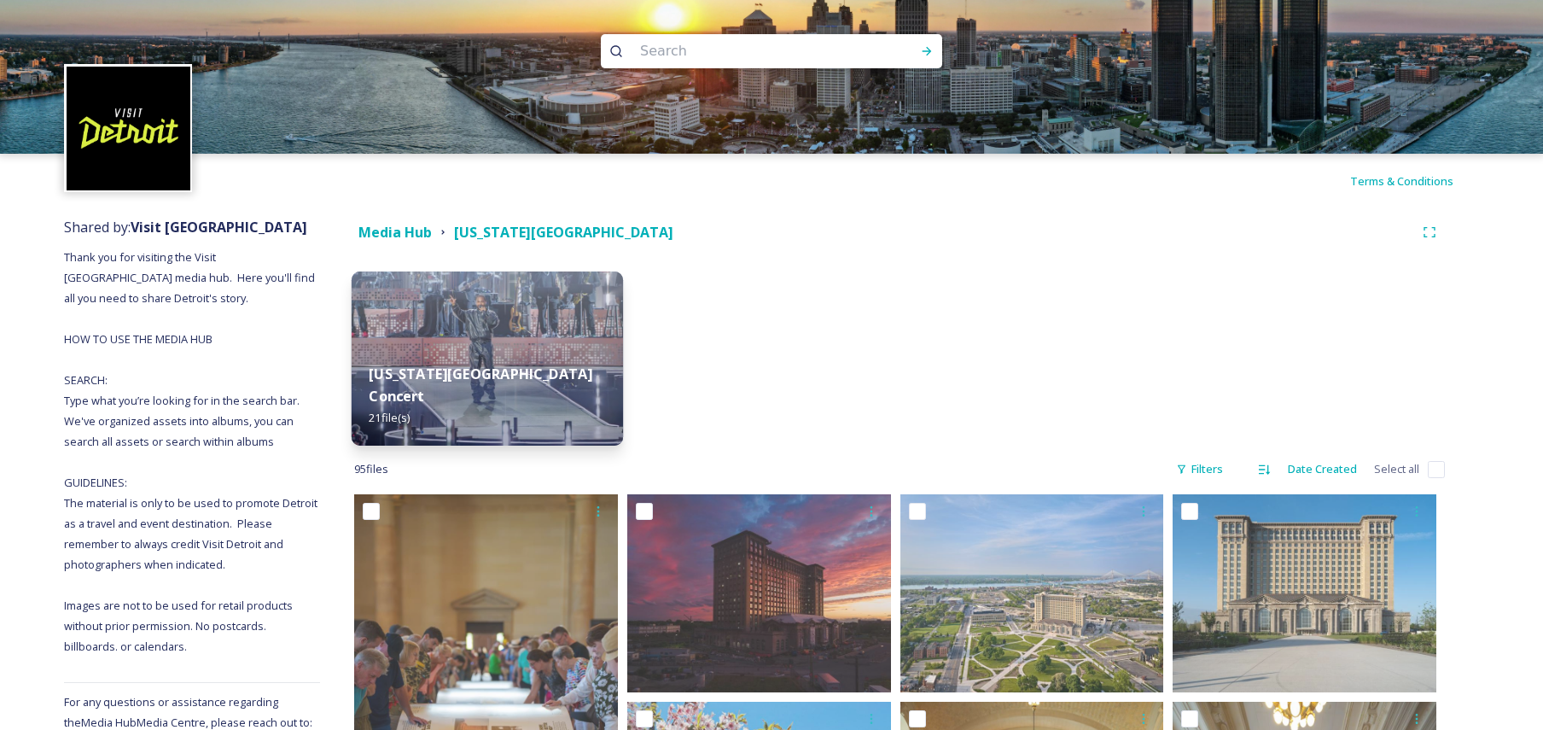
click at [478, 306] on img at bounding box center [487, 358] width 271 height 174
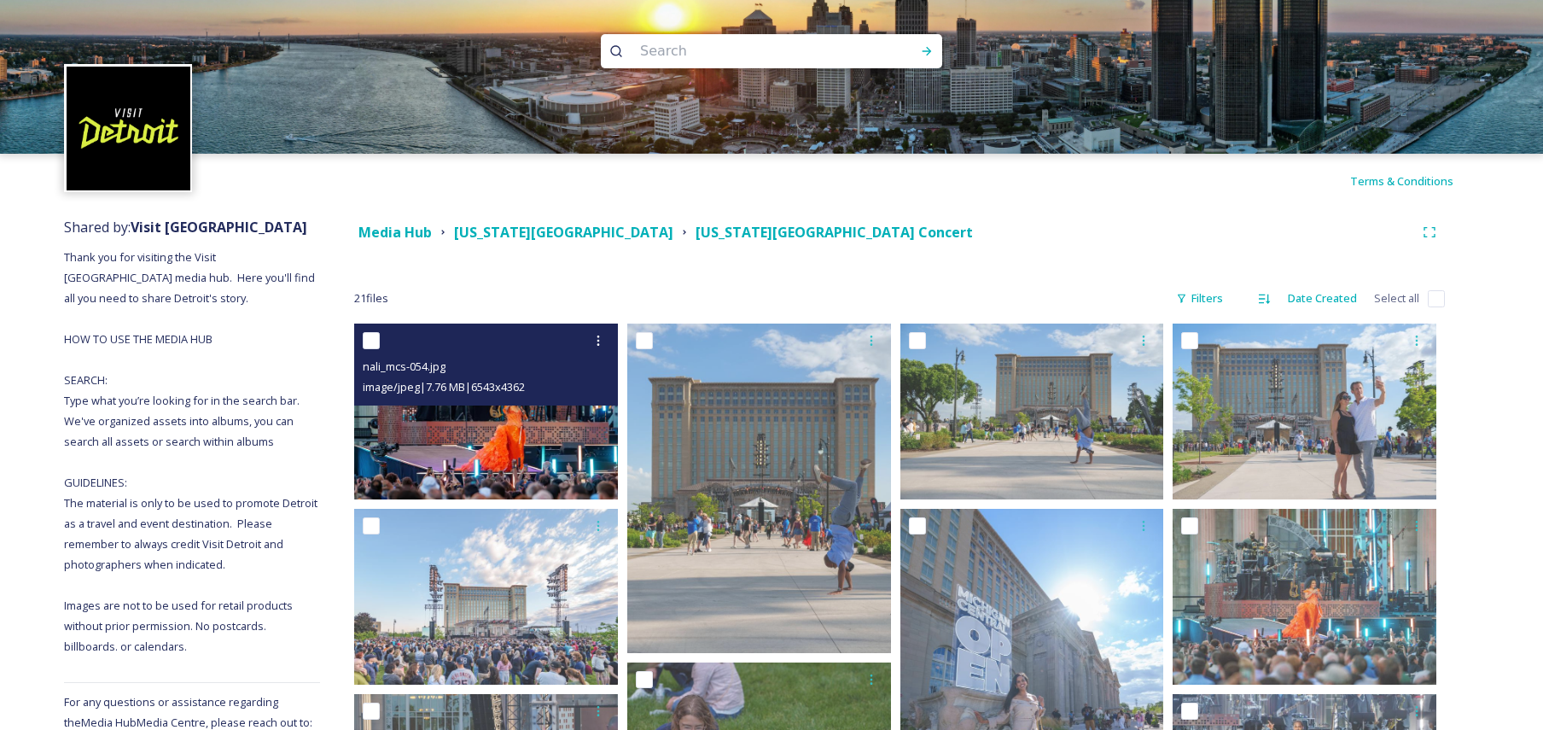
click at [474, 436] on img at bounding box center [486, 411] width 264 height 176
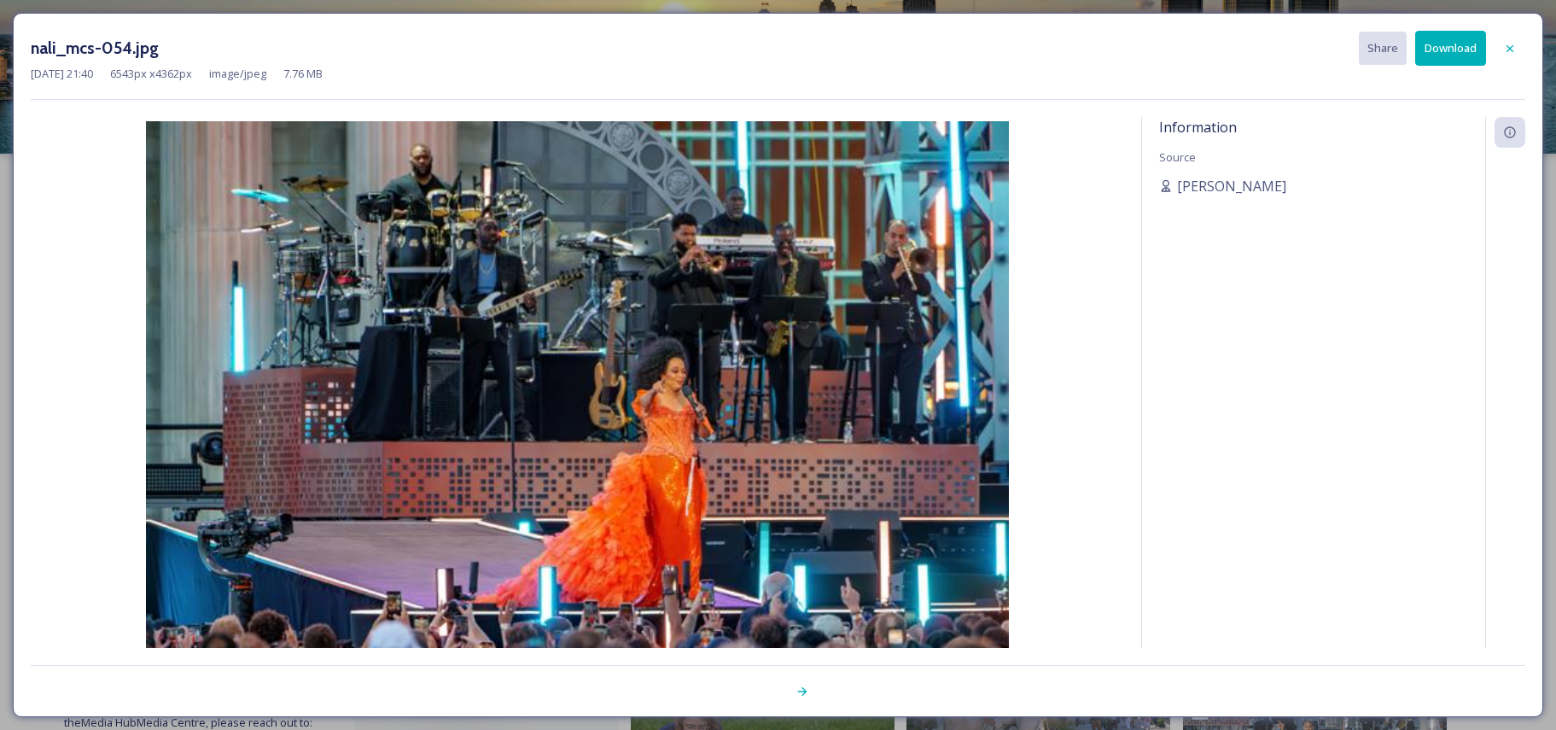
click at [474, 436] on img at bounding box center [577, 409] width 1093 height 576
click at [803, 685] on icon at bounding box center [802, 691] width 14 height 14
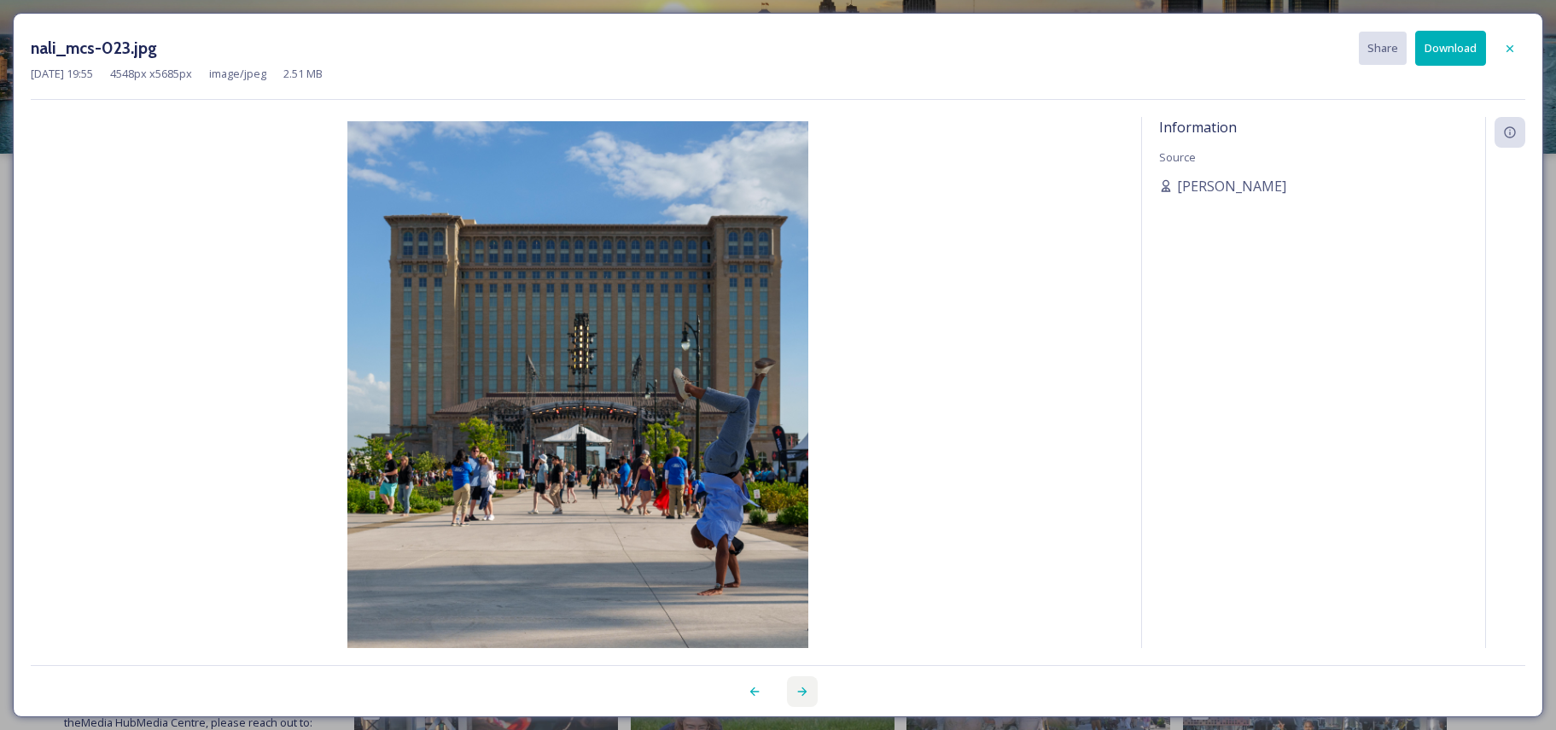
click at [799, 685] on icon at bounding box center [802, 691] width 14 height 14
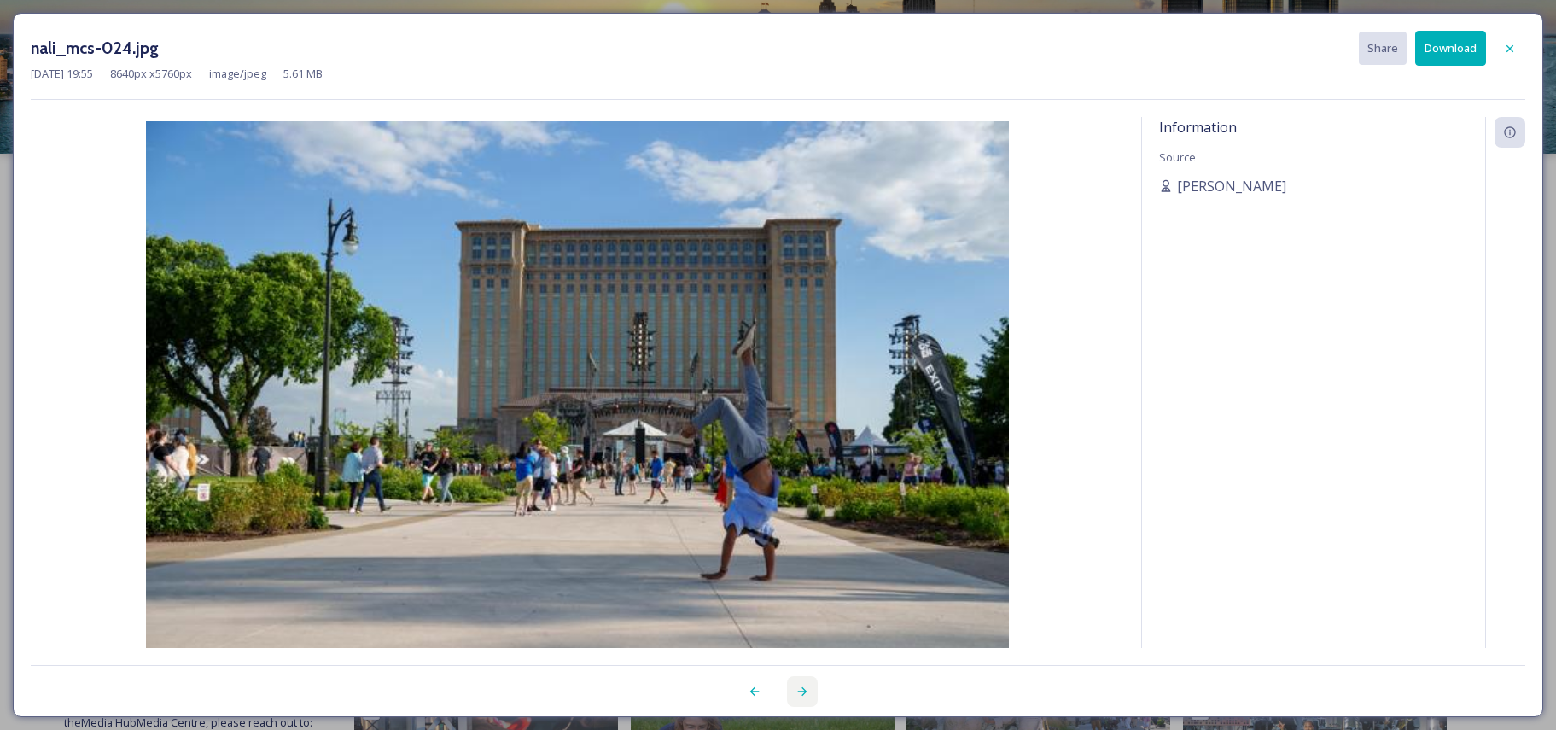
click at [799, 685] on icon at bounding box center [802, 691] width 14 height 14
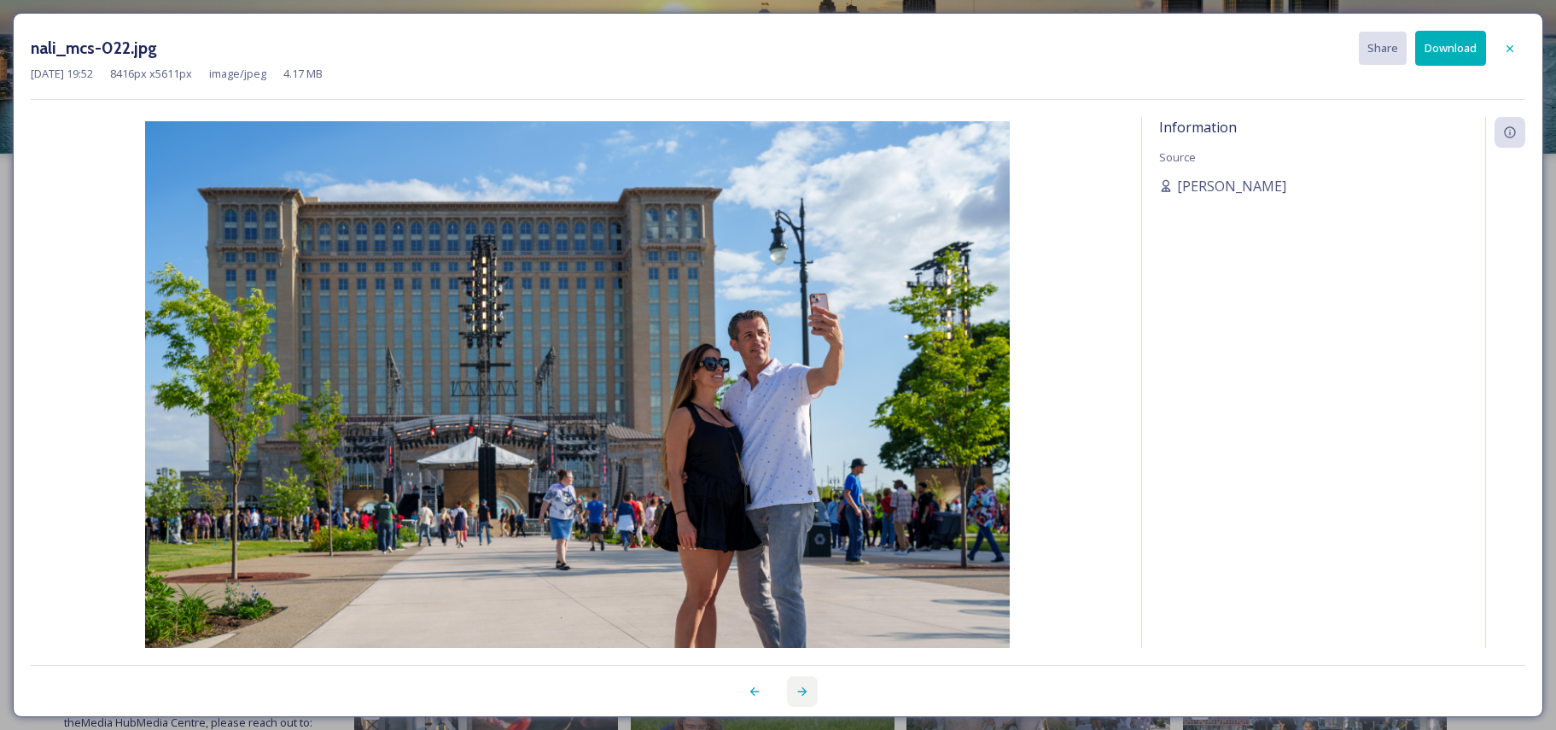
click at [799, 685] on icon at bounding box center [802, 691] width 14 height 14
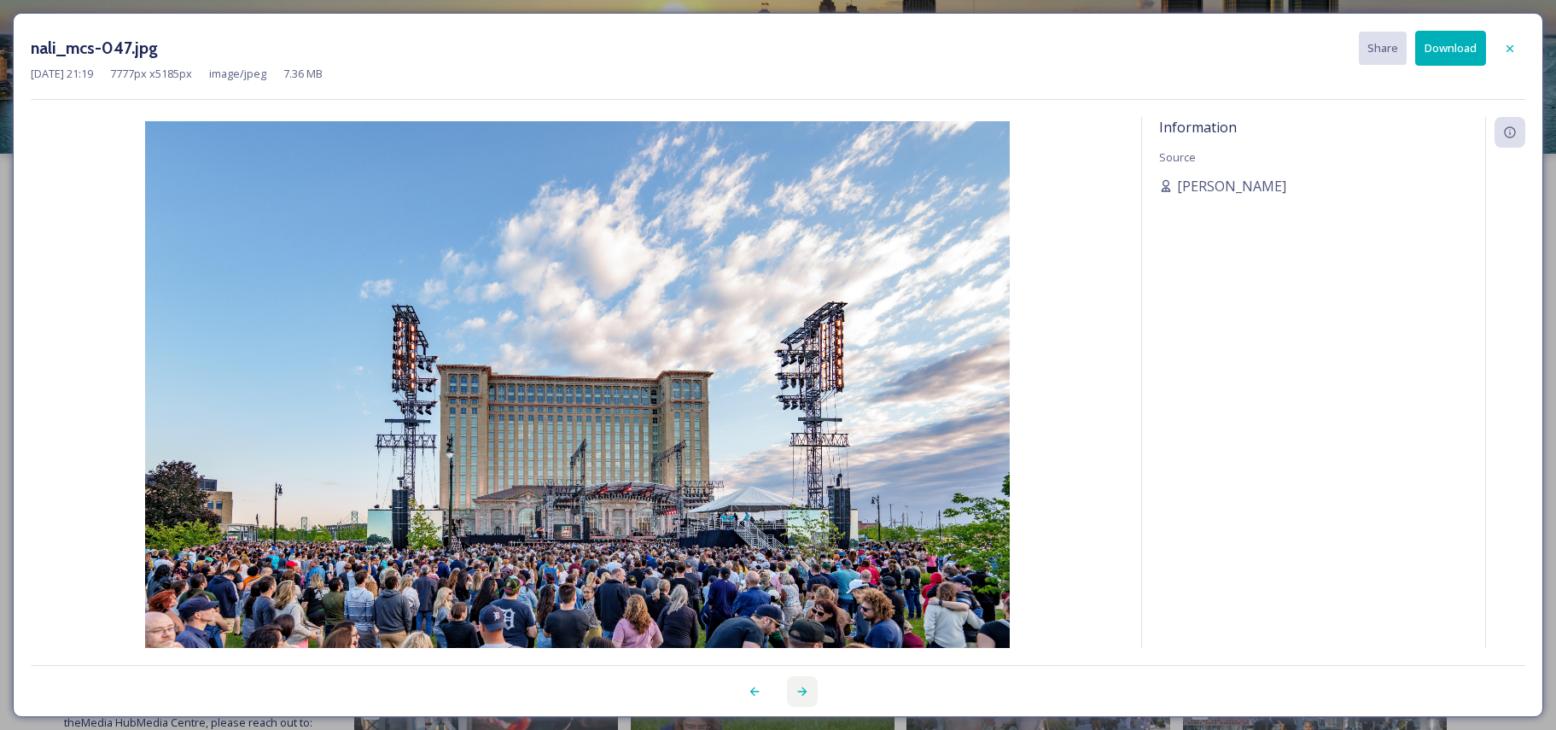
click at [799, 685] on icon at bounding box center [802, 691] width 14 height 14
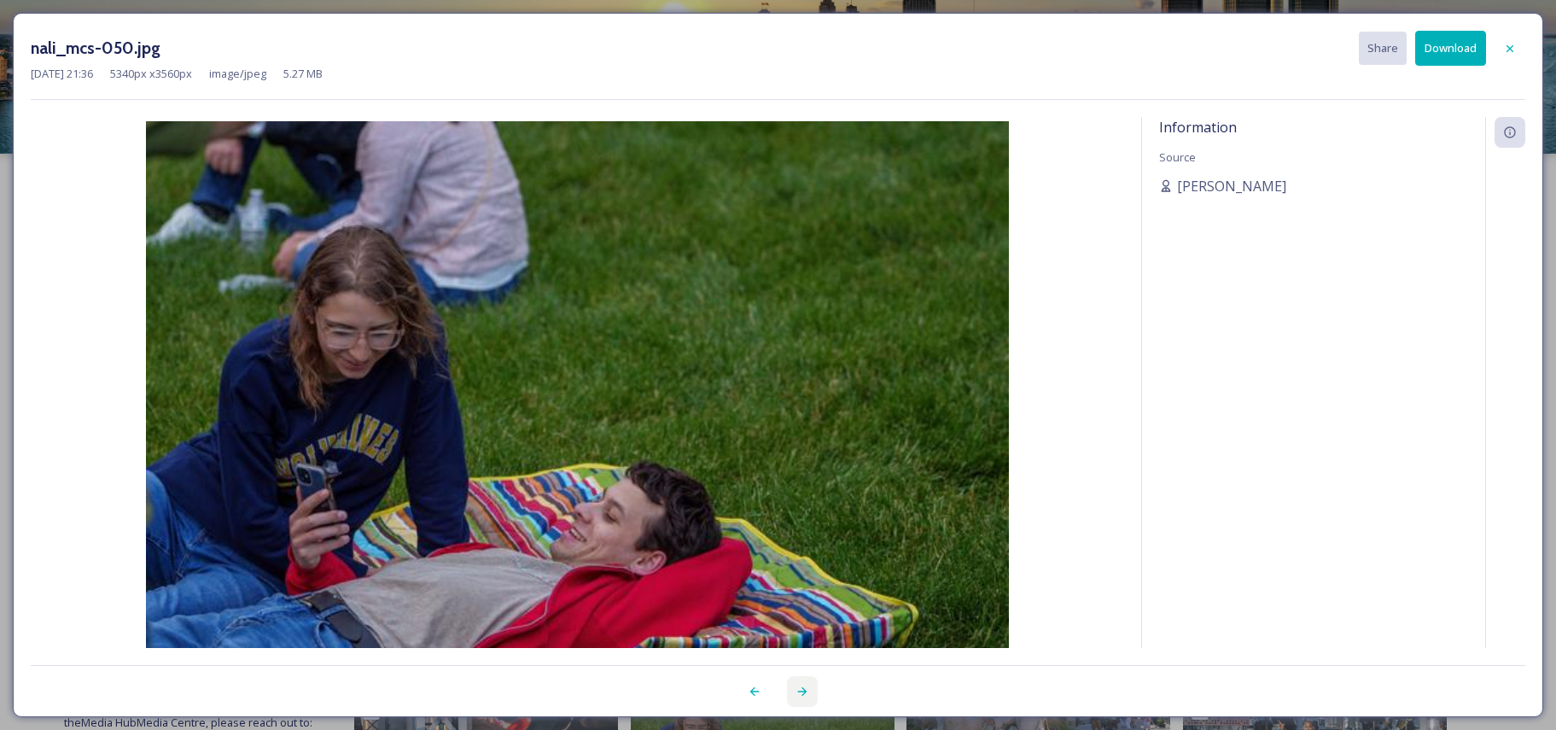
click at [799, 685] on icon at bounding box center [802, 691] width 14 height 14
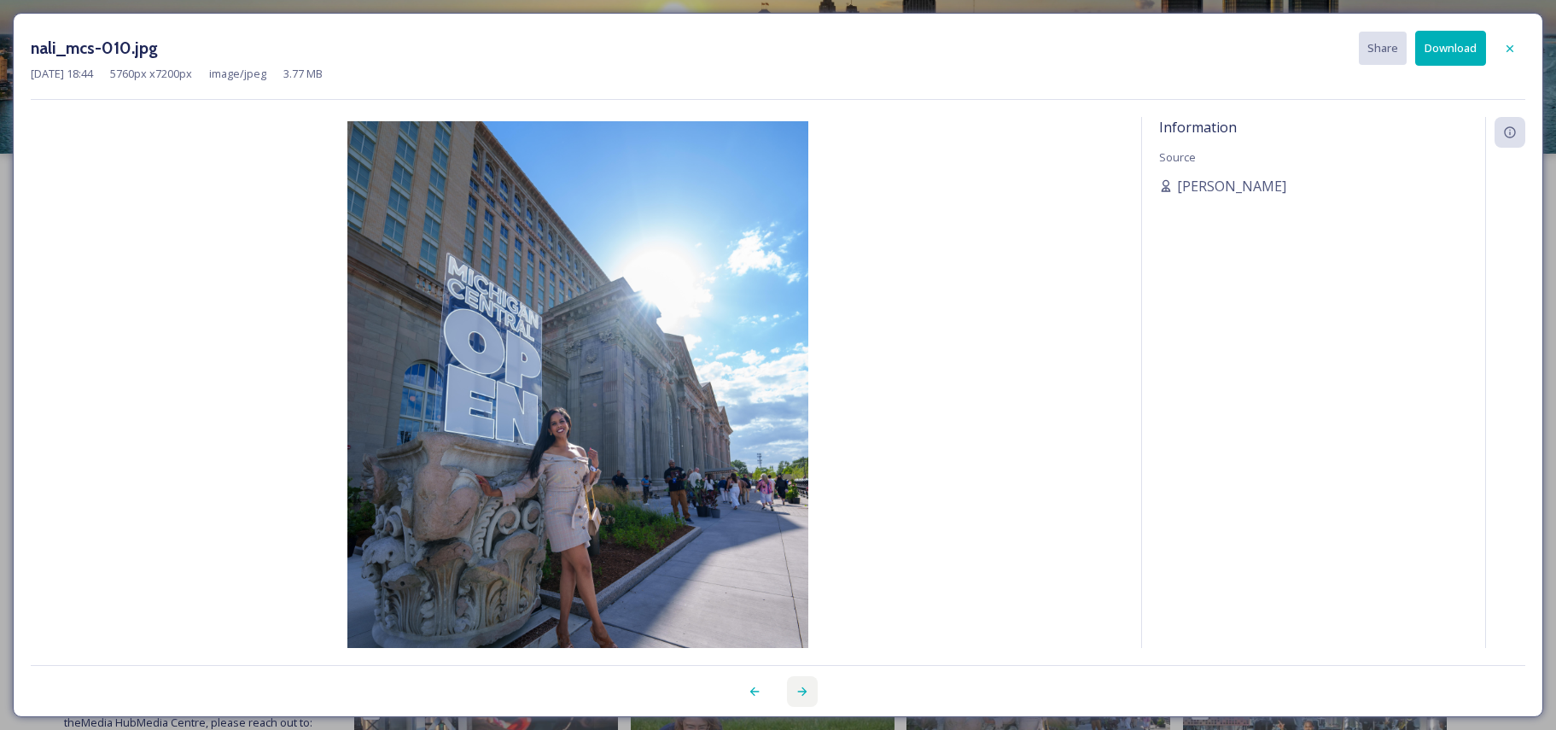
click at [799, 685] on icon at bounding box center [802, 691] width 14 height 14
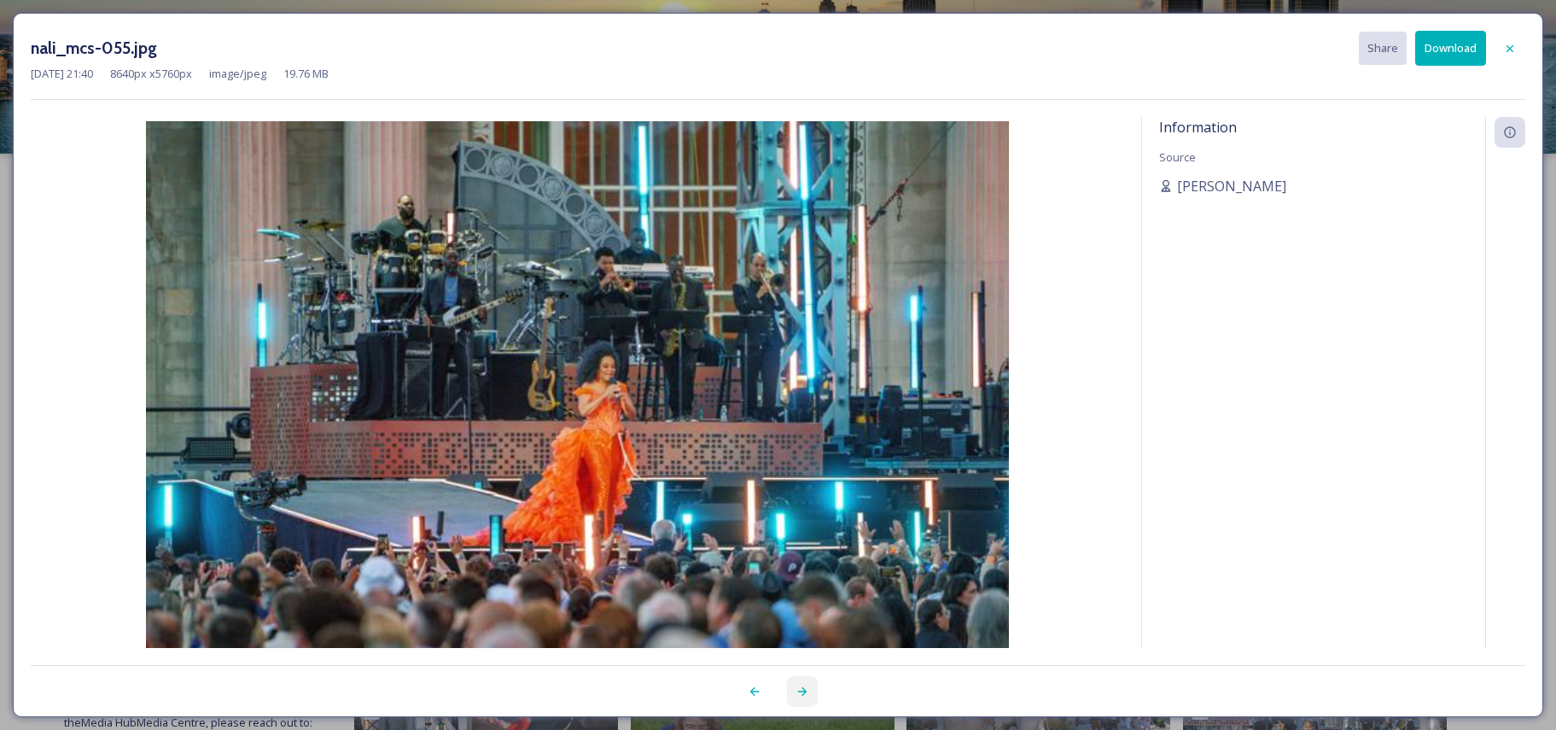
click at [799, 685] on icon at bounding box center [802, 691] width 14 height 14
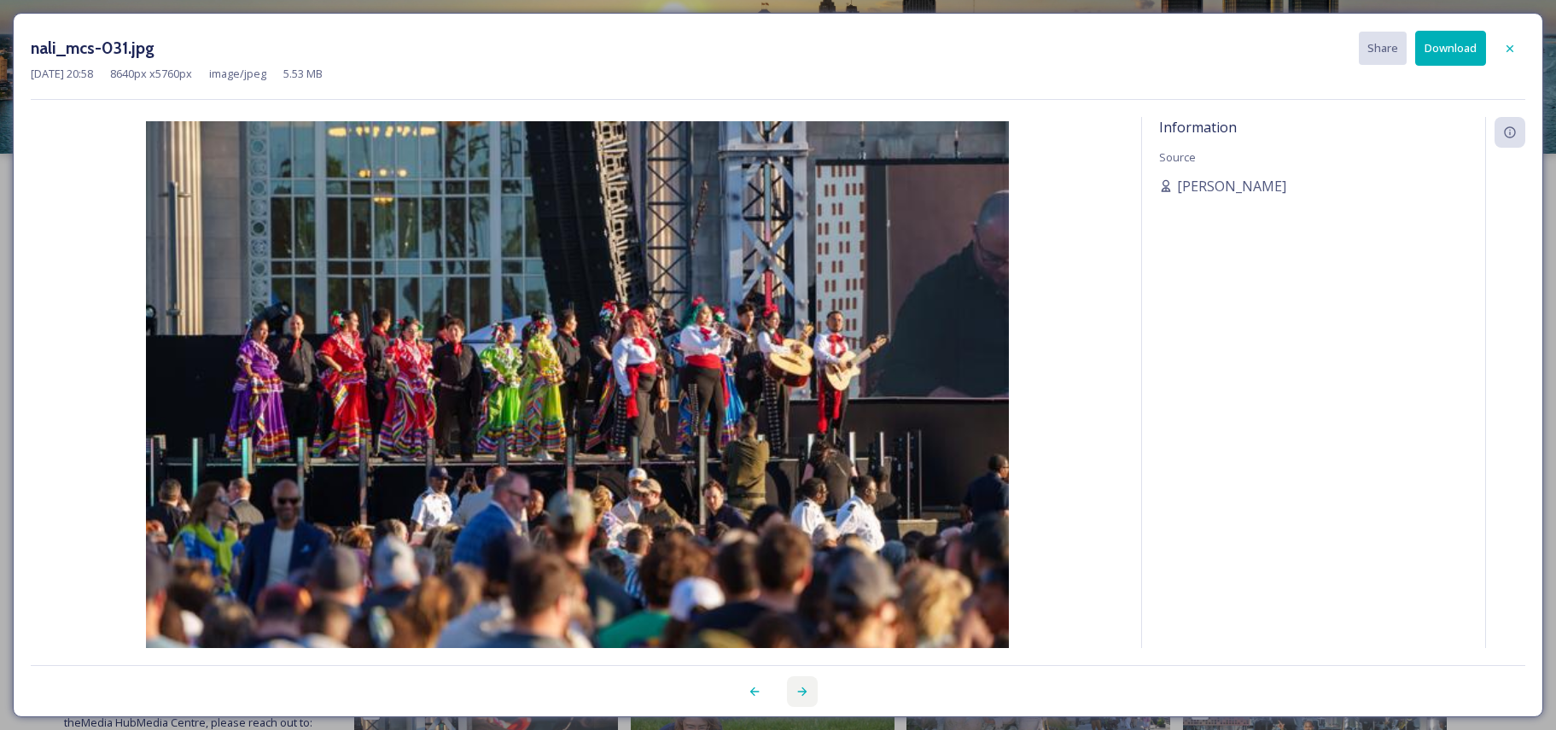
click at [799, 685] on icon at bounding box center [802, 691] width 14 height 14
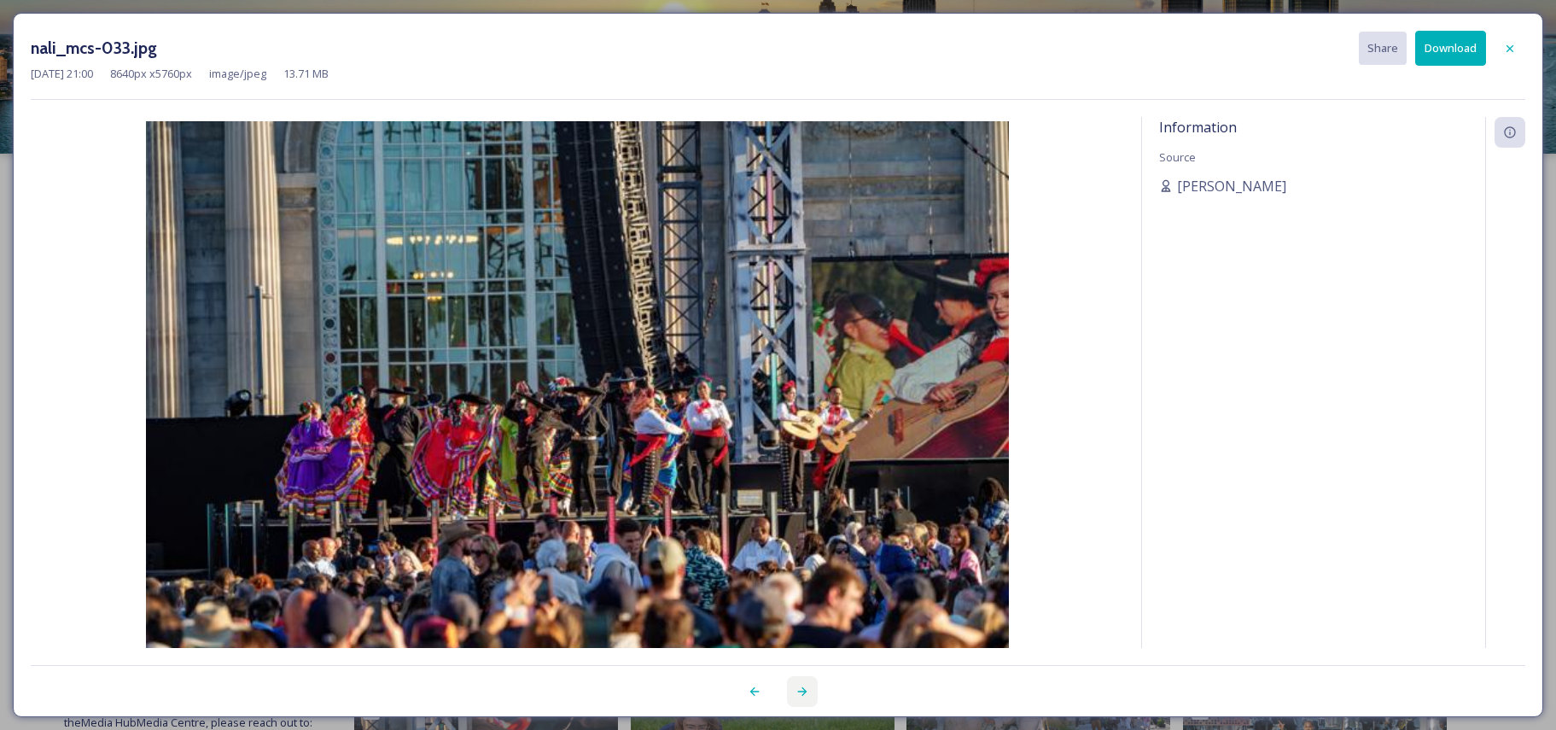
click at [799, 685] on icon at bounding box center [802, 691] width 14 height 14
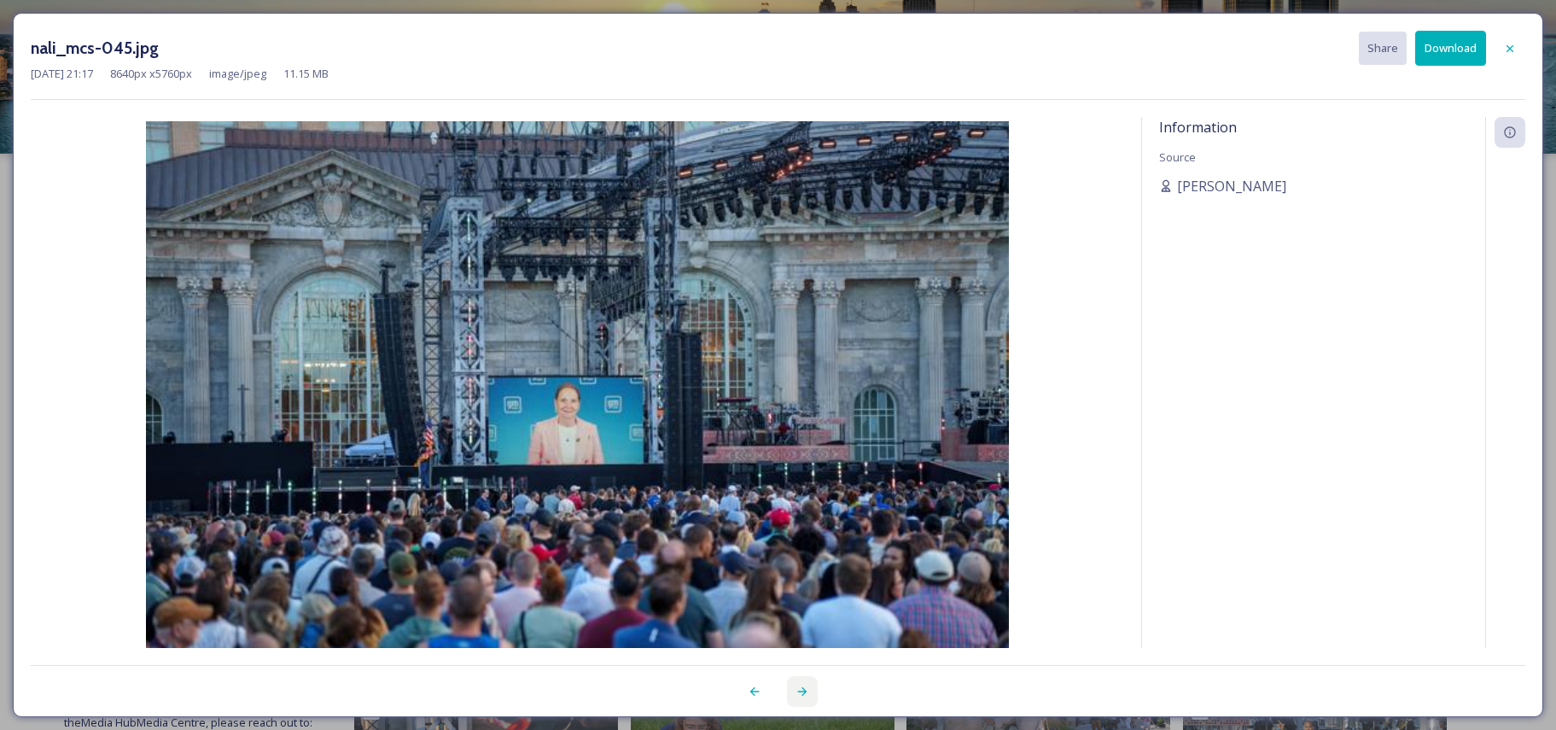
click at [799, 685] on icon at bounding box center [802, 691] width 14 height 14
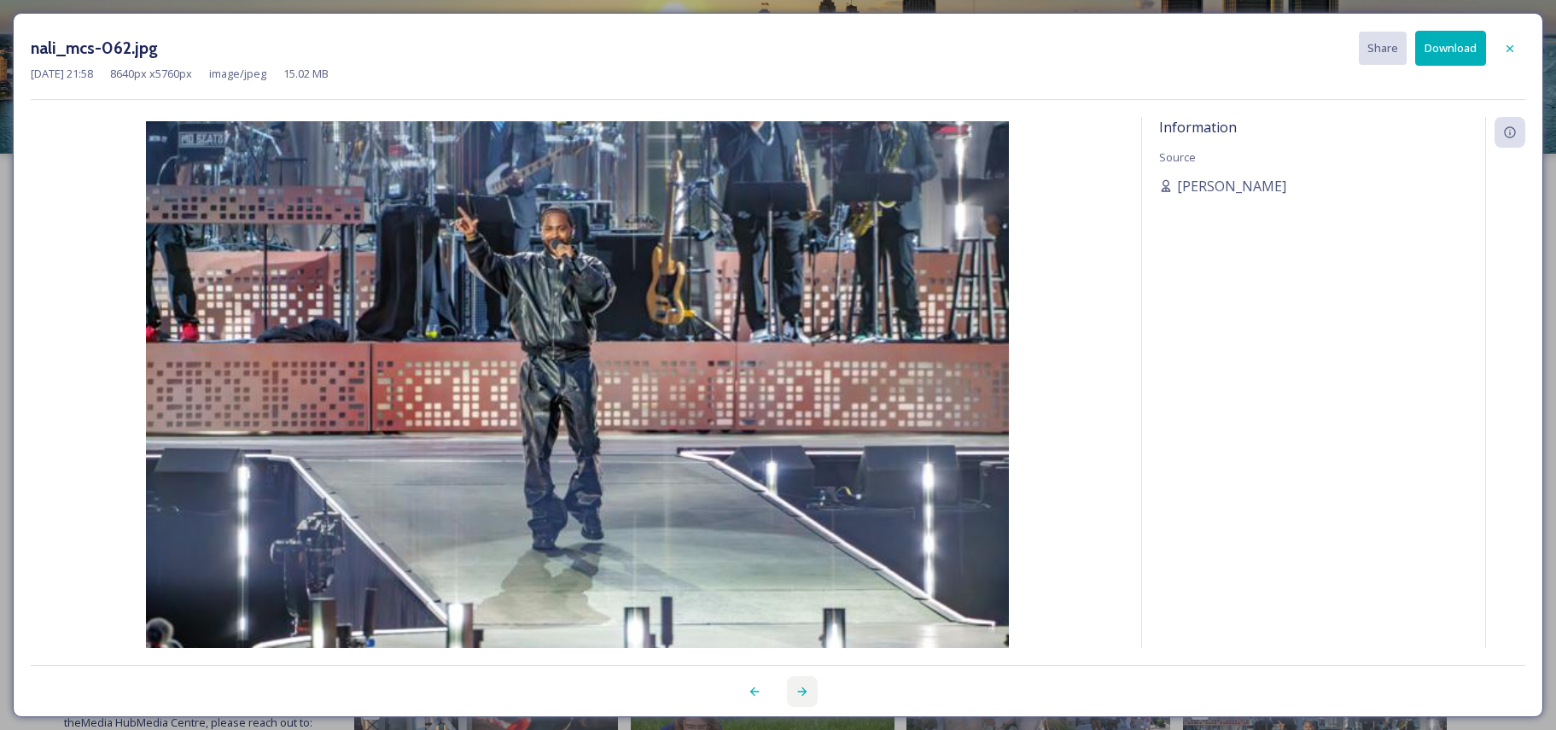
click at [799, 685] on icon at bounding box center [802, 691] width 14 height 14
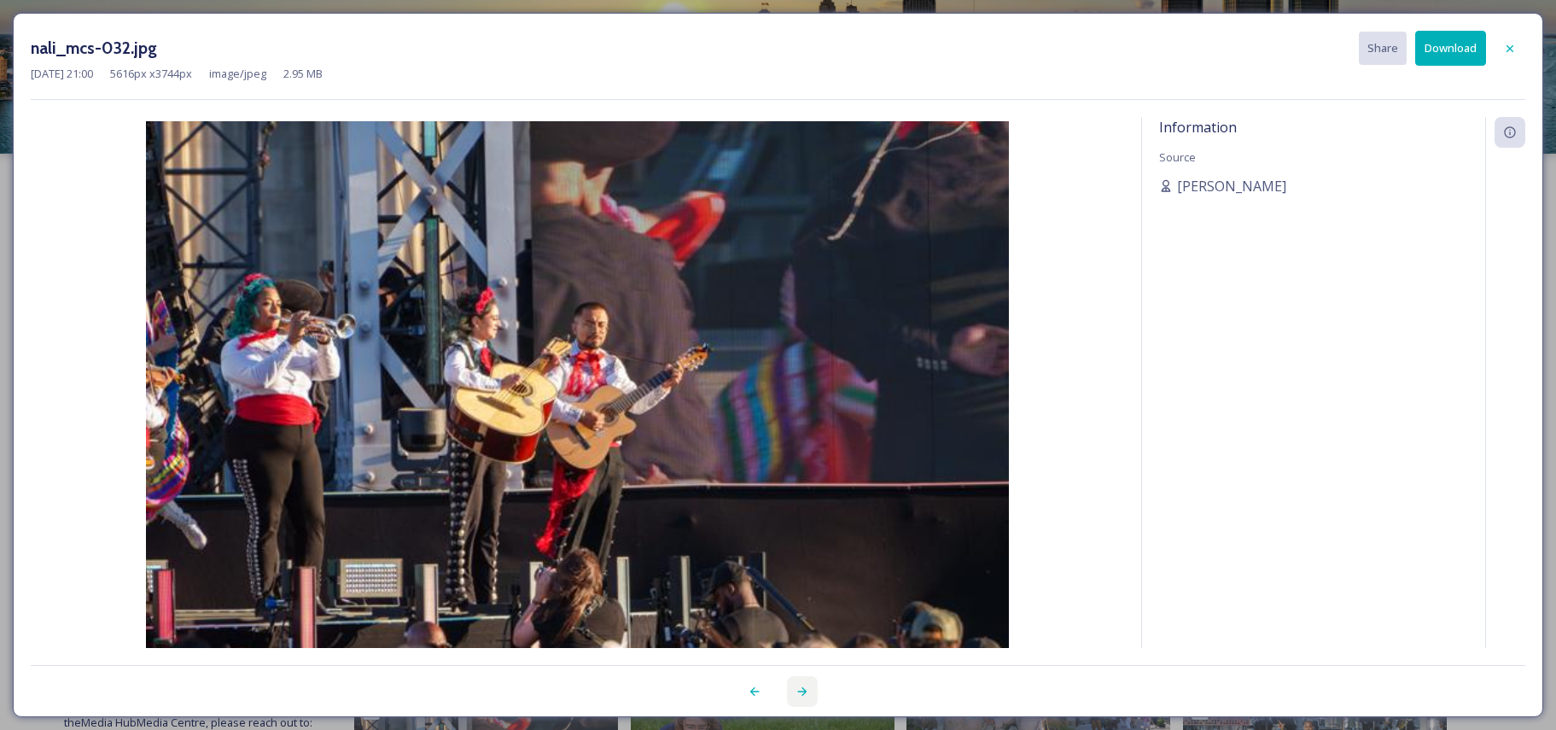
click at [799, 685] on icon at bounding box center [802, 691] width 14 height 14
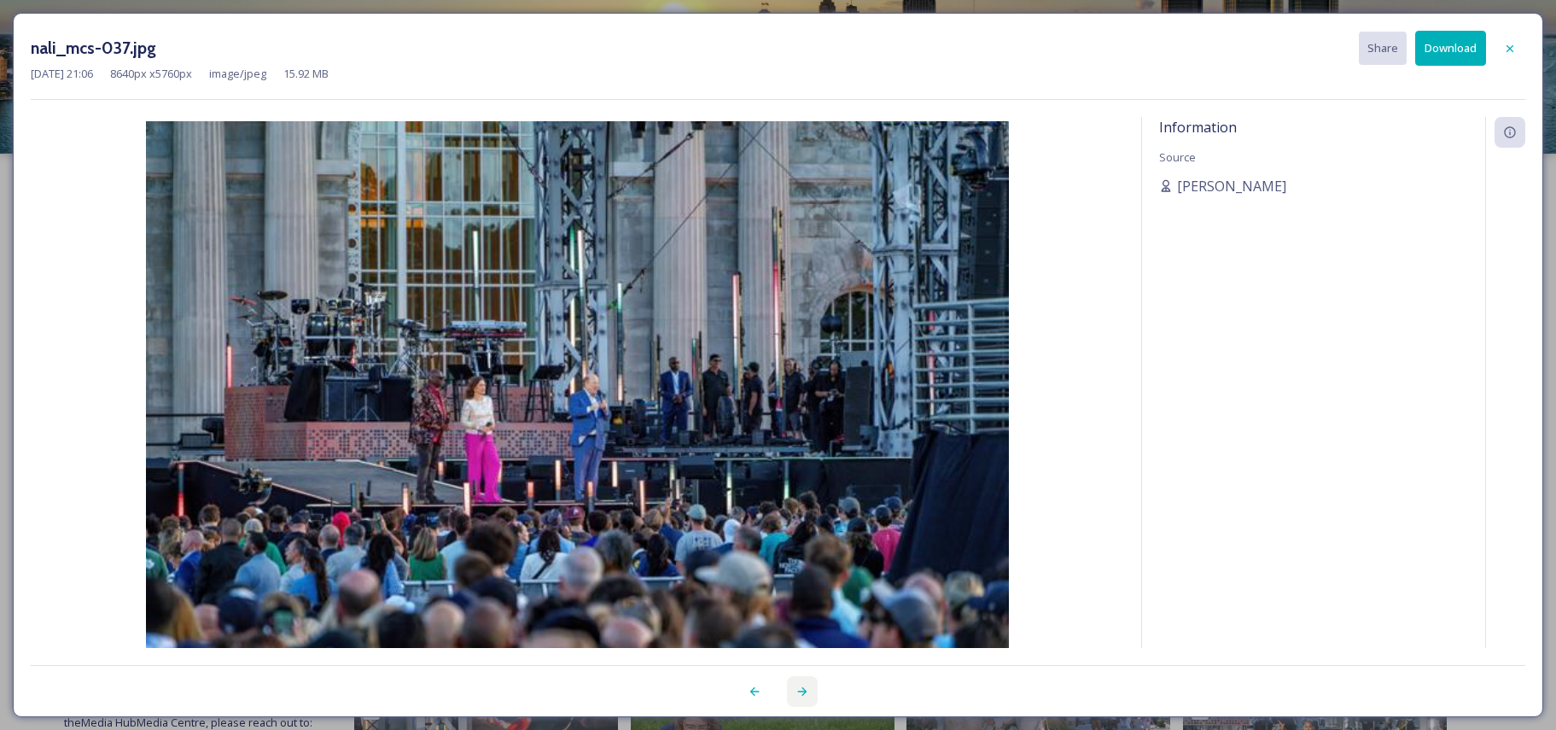
click at [799, 685] on icon at bounding box center [802, 691] width 14 height 14
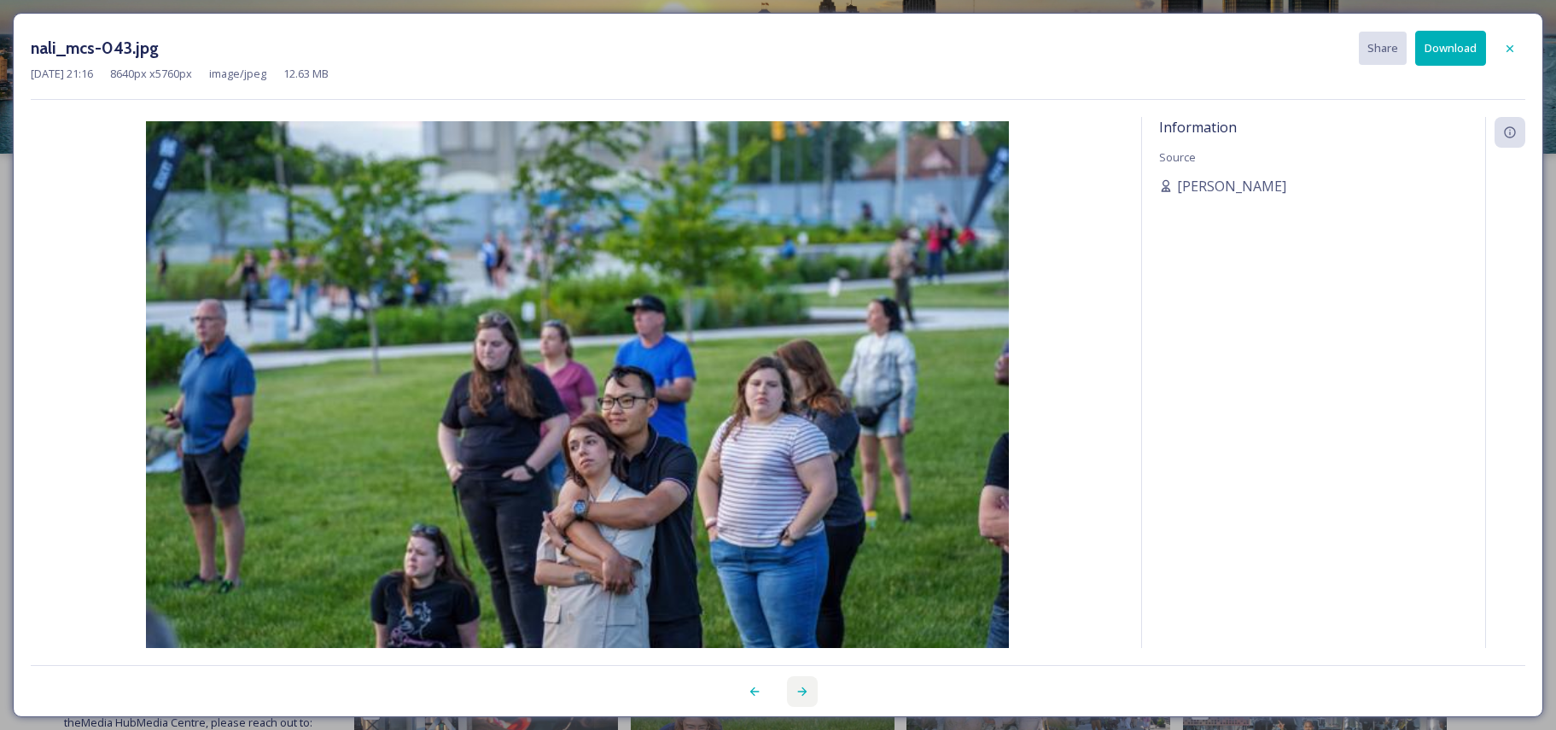
click at [797, 684] on div at bounding box center [802, 691] width 31 height 31
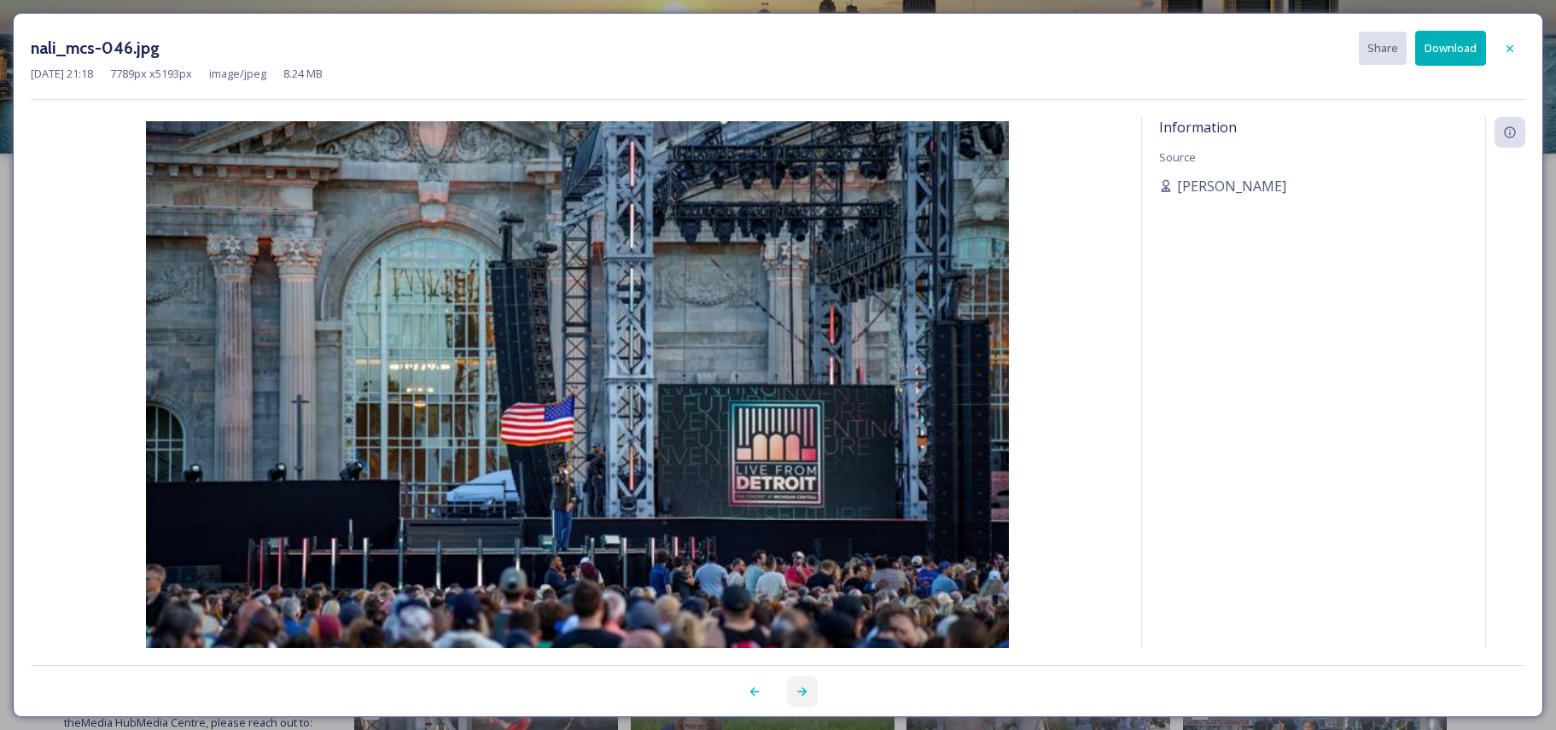
click at [797, 684] on div at bounding box center [802, 691] width 31 height 31
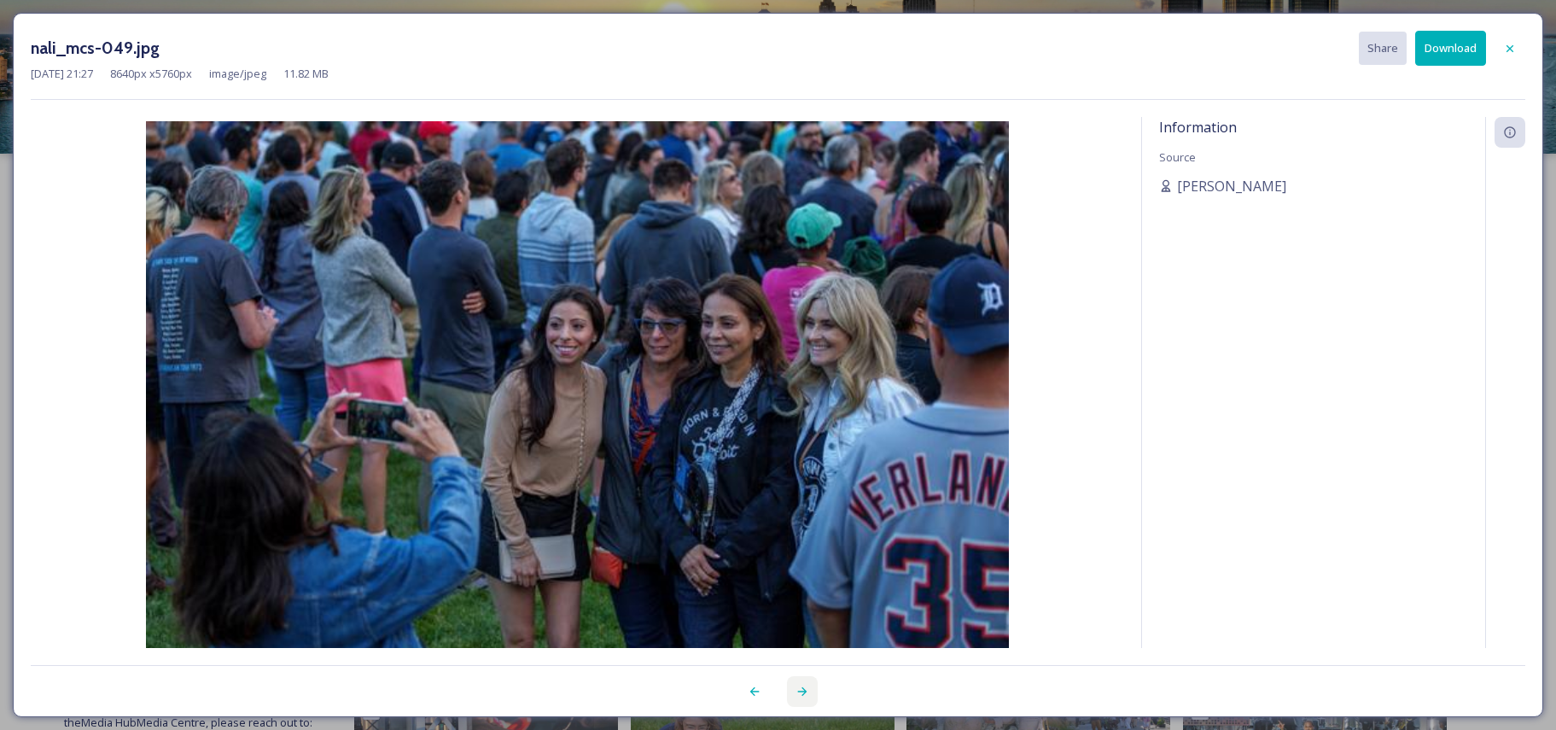
click at [797, 684] on div at bounding box center [802, 691] width 31 height 31
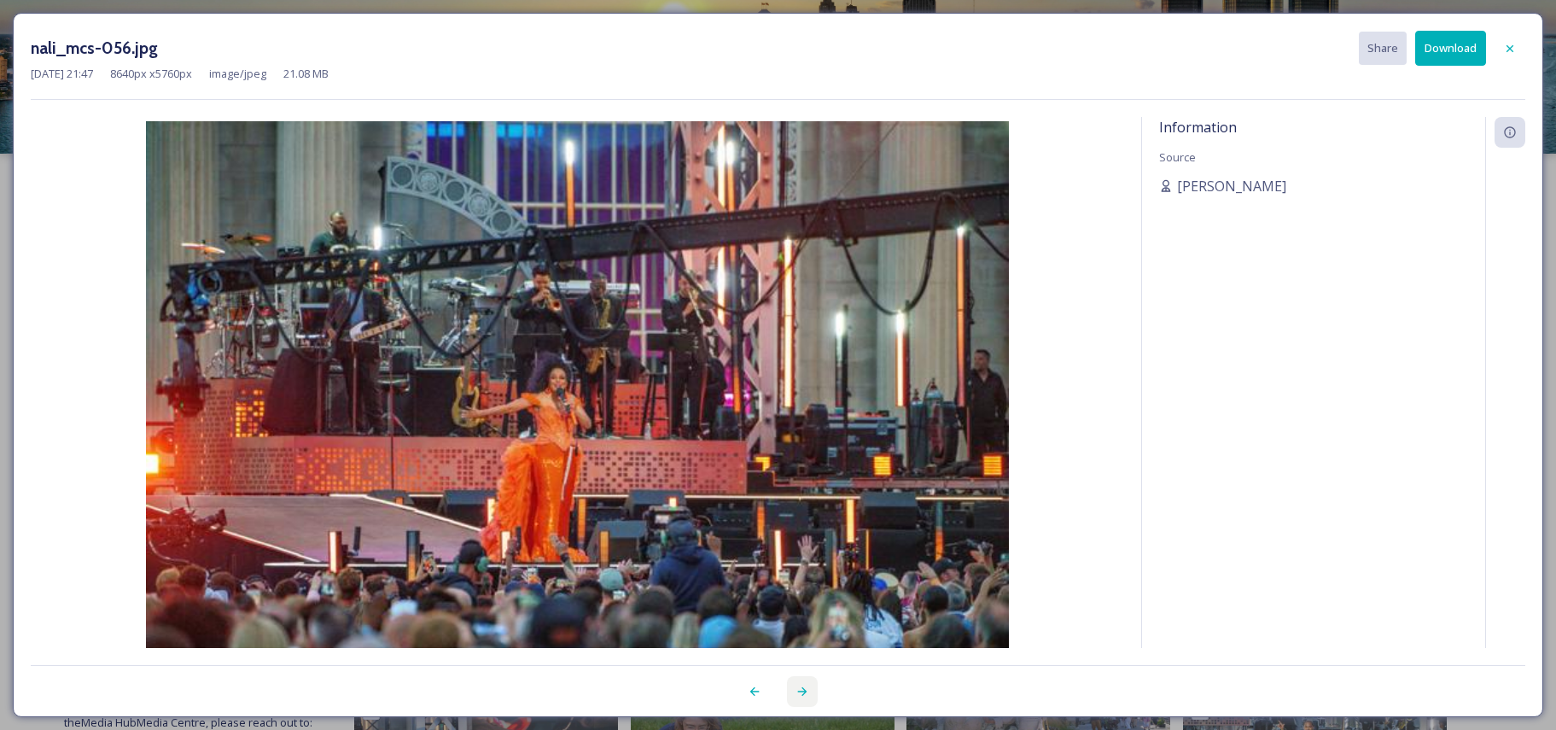
click at [797, 684] on div at bounding box center [802, 691] width 31 height 31
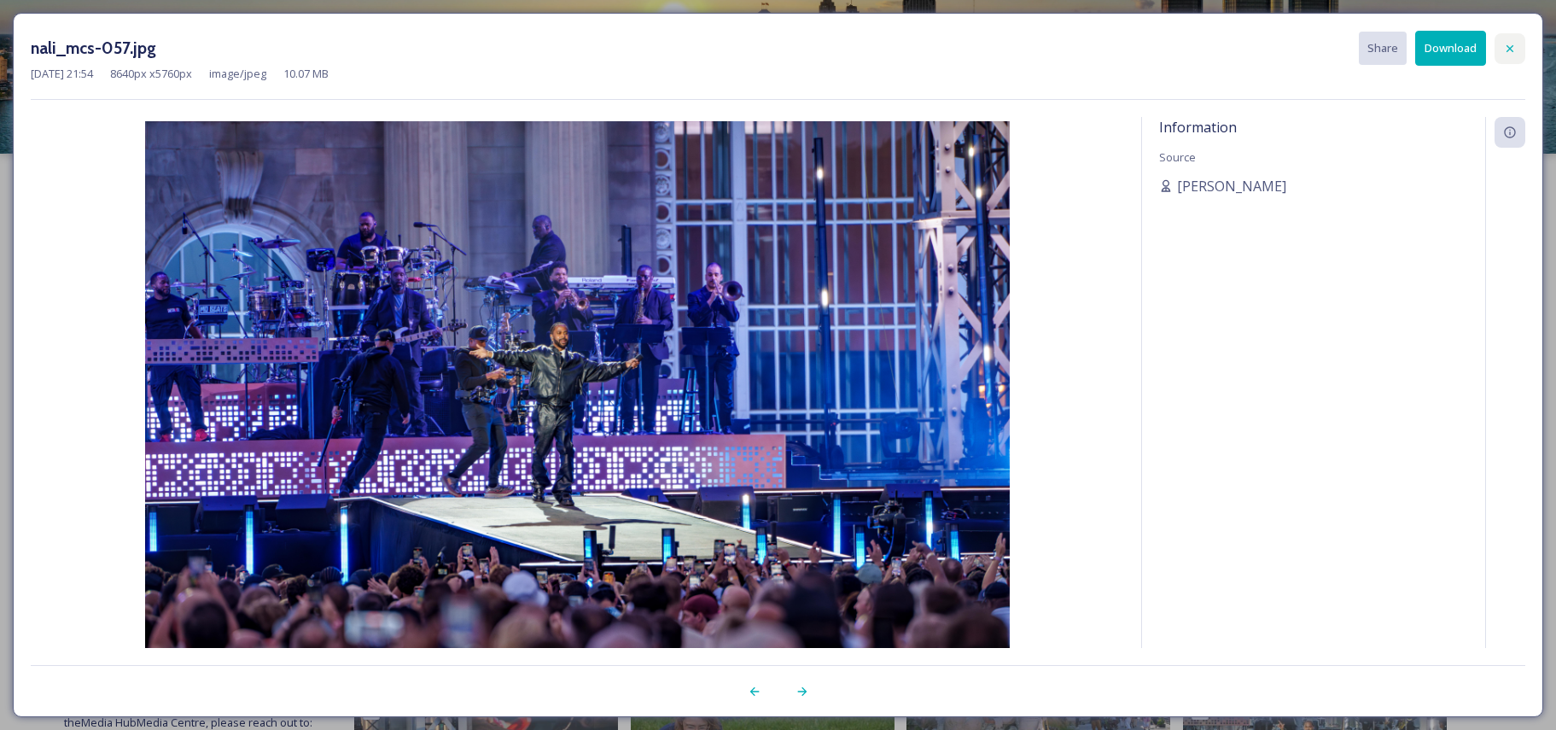
click at [1509, 44] on icon at bounding box center [1510, 49] width 14 height 14
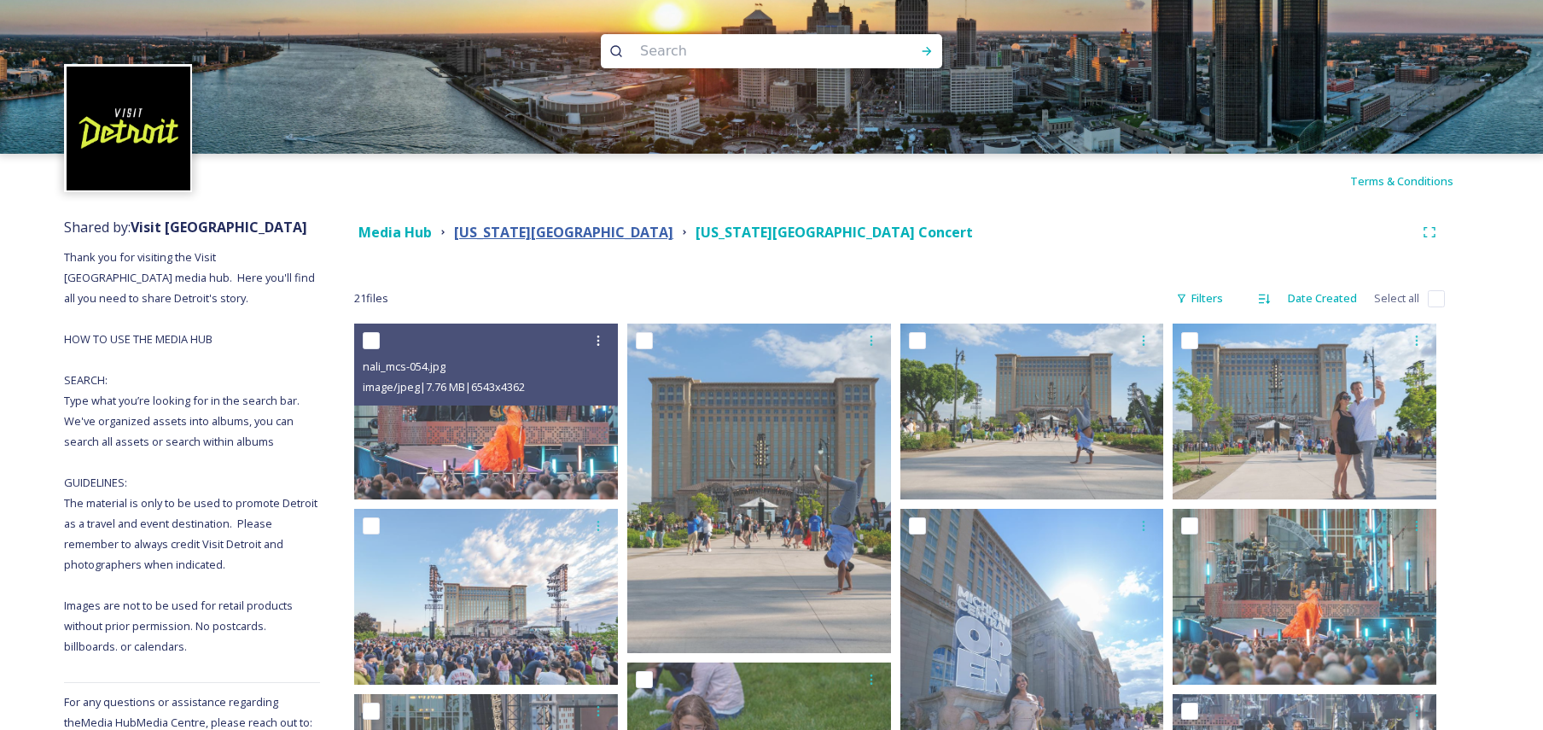
click at [567, 226] on strong "[US_STATE][GEOGRAPHIC_DATA]" at bounding box center [563, 232] width 219 height 19
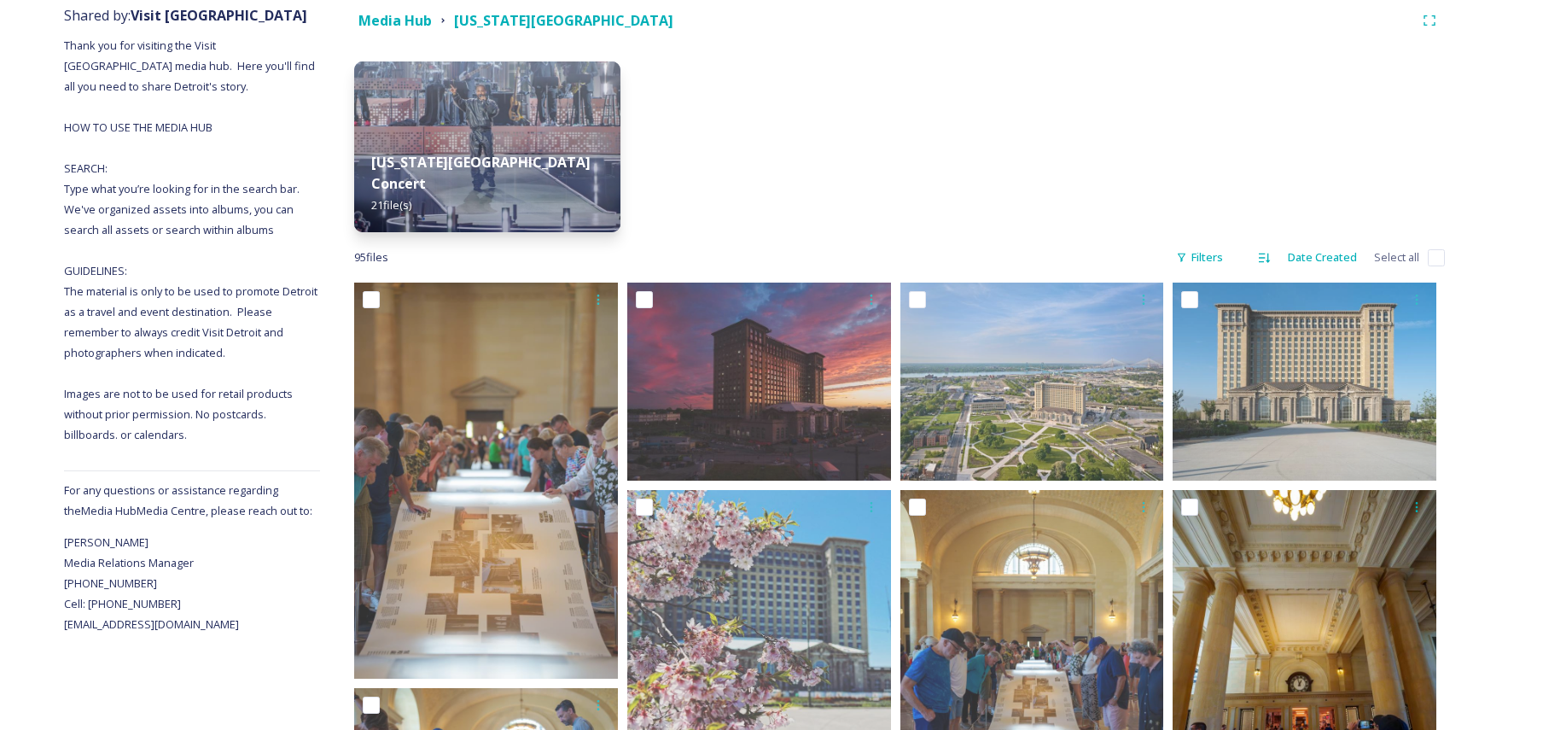
scroll to position [256, 0]
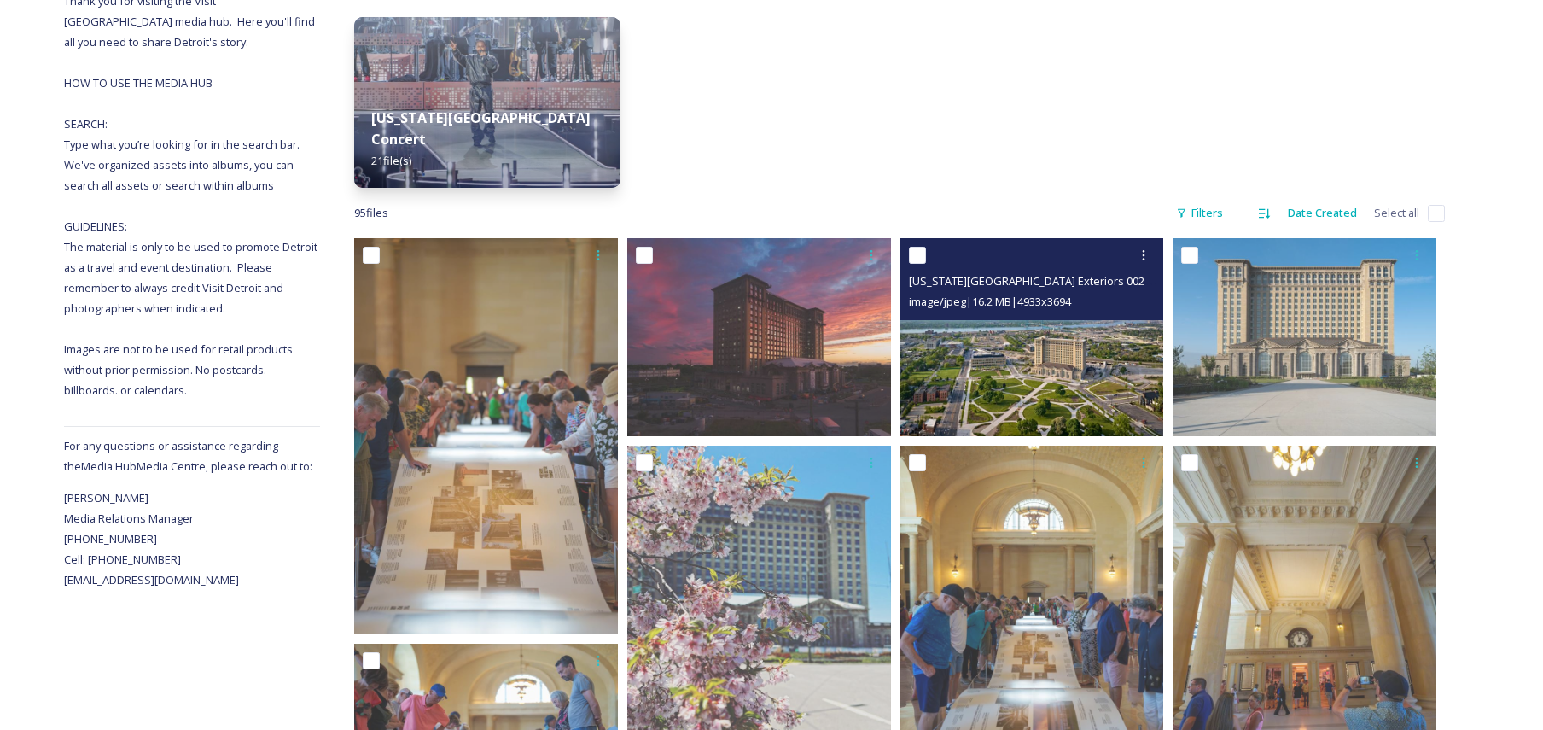
click at [999, 364] on img at bounding box center [1032, 336] width 264 height 197
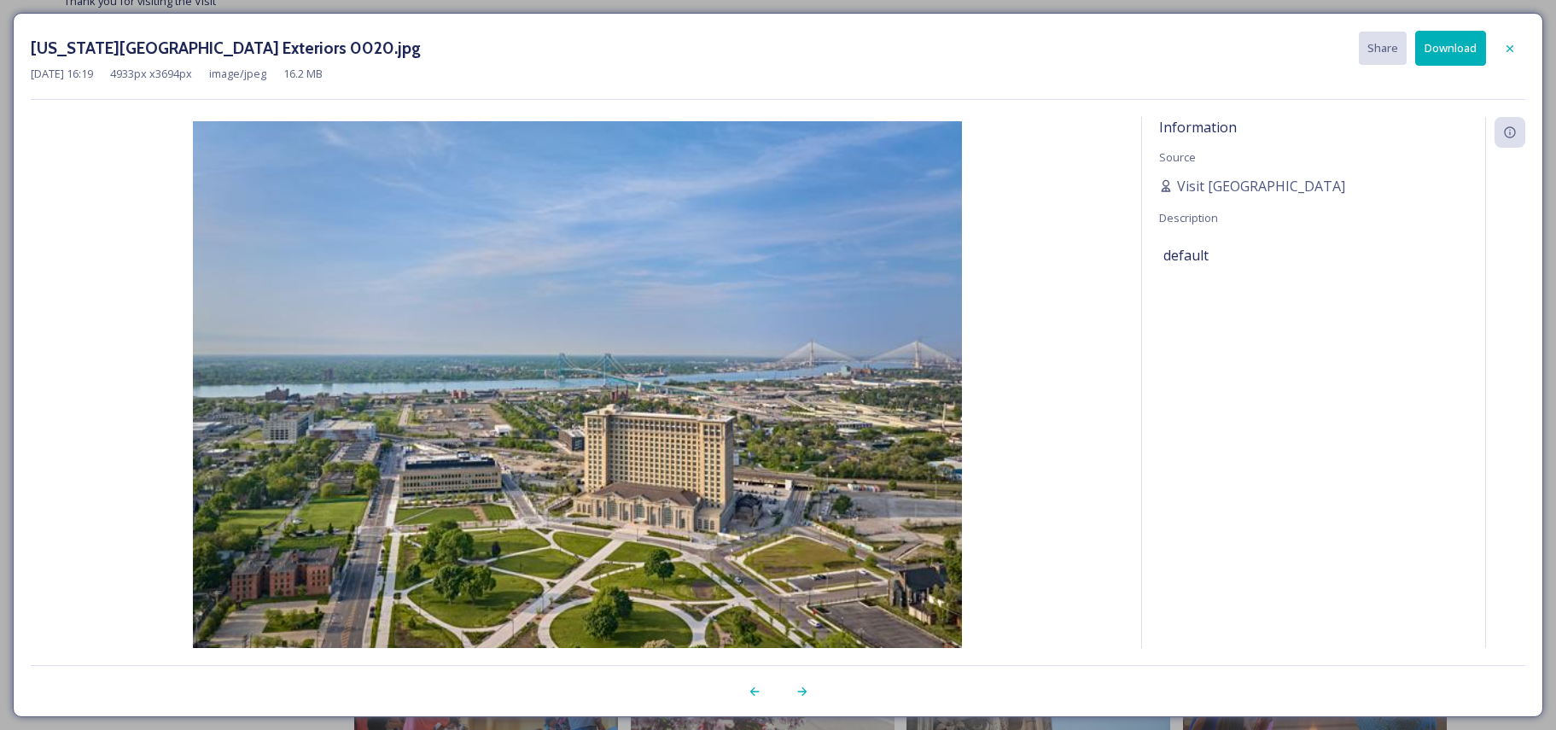
click at [999, 364] on img at bounding box center [577, 409] width 1093 height 576
click at [1437, 40] on button "Download" at bounding box center [1450, 48] width 71 height 35
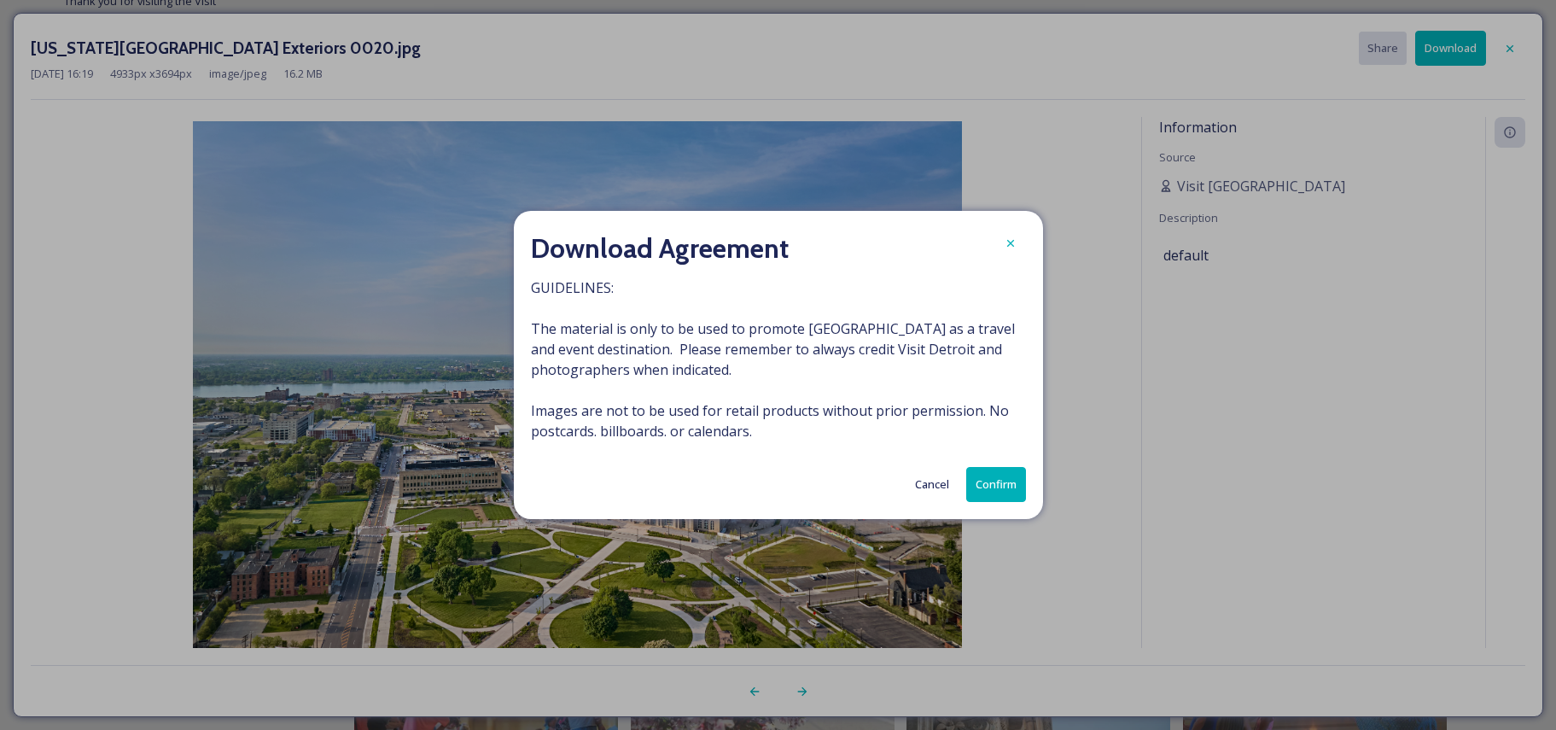
click at [992, 478] on button "Confirm" at bounding box center [996, 484] width 60 height 35
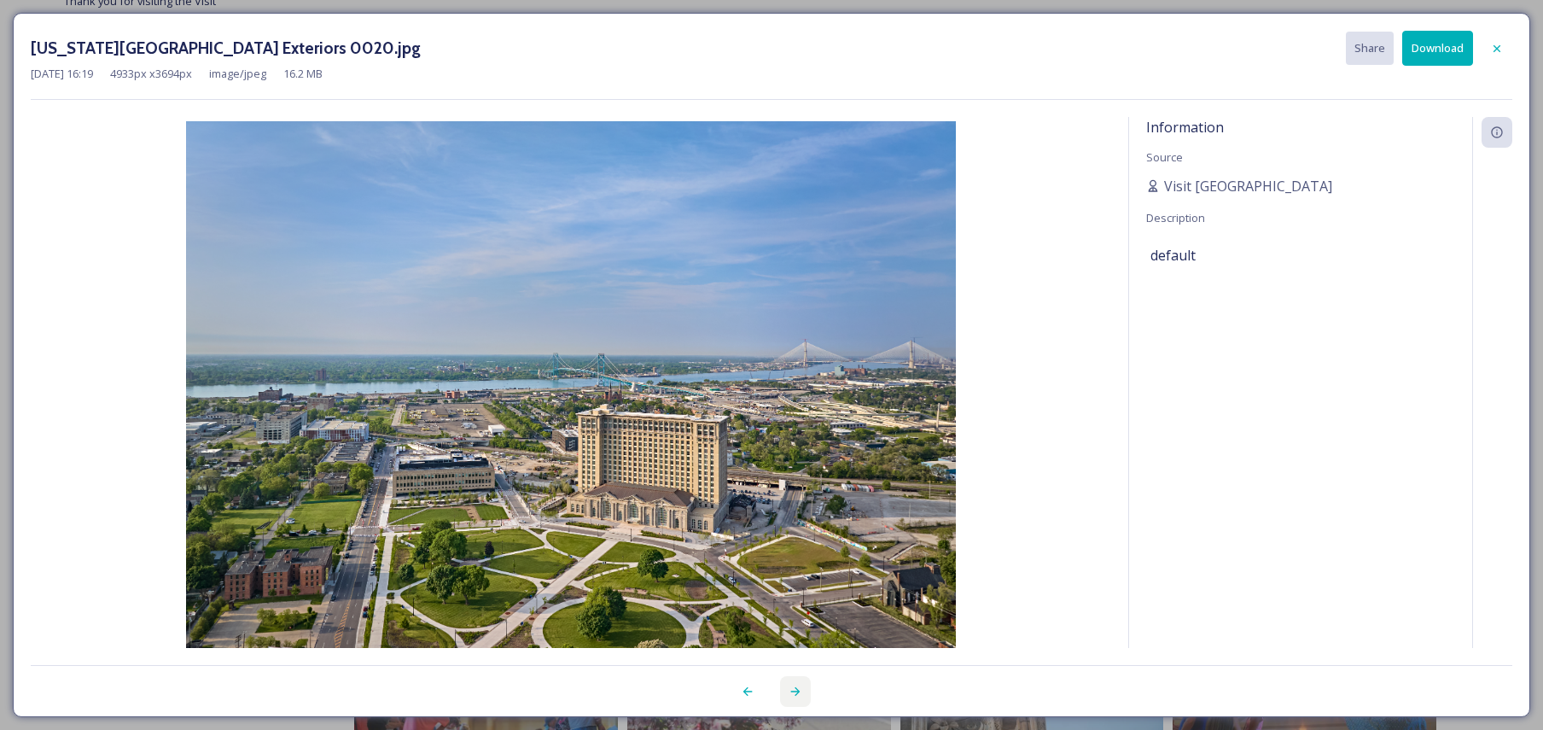
click at [794, 687] on icon at bounding box center [796, 691] width 14 height 14
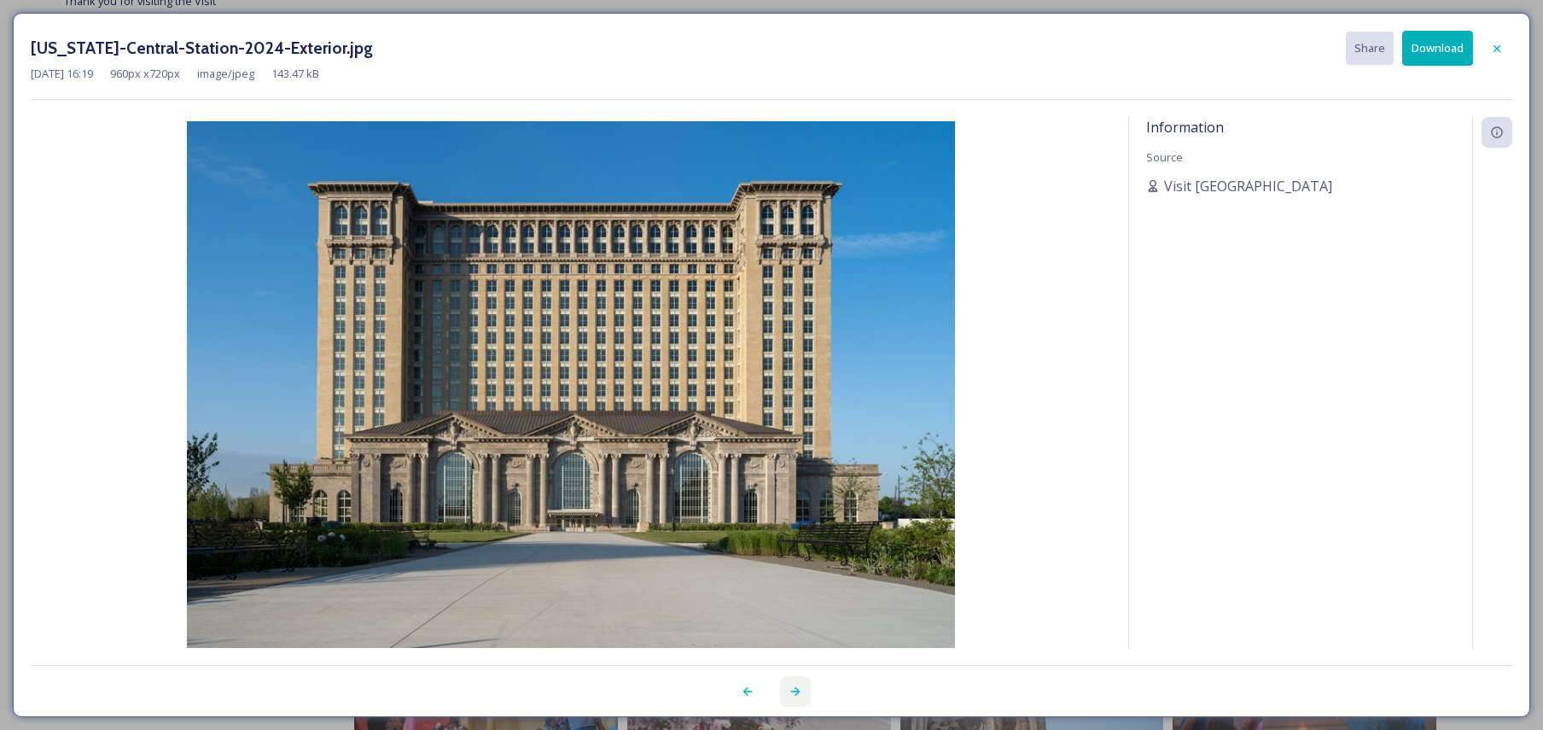
click at [787, 682] on div at bounding box center [795, 691] width 31 height 31
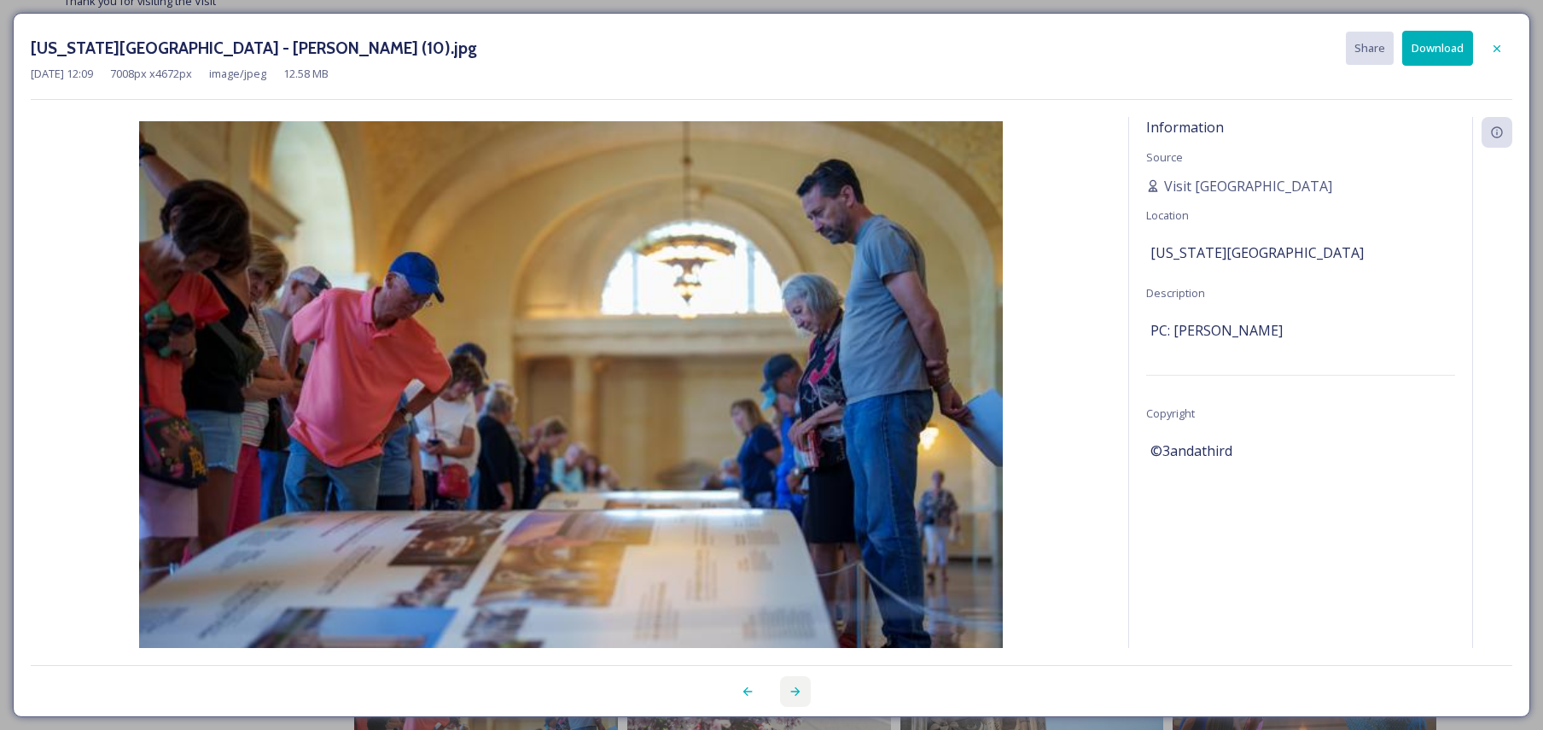
click at [787, 682] on div at bounding box center [795, 691] width 31 height 31
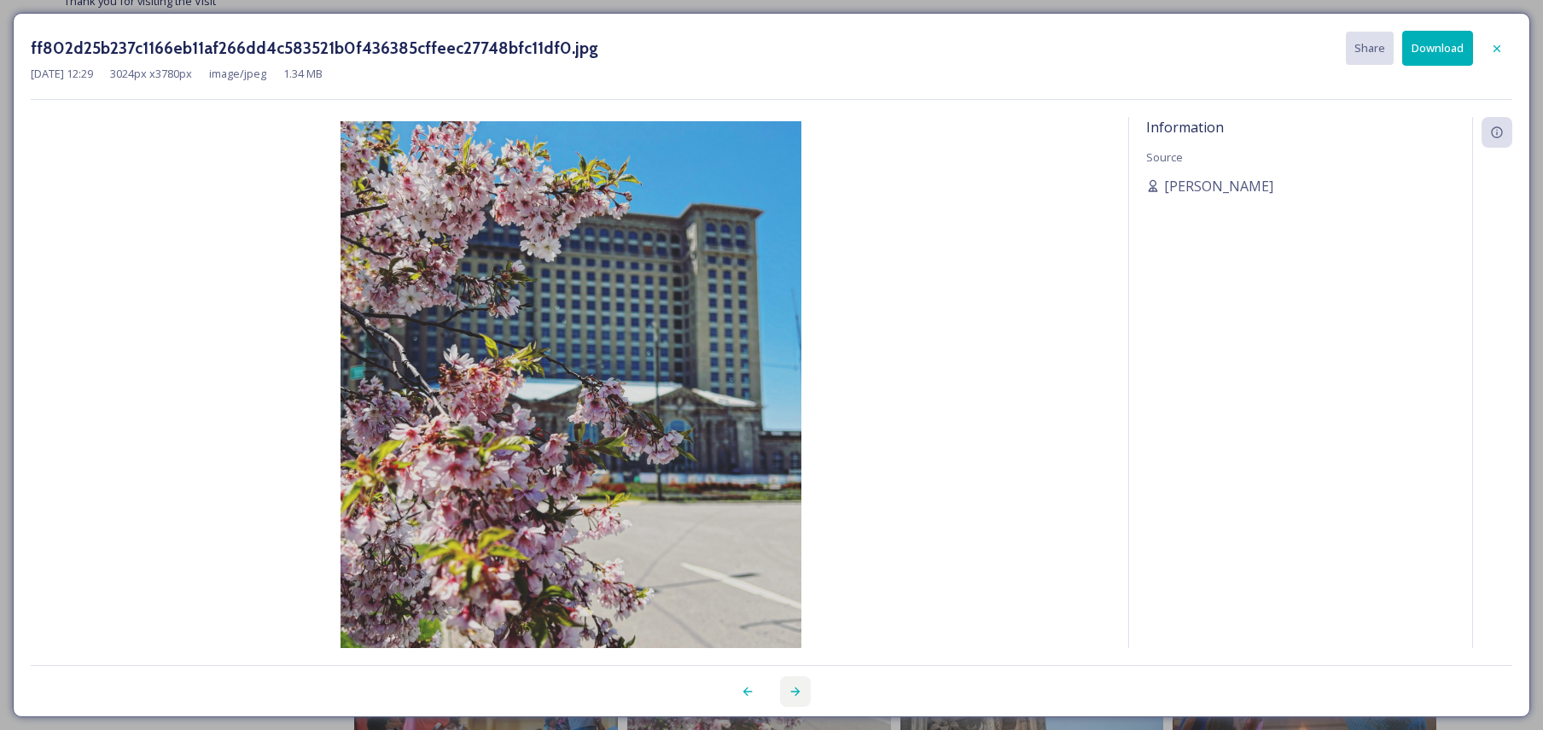
click at [787, 682] on div at bounding box center [795, 691] width 31 height 31
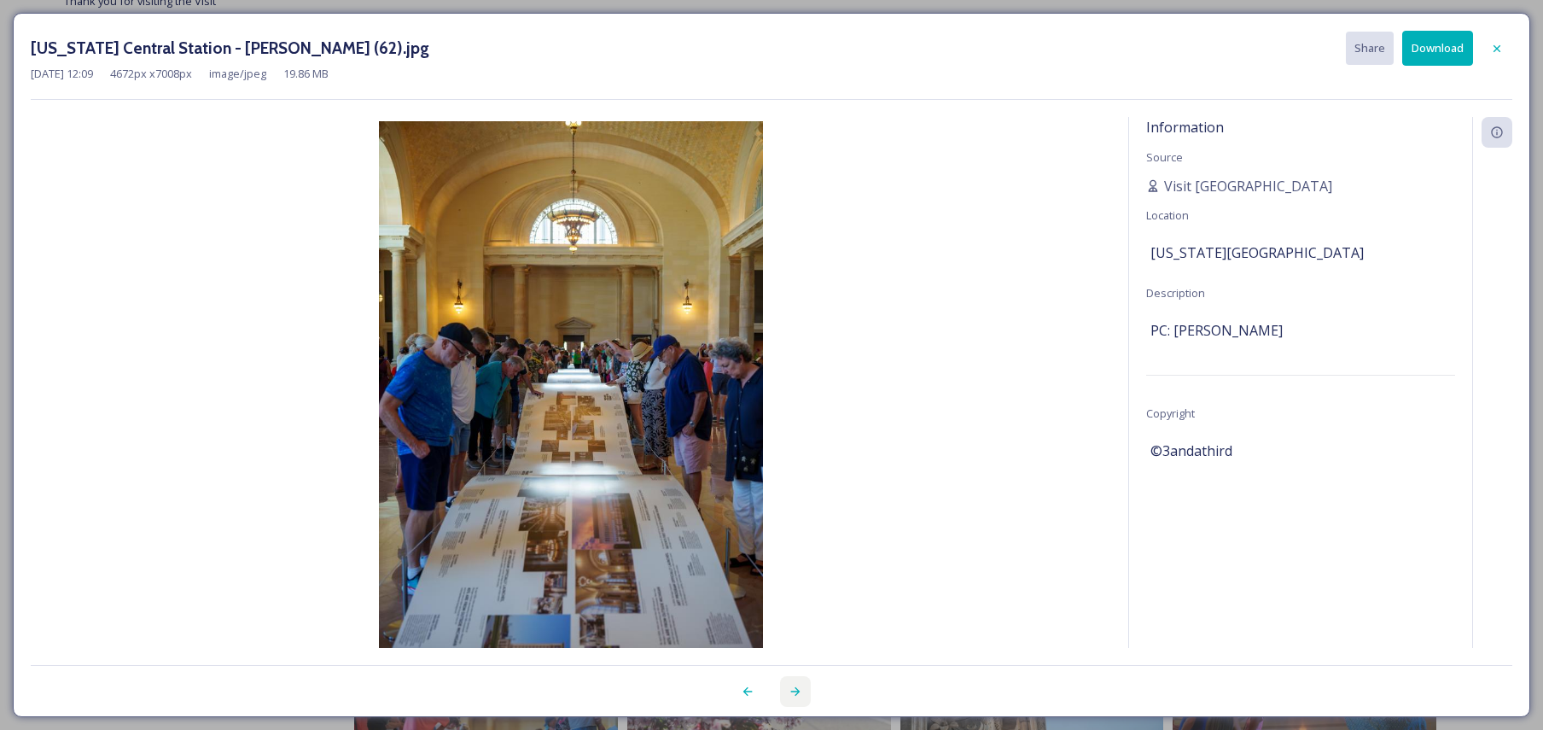
click at [787, 682] on div at bounding box center [795, 691] width 31 height 31
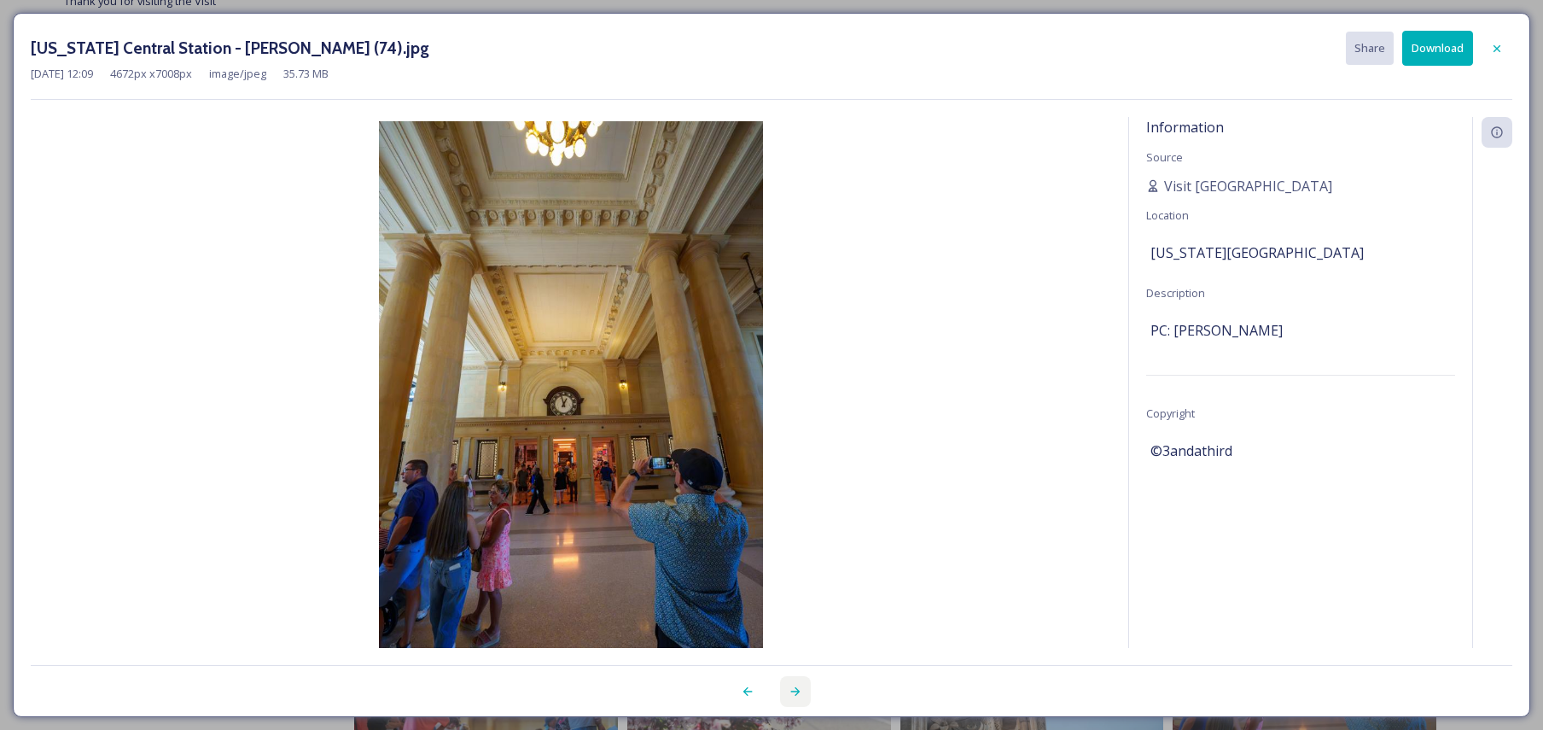
click at [787, 682] on div at bounding box center [795, 691] width 31 height 31
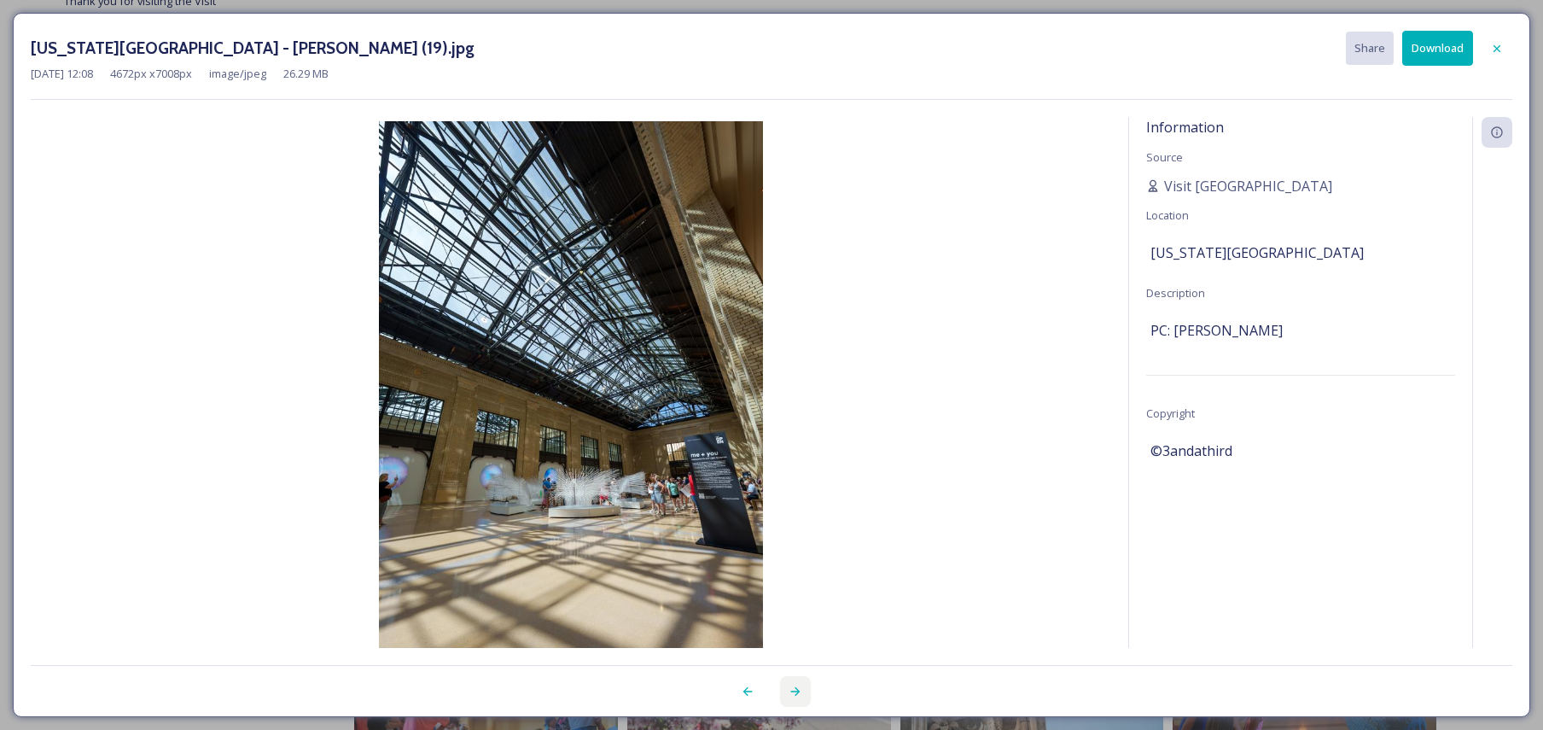
click at [787, 682] on div at bounding box center [795, 691] width 31 height 31
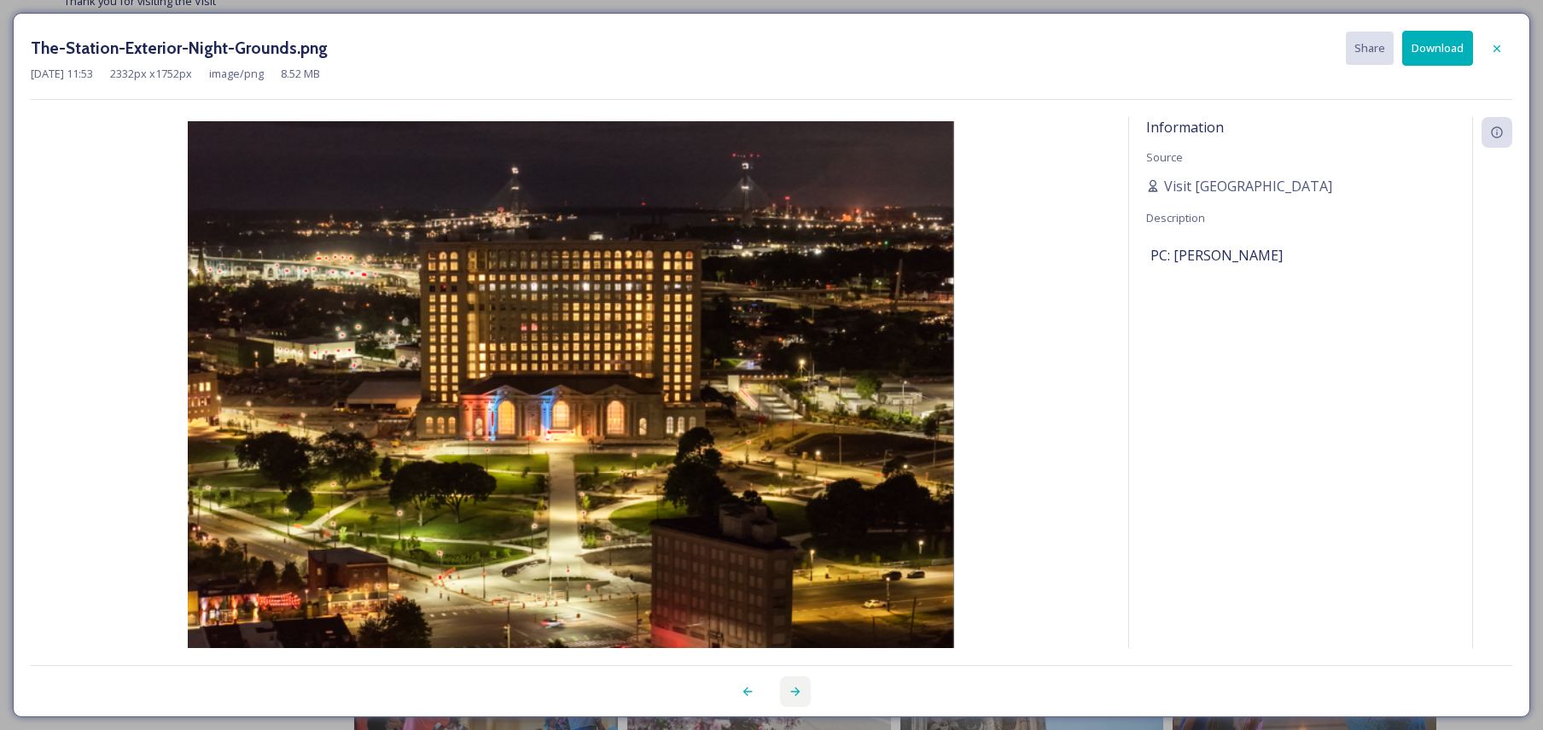
click at [787, 682] on div at bounding box center [795, 691] width 31 height 31
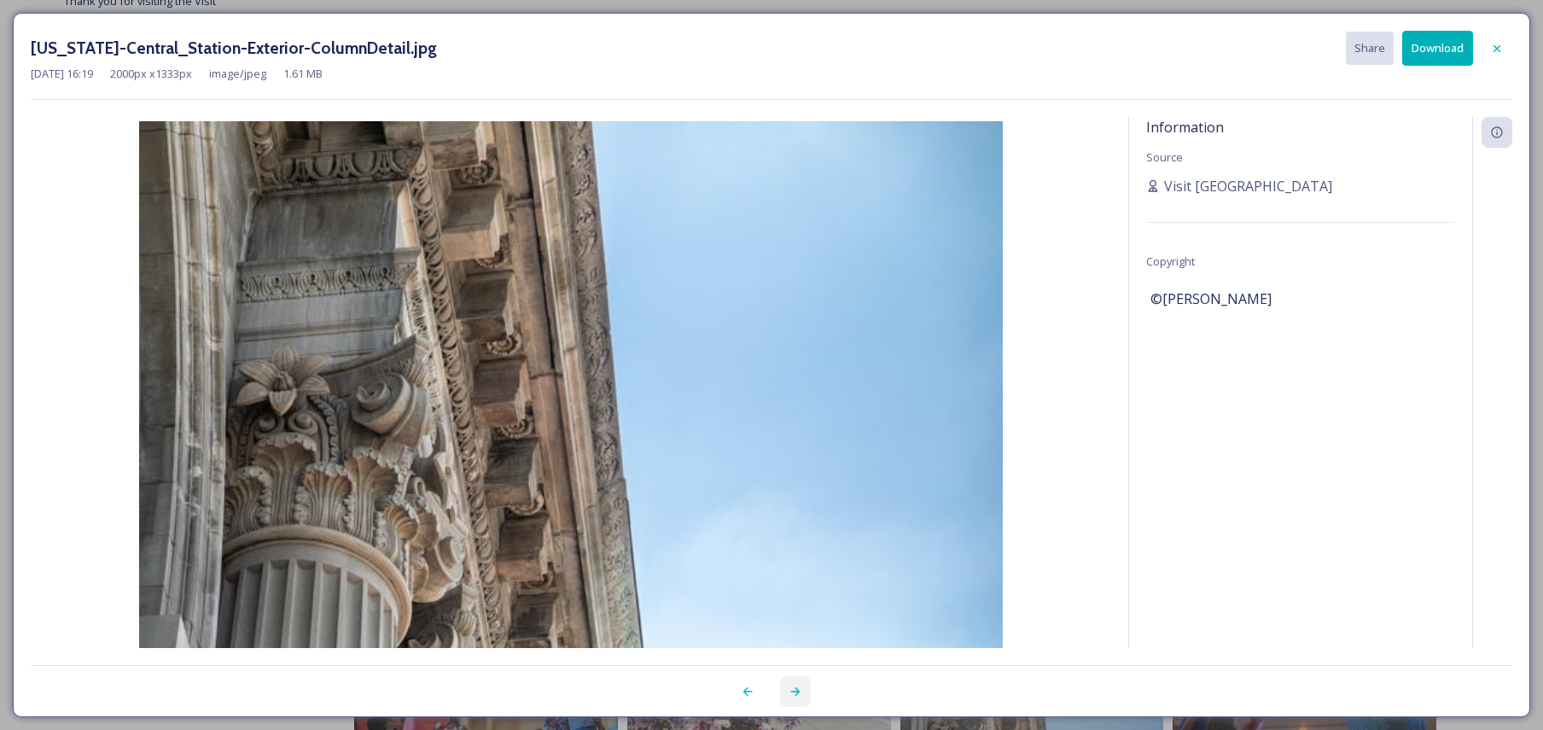
click at [787, 682] on div at bounding box center [795, 691] width 31 height 31
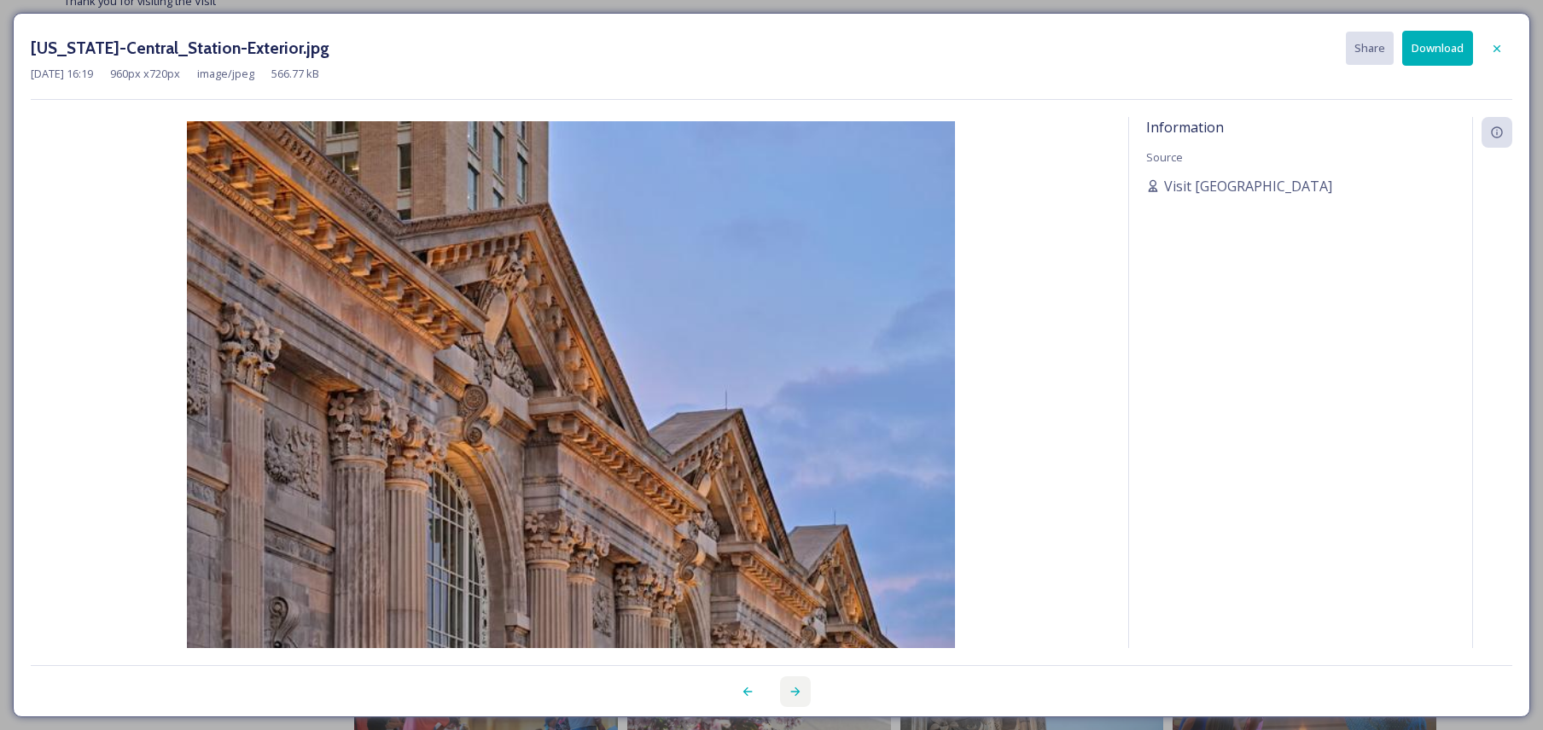
click at [787, 682] on div at bounding box center [795, 691] width 31 height 31
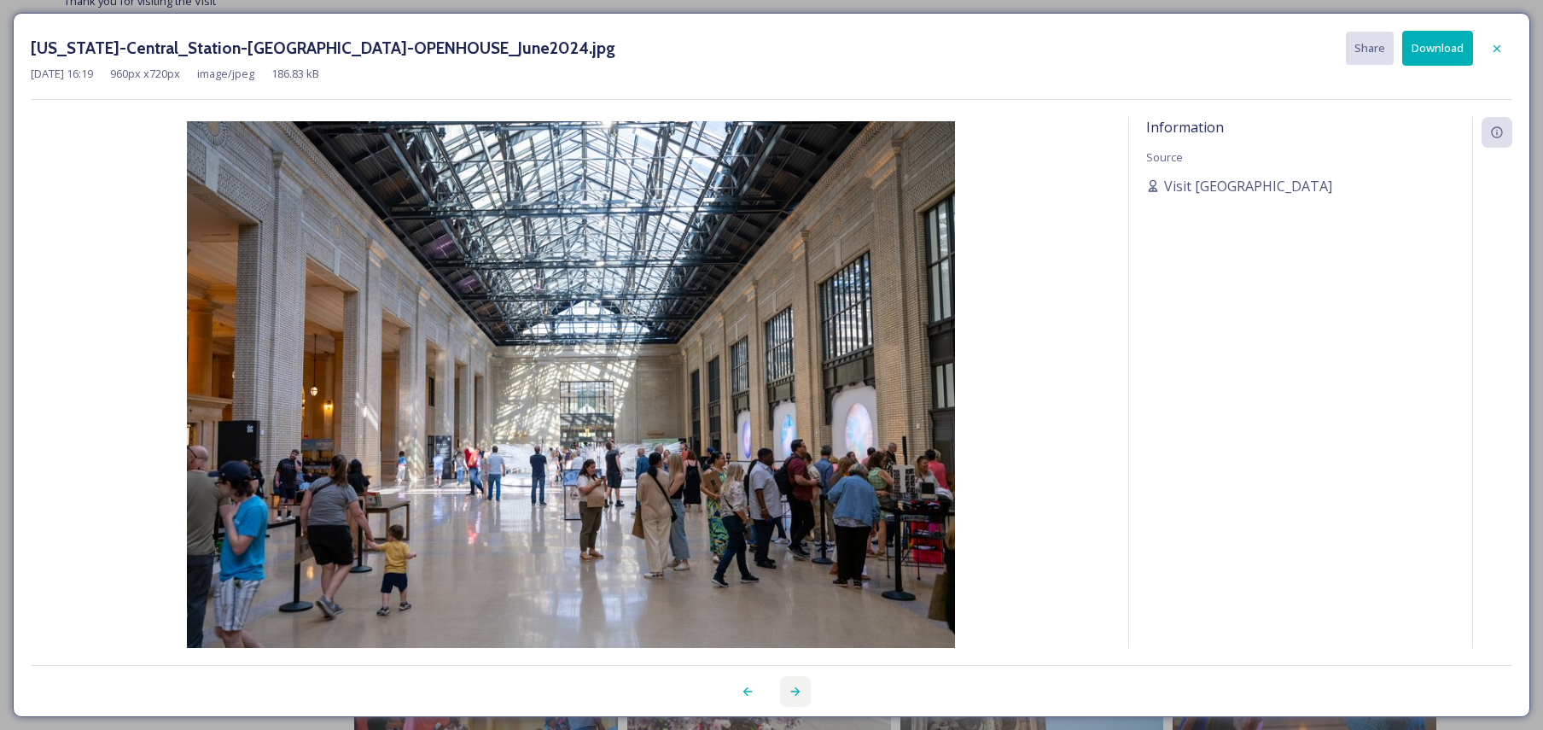
click at [787, 682] on div at bounding box center [795, 691] width 31 height 31
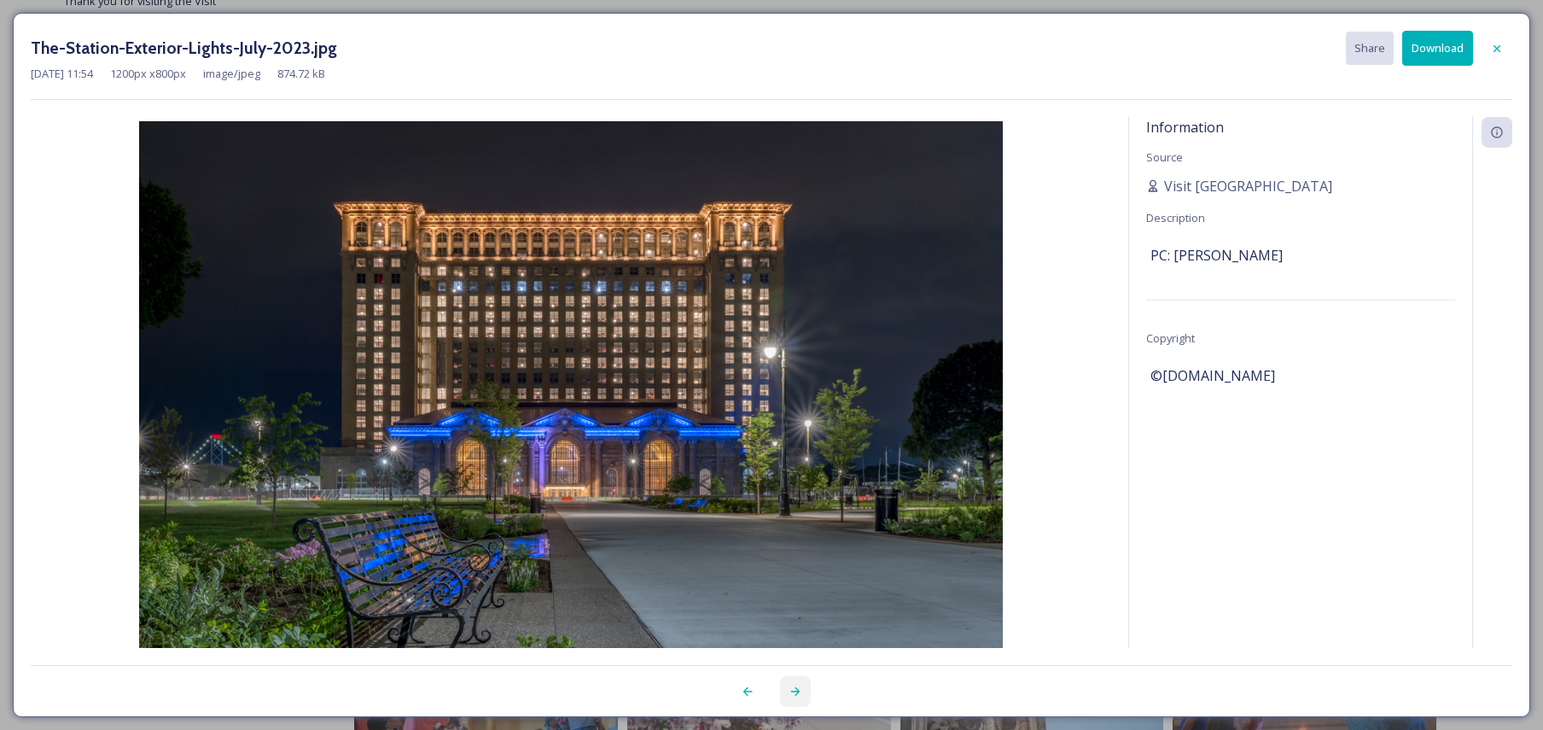
click at [787, 682] on div at bounding box center [795, 691] width 31 height 31
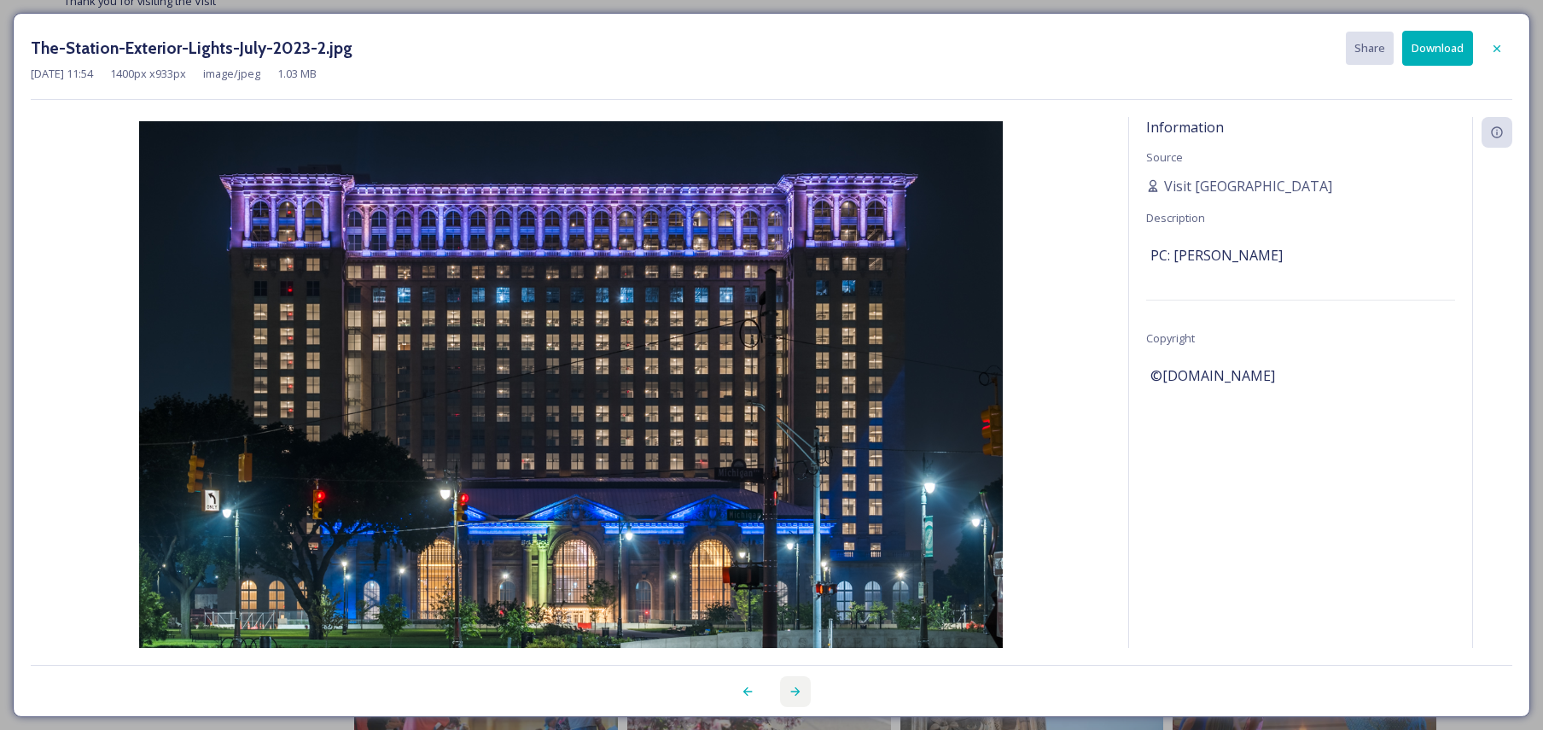
click at [787, 682] on div at bounding box center [795, 691] width 31 height 31
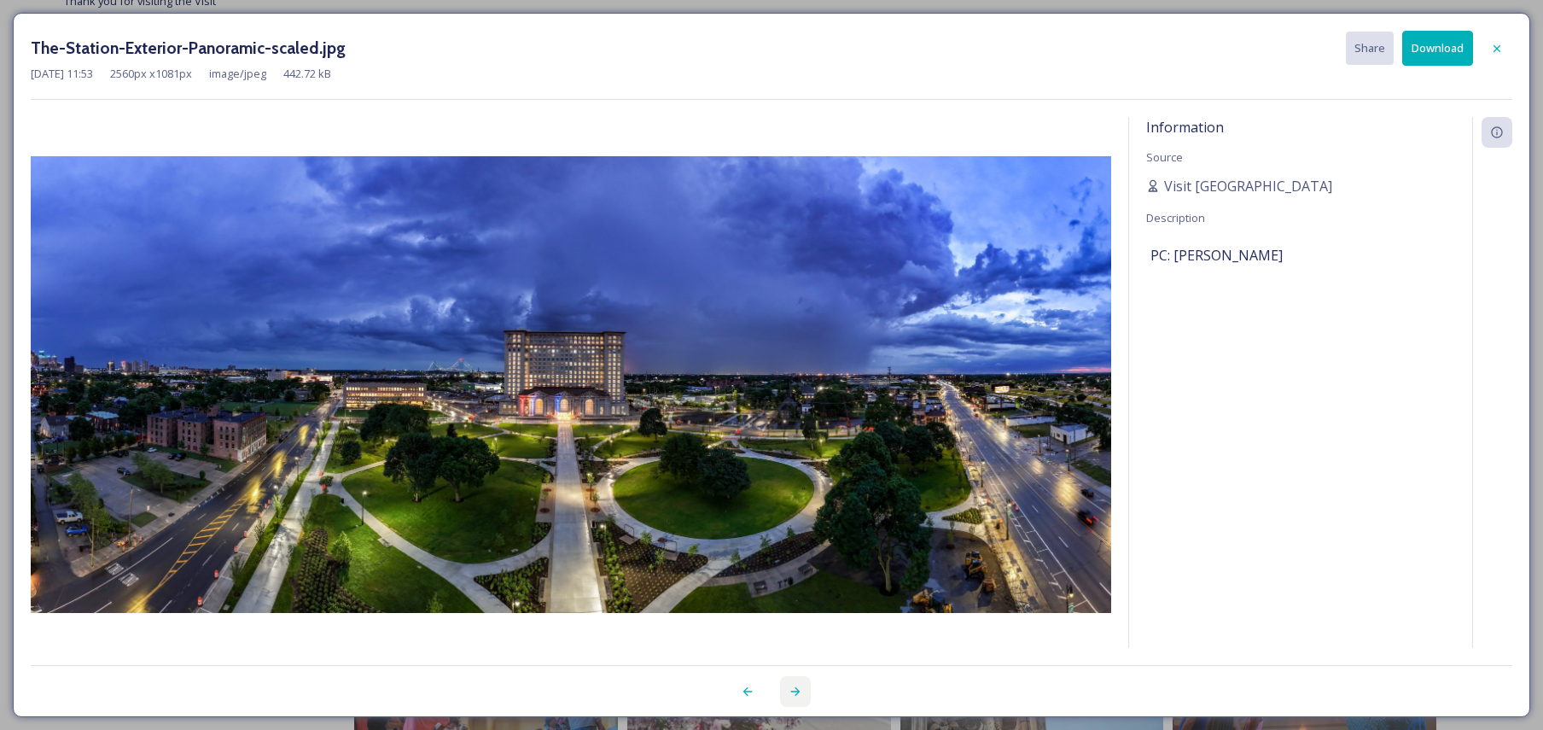
click at [787, 682] on div at bounding box center [795, 691] width 31 height 31
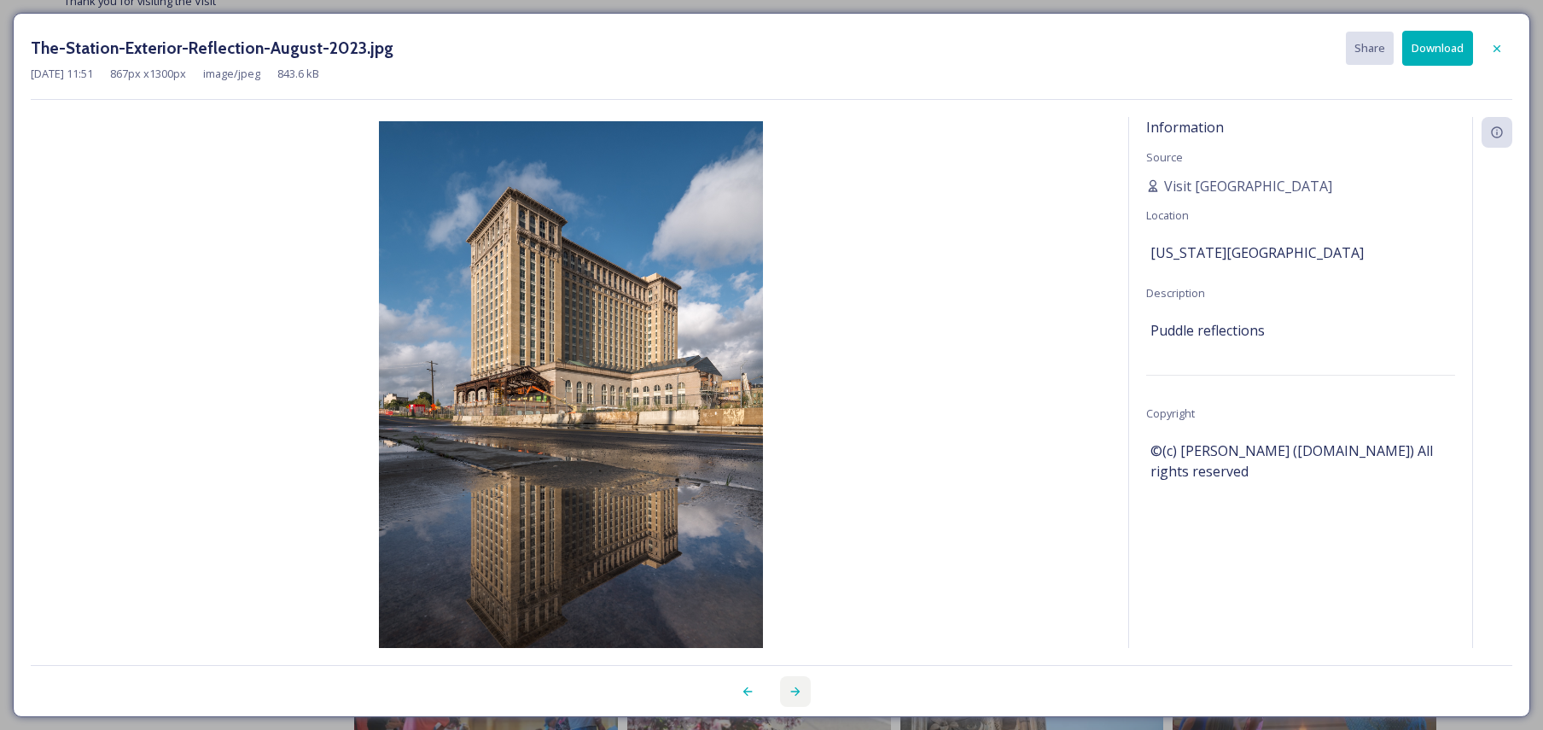
click at [787, 682] on div at bounding box center [795, 691] width 31 height 31
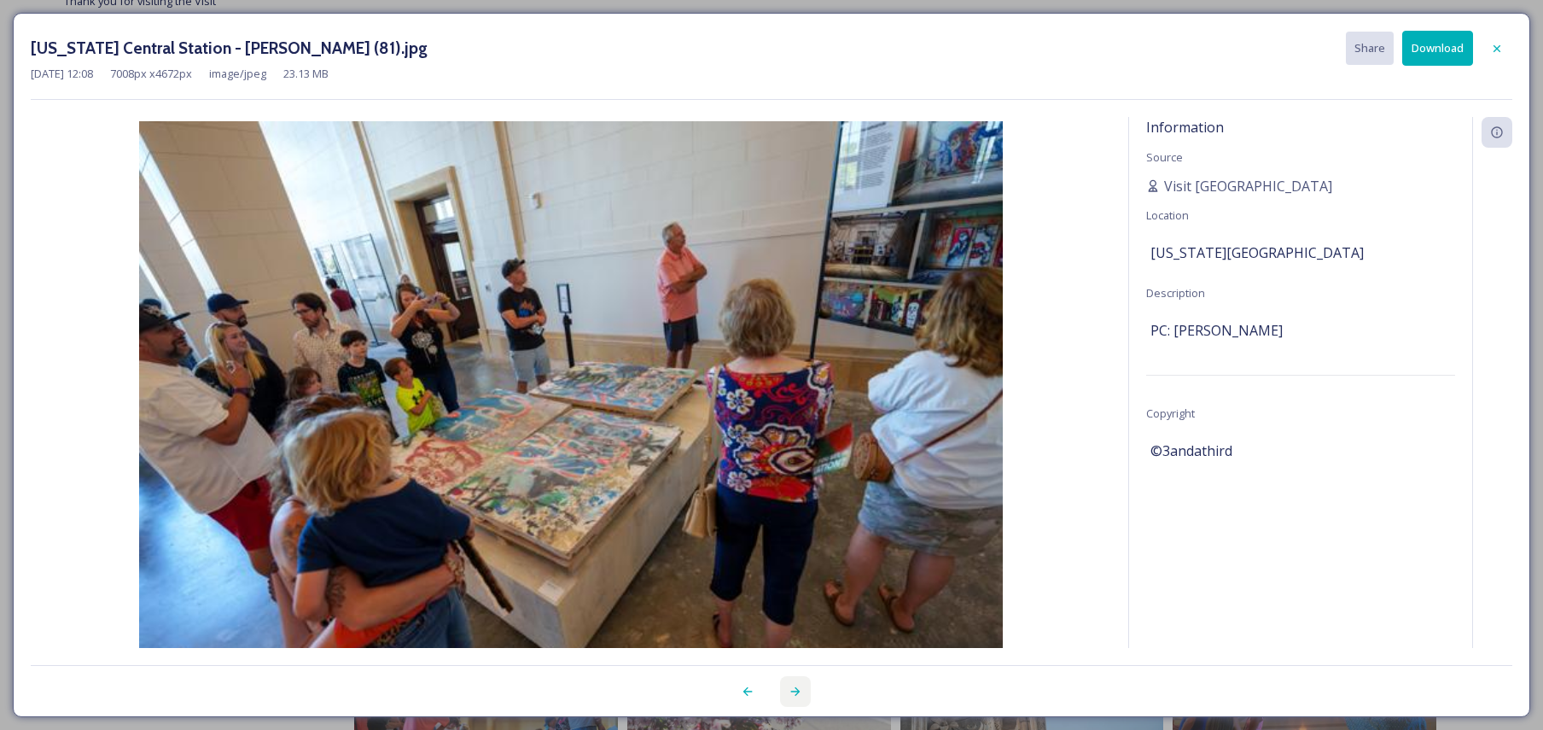
click at [787, 682] on div at bounding box center [795, 691] width 31 height 31
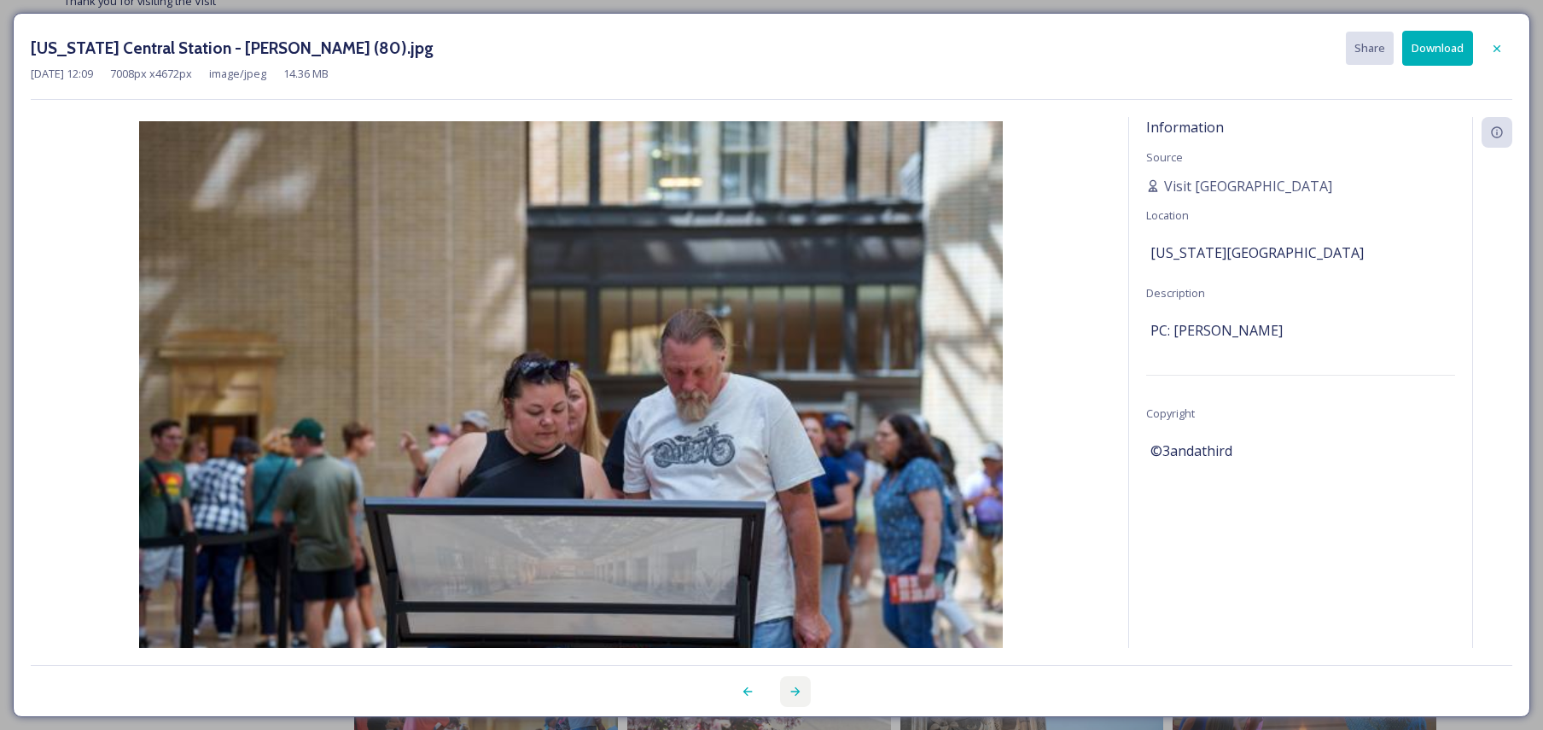
click at [787, 682] on div at bounding box center [795, 691] width 31 height 31
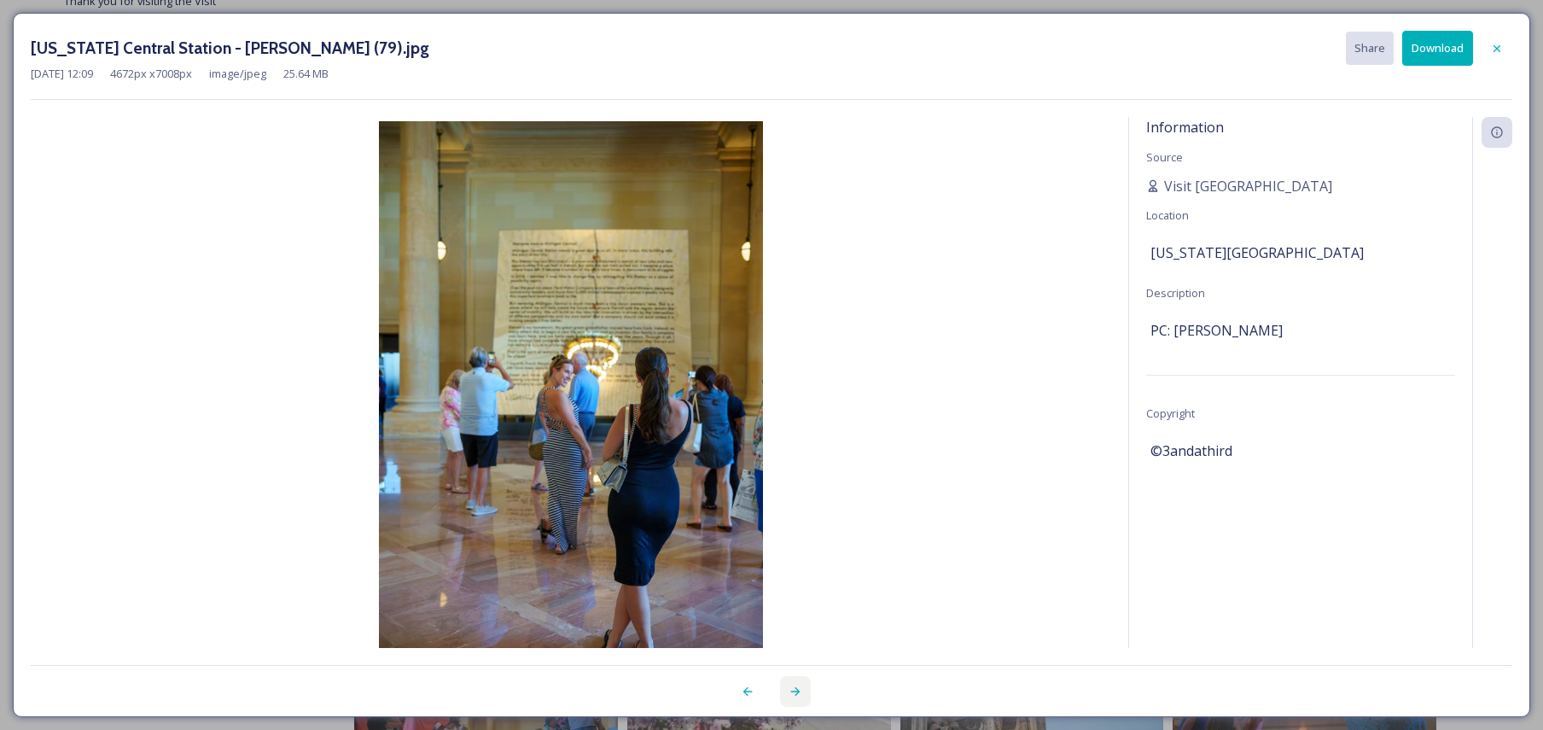
click at [787, 682] on div at bounding box center [795, 691] width 31 height 31
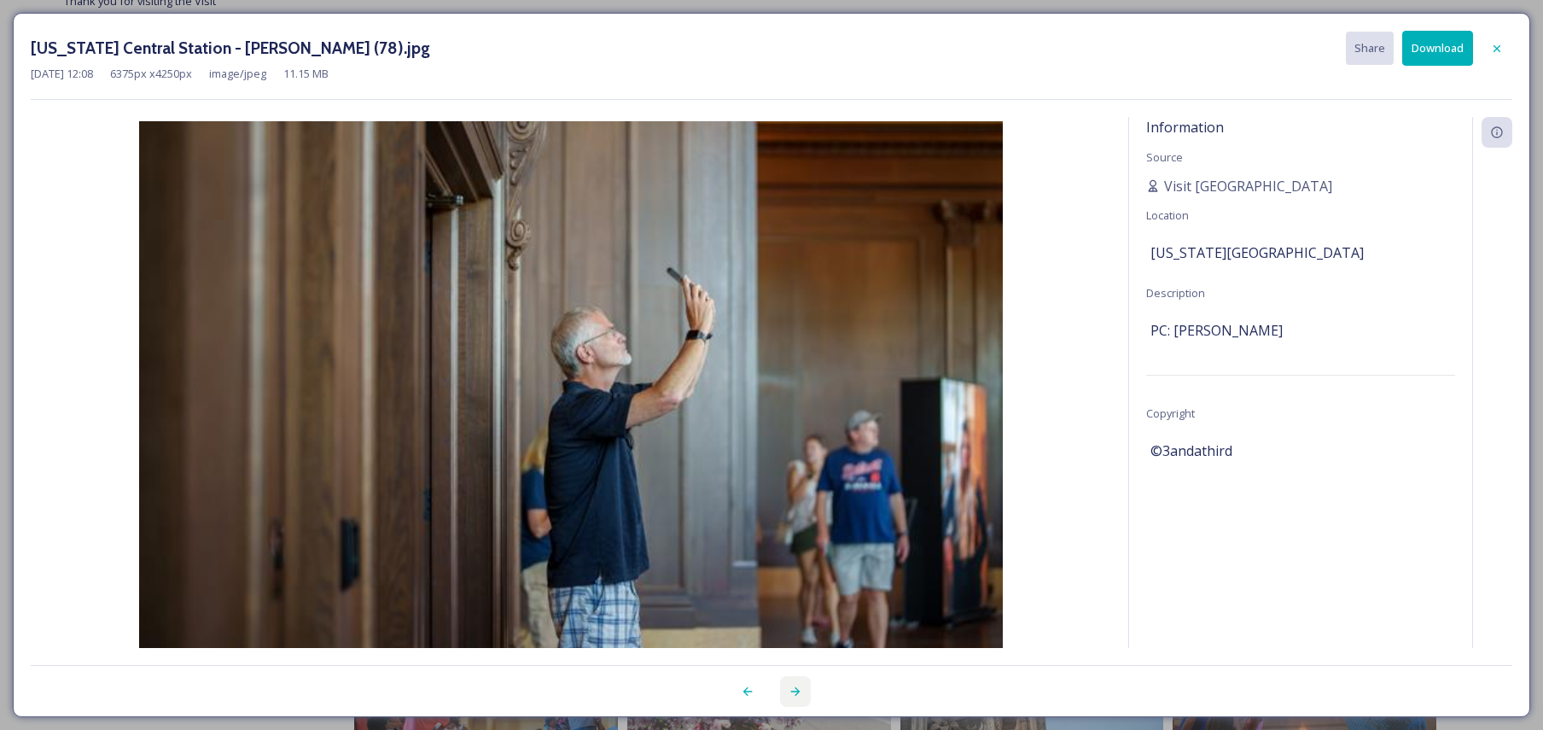
click at [787, 682] on div at bounding box center [795, 691] width 31 height 31
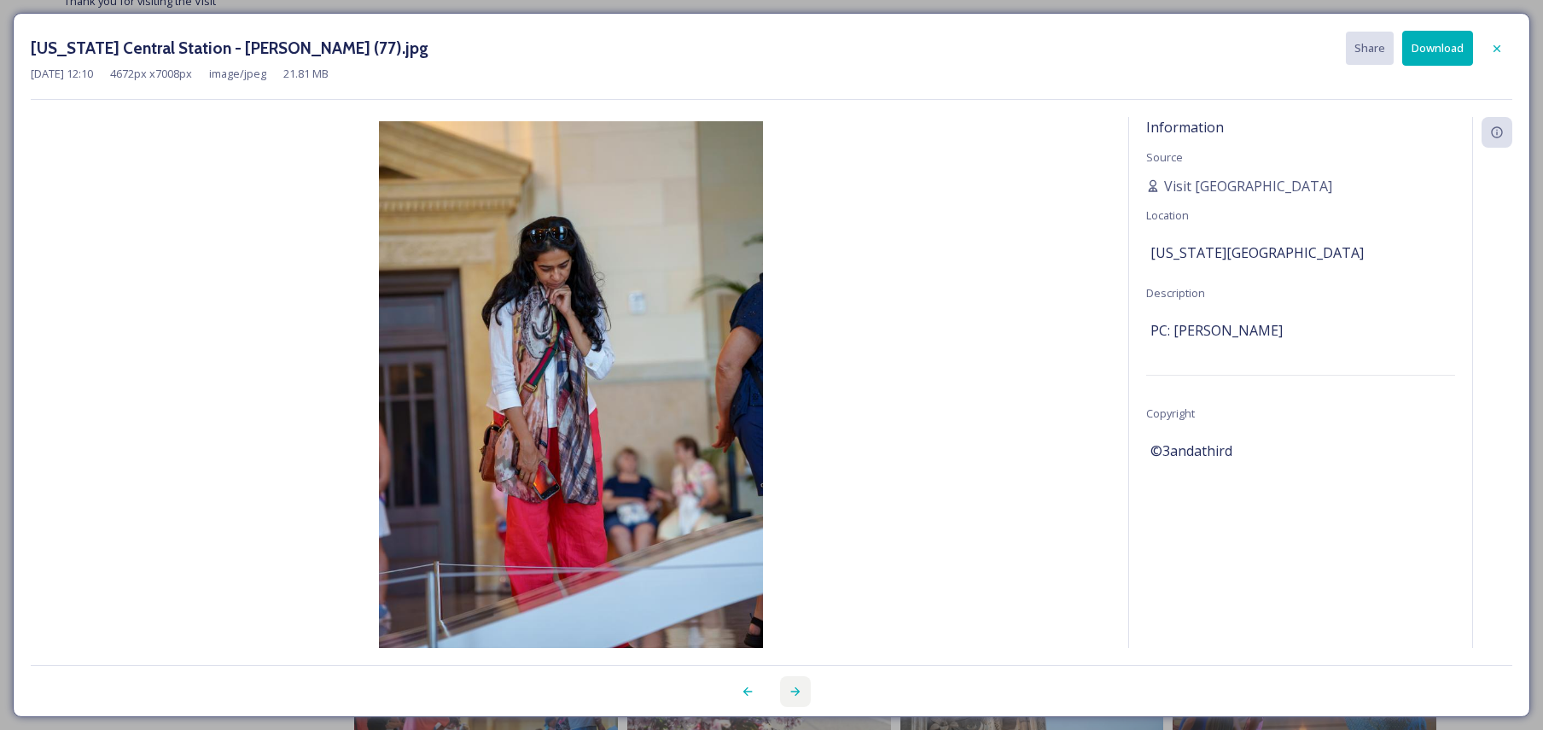
click at [787, 682] on div at bounding box center [795, 691] width 31 height 31
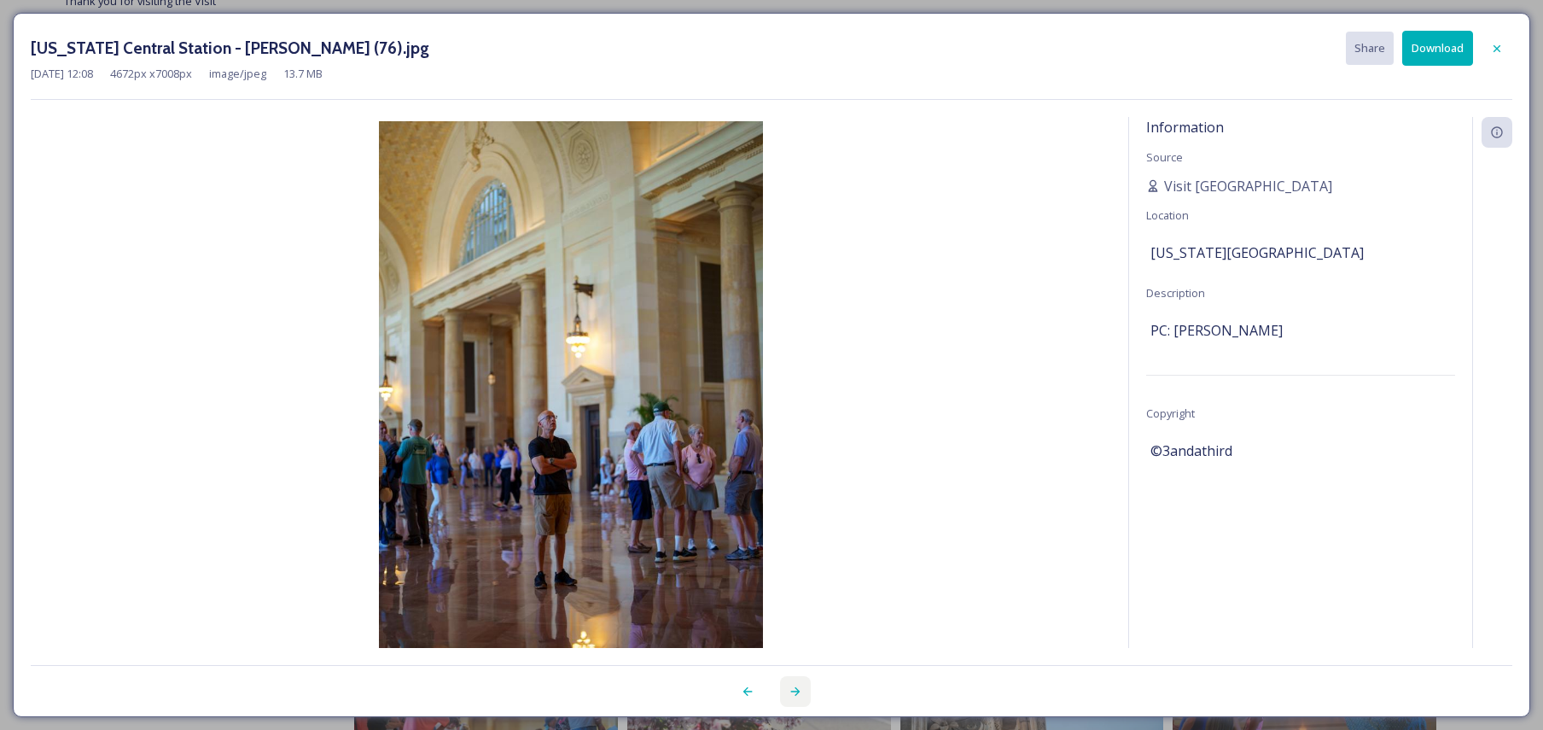
click at [787, 682] on div at bounding box center [795, 691] width 31 height 31
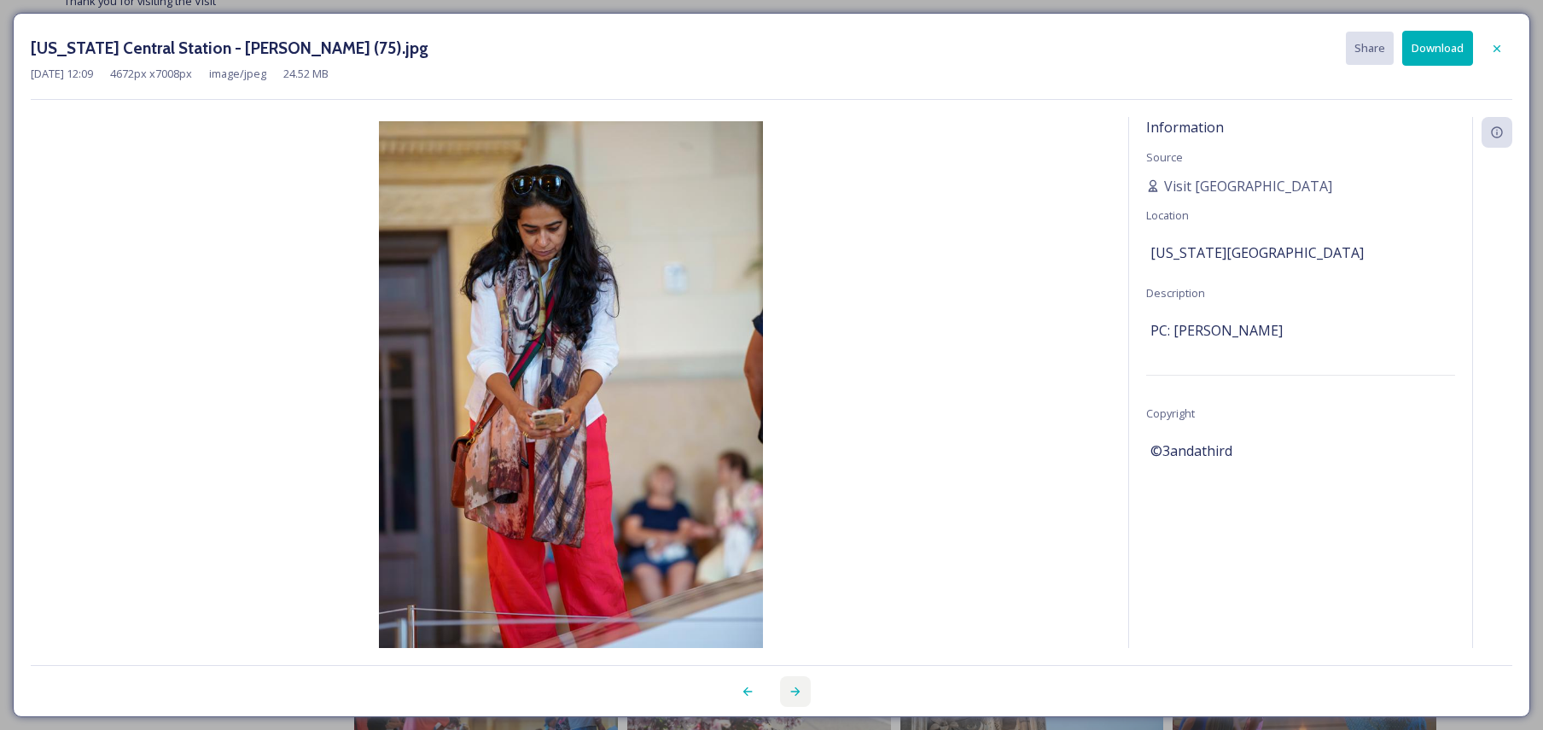
click at [782, 678] on div at bounding box center [795, 691] width 31 height 31
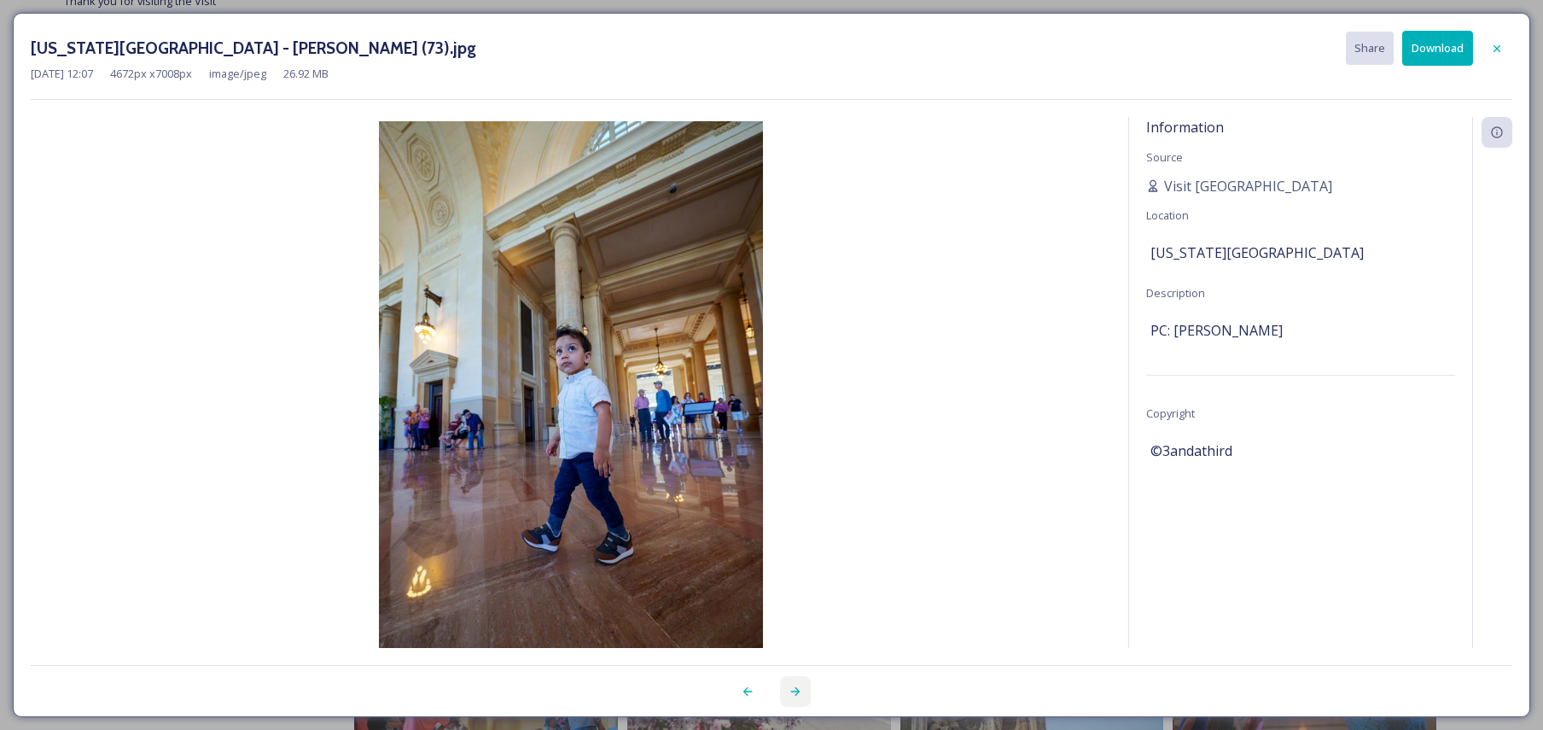
click at [782, 678] on div at bounding box center [795, 691] width 31 height 31
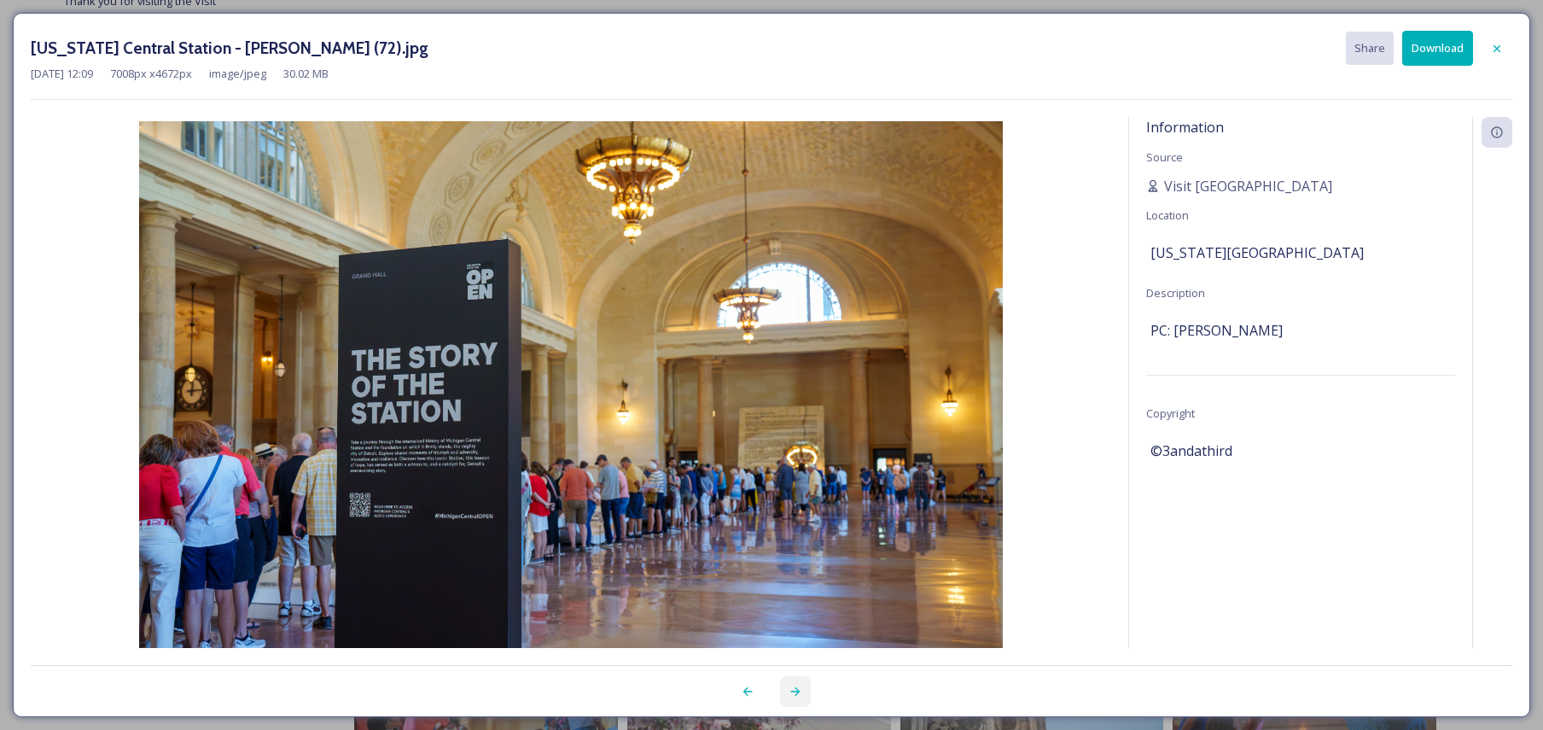
click at [794, 689] on icon at bounding box center [796, 691] width 14 height 14
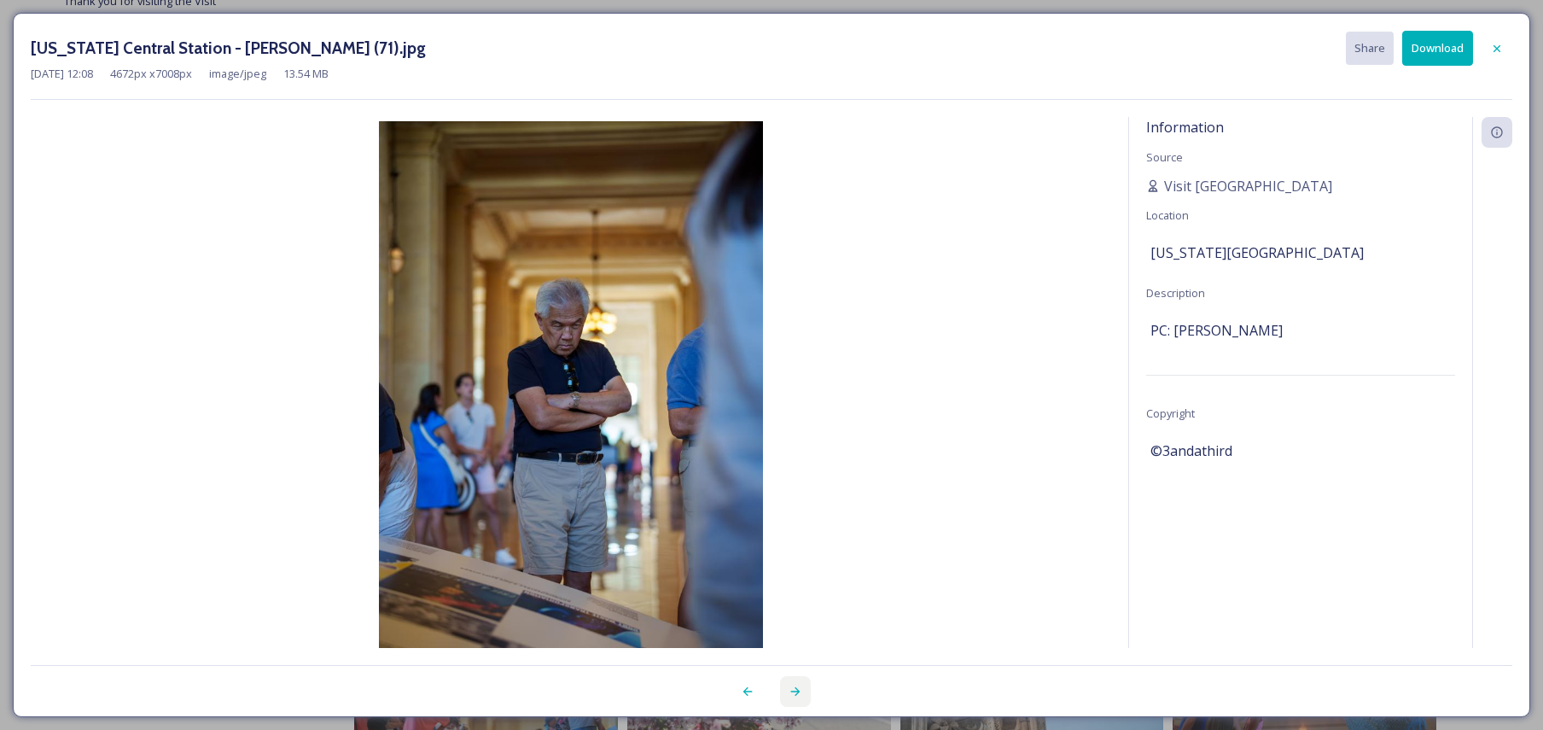
click at [794, 689] on icon at bounding box center [796, 691] width 14 height 14
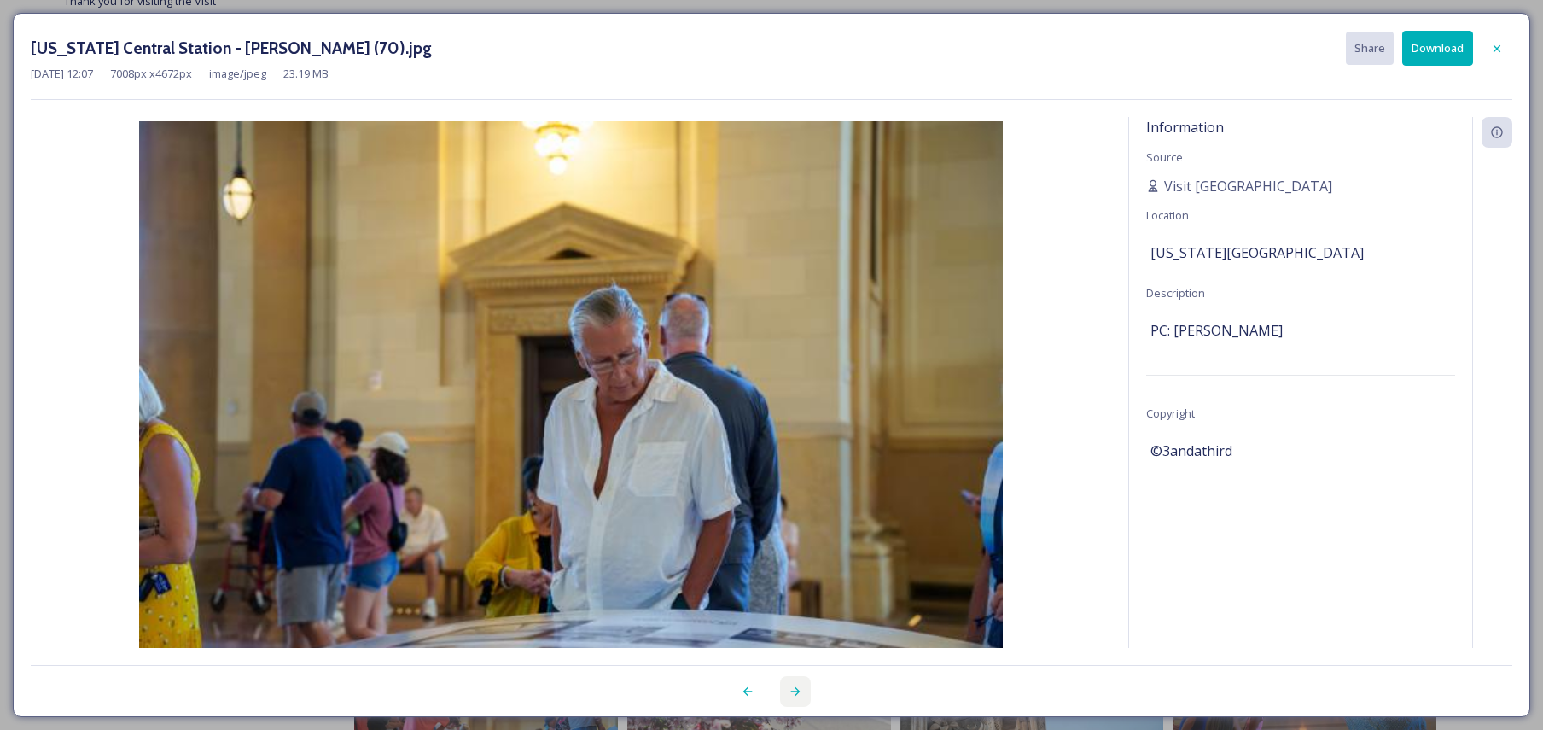
click at [794, 689] on icon at bounding box center [796, 691] width 14 height 14
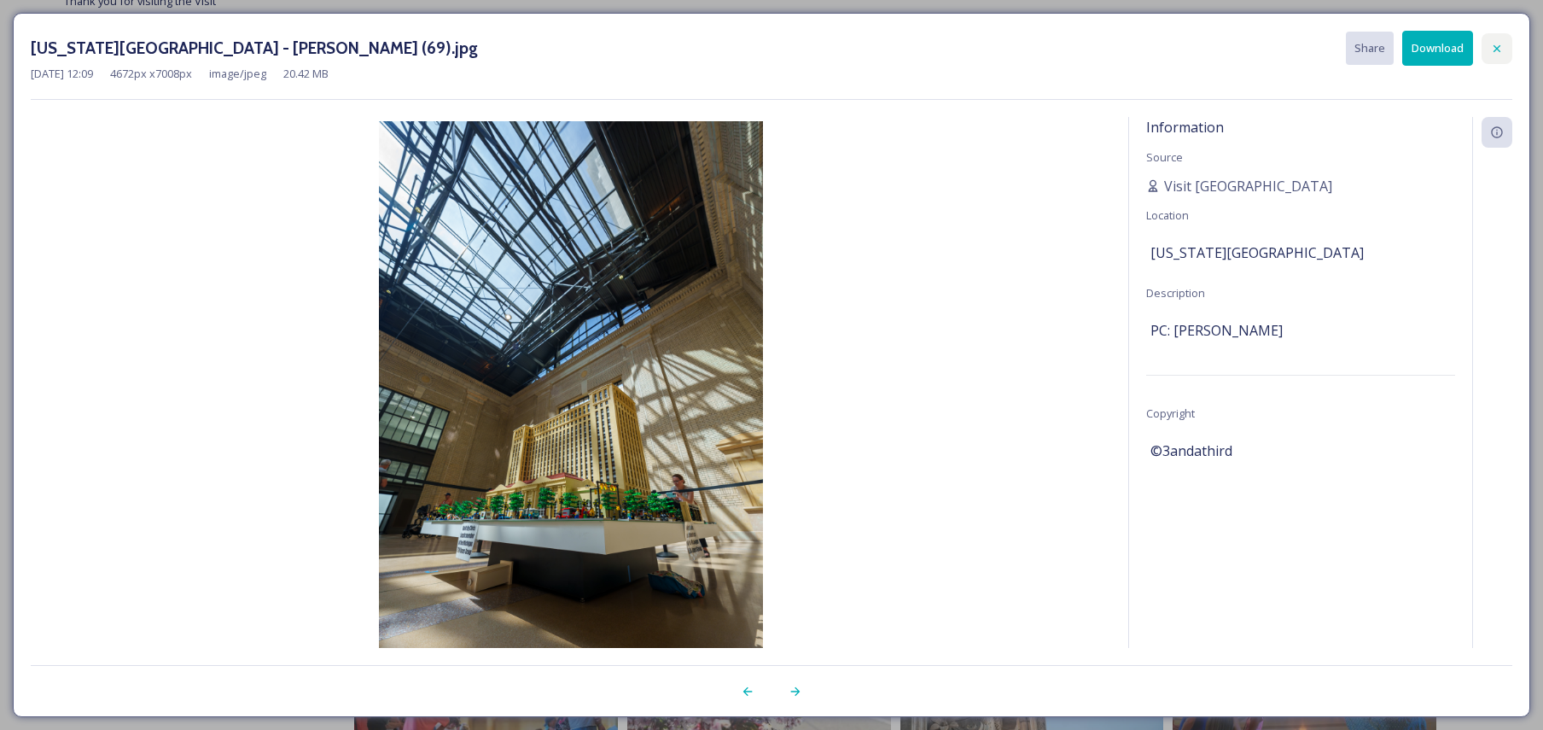
click at [1498, 46] on icon at bounding box center [1497, 49] width 14 height 14
